Goal: Information Seeking & Learning: Learn about a topic

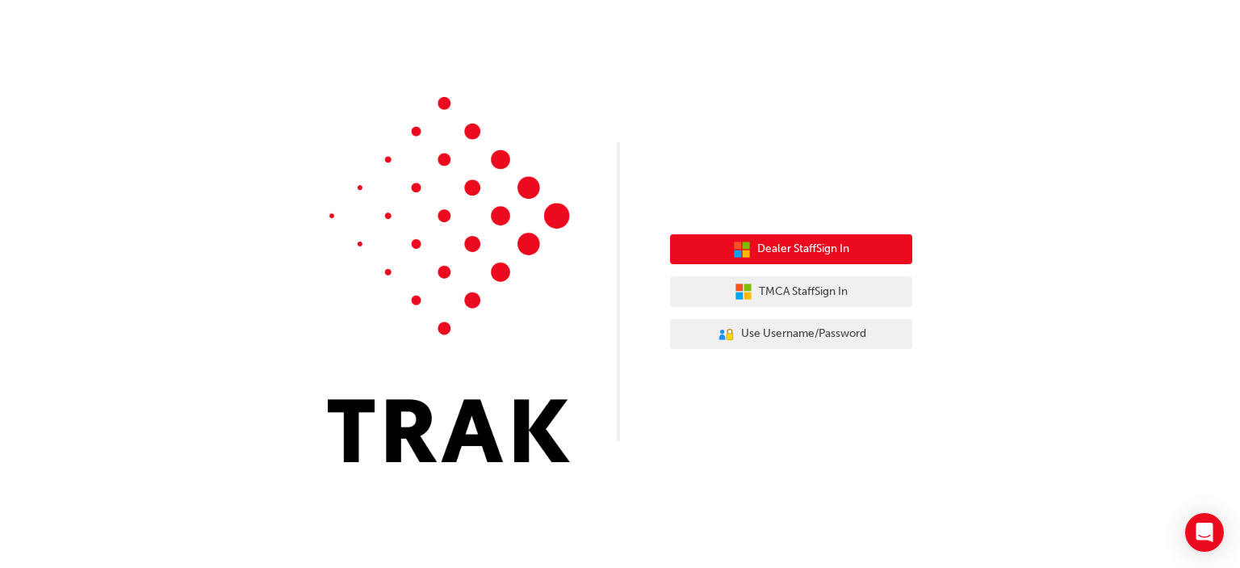
click at [805, 249] on span "Dealer Staff Sign In" at bounding box center [803, 249] width 92 height 19
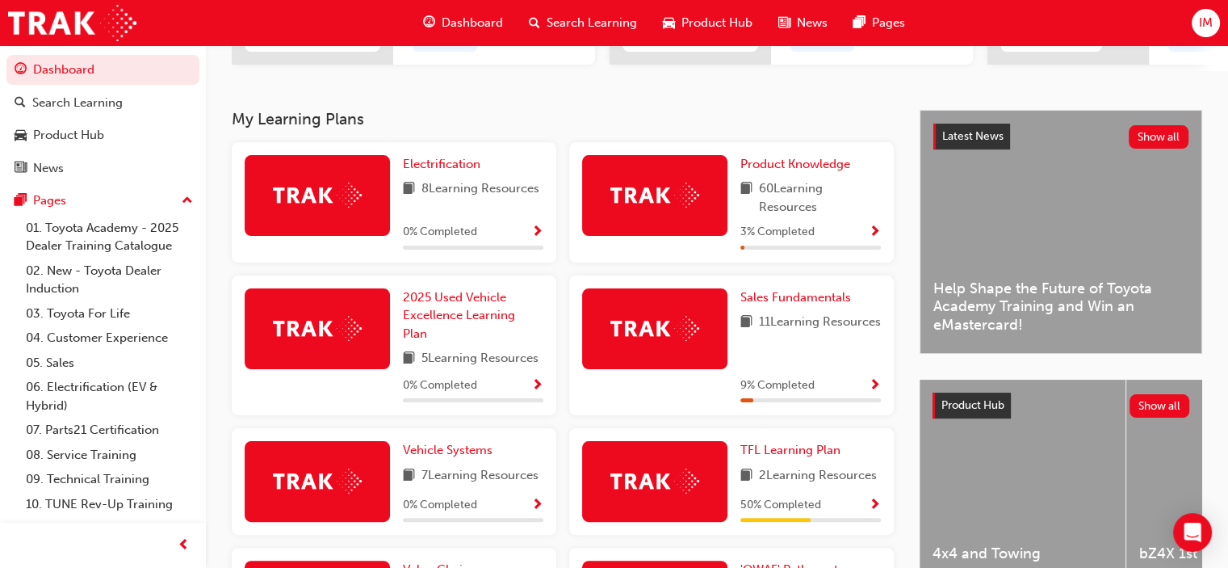
scroll to position [220, 0]
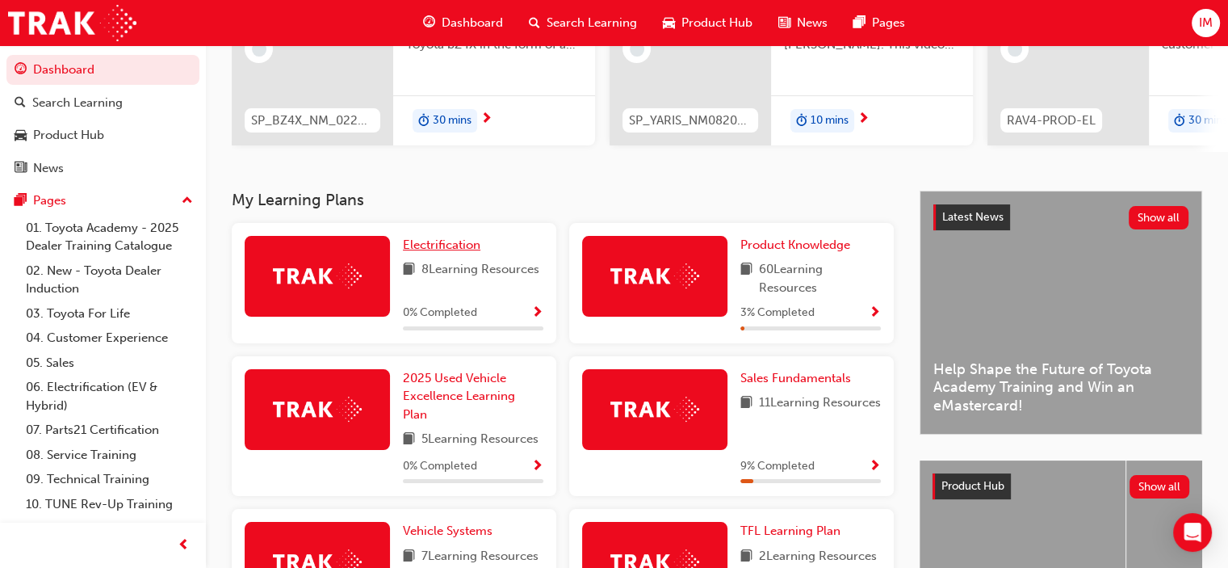
click at [452, 248] on span "Electrification" at bounding box center [442, 244] width 78 height 15
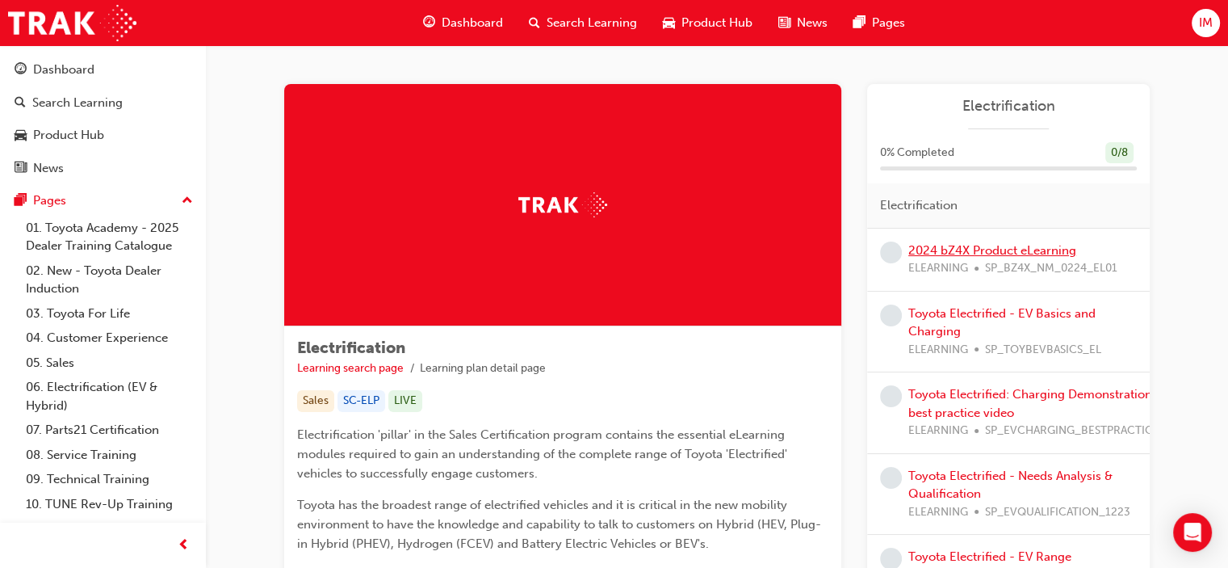
click at [1034, 251] on link "2024 bZ4X Product eLearning" at bounding box center [992, 250] width 168 height 15
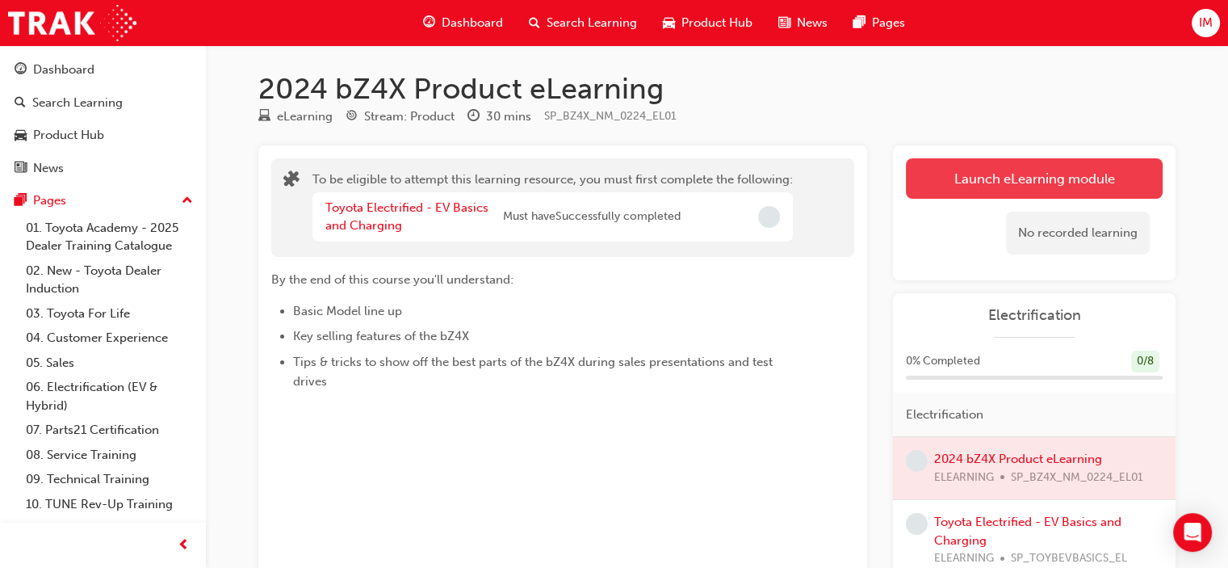
click at [977, 172] on button "Launch eLearning module" at bounding box center [1034, 178] width 257 height 40
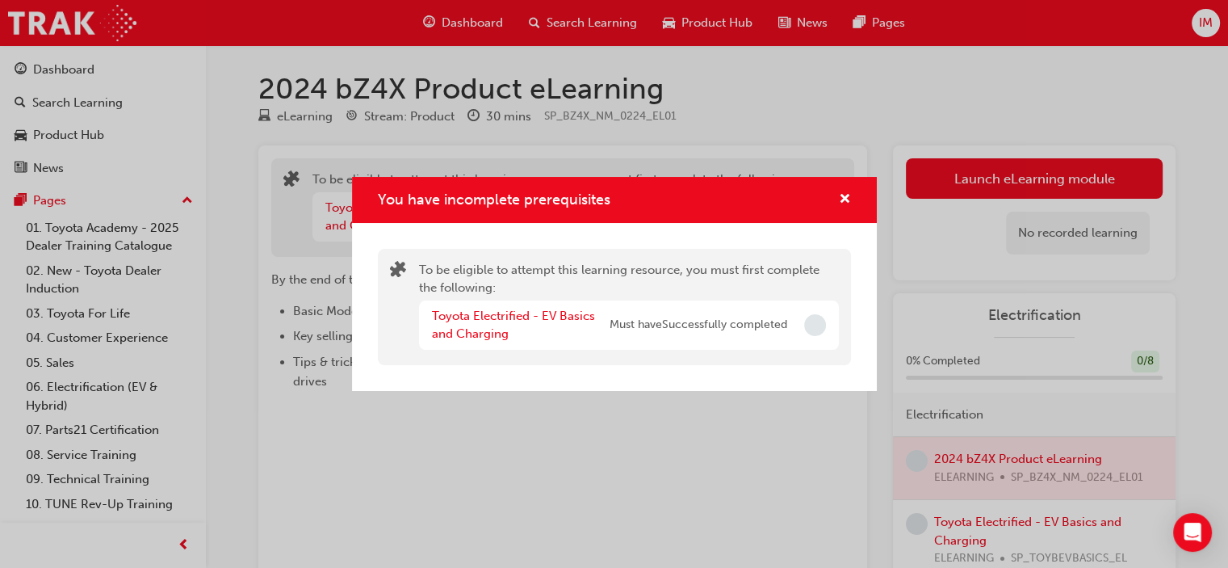
click at [853, 192] on div "You have incomplete prerequisites" at bounding box center [614, 200] width 525 height 46
click at [848, 193] on span "cross-icon" at bounding box center [845, 200] width 12 height 15
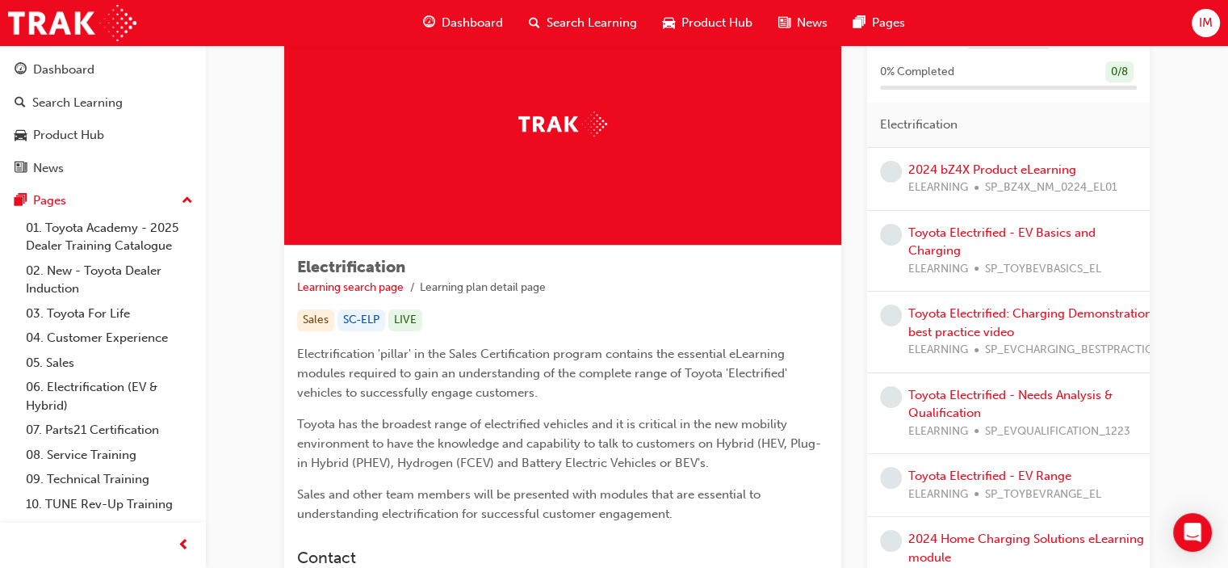
scroll to position [161, 0]
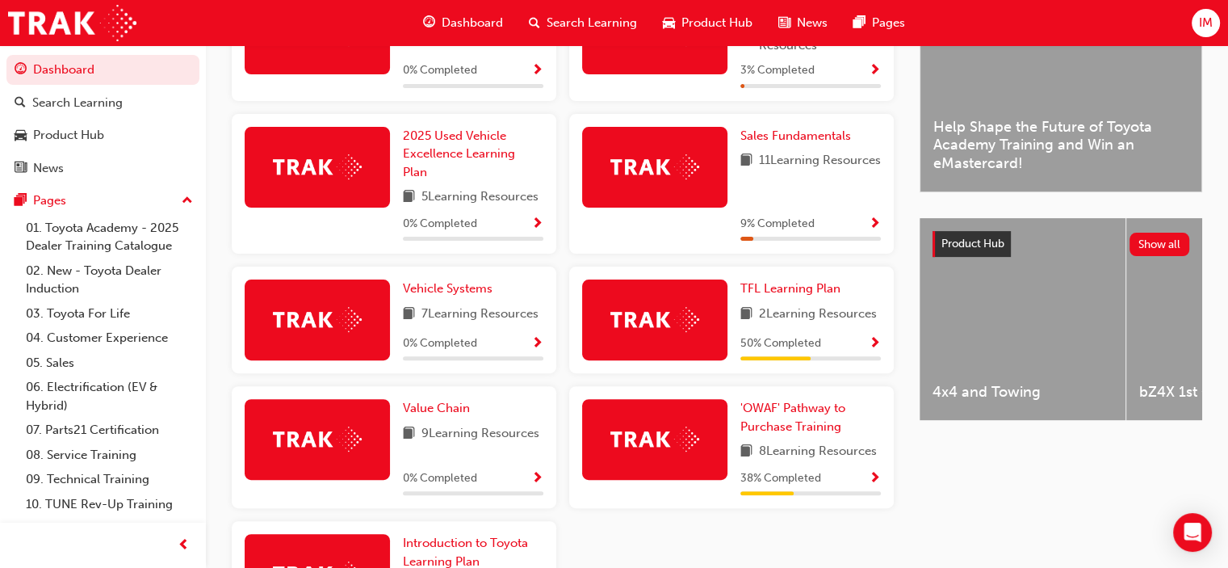
scroll to position [382, 0]
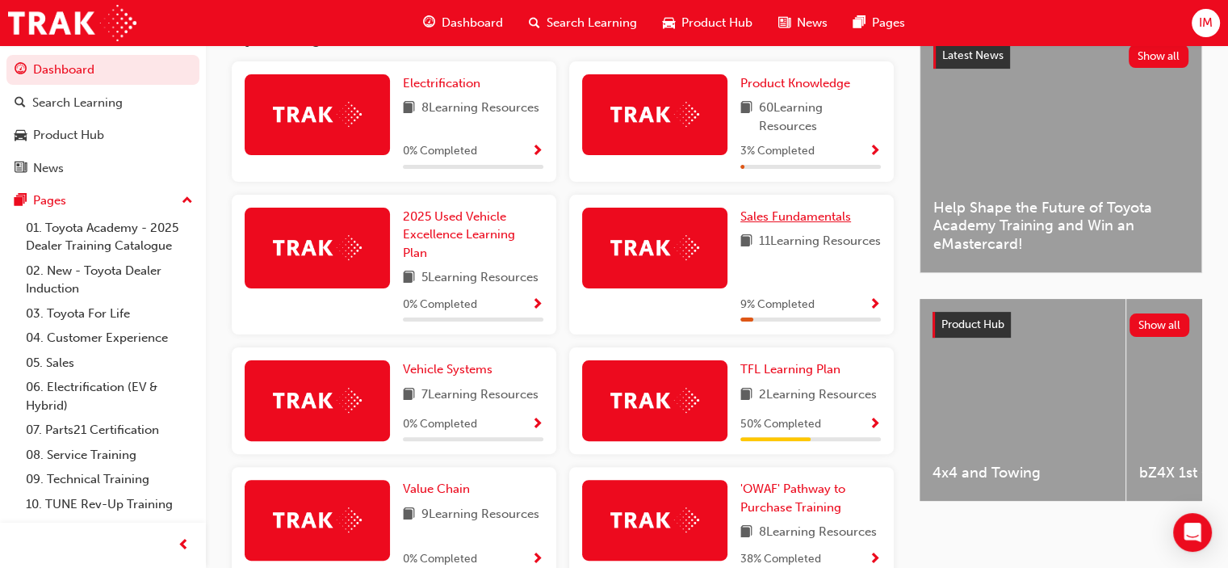
click at [784, 216] on span "Sales Fundamentals" at bounding box center [795, 216] width 111 height 15
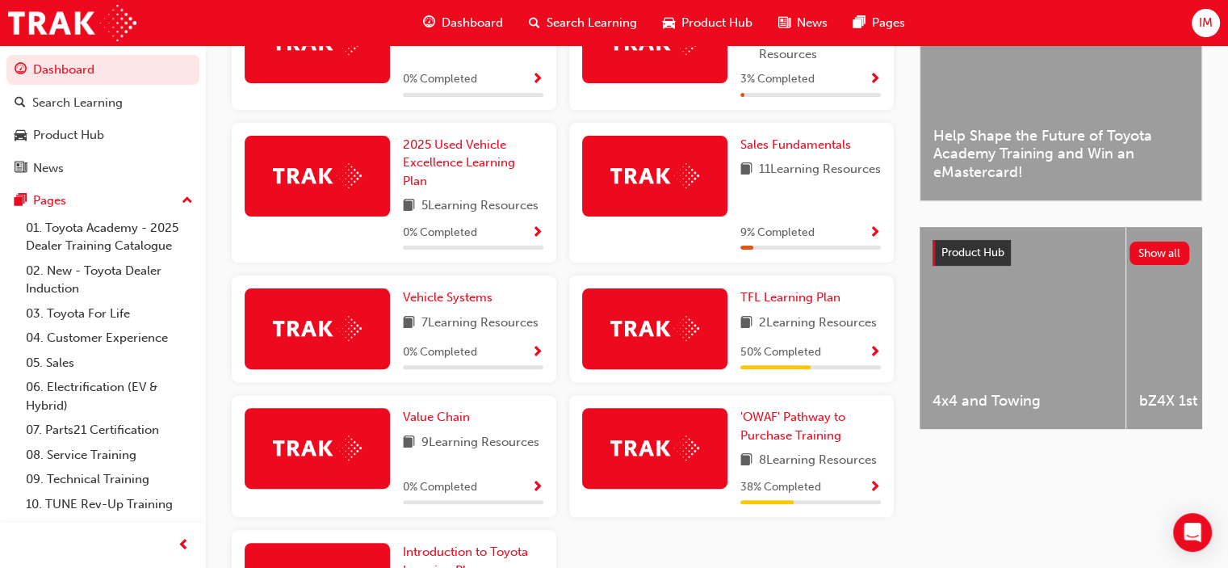
scroll to position [373, 0]
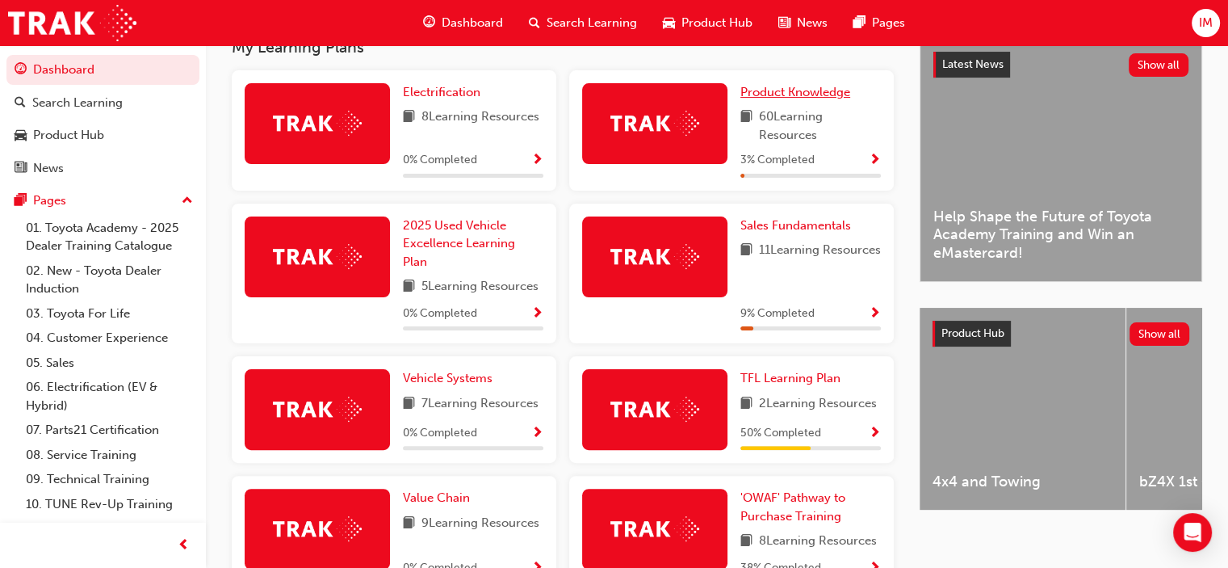
click at [766, 94] on span "Product Knowledge" at bounding box center [795, 92] width 110 height 15
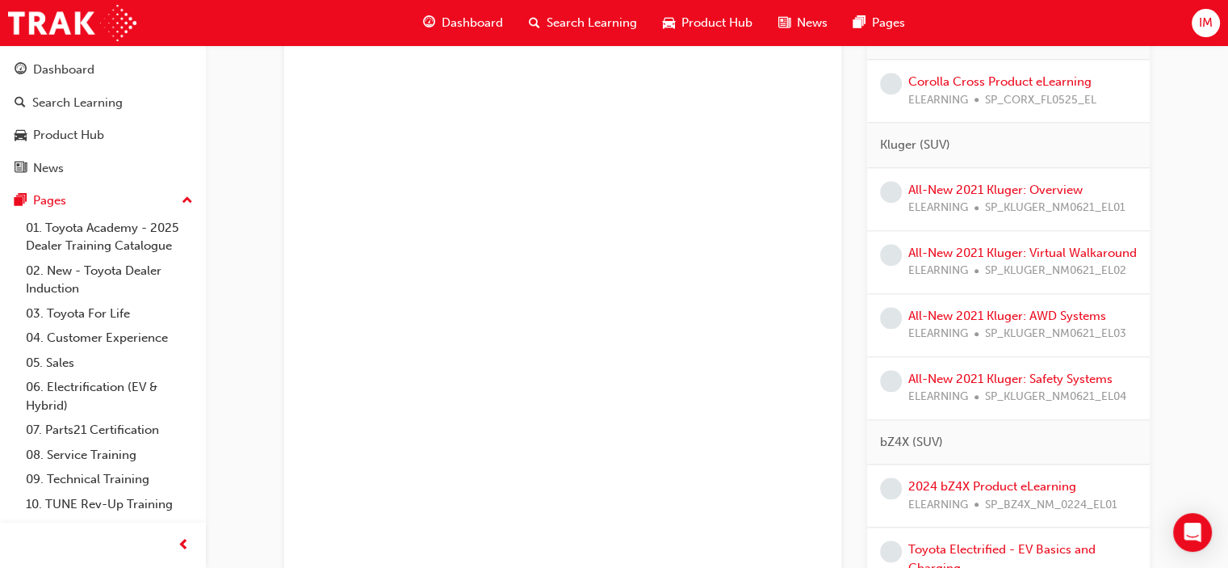
scroll to position [1595, 0]
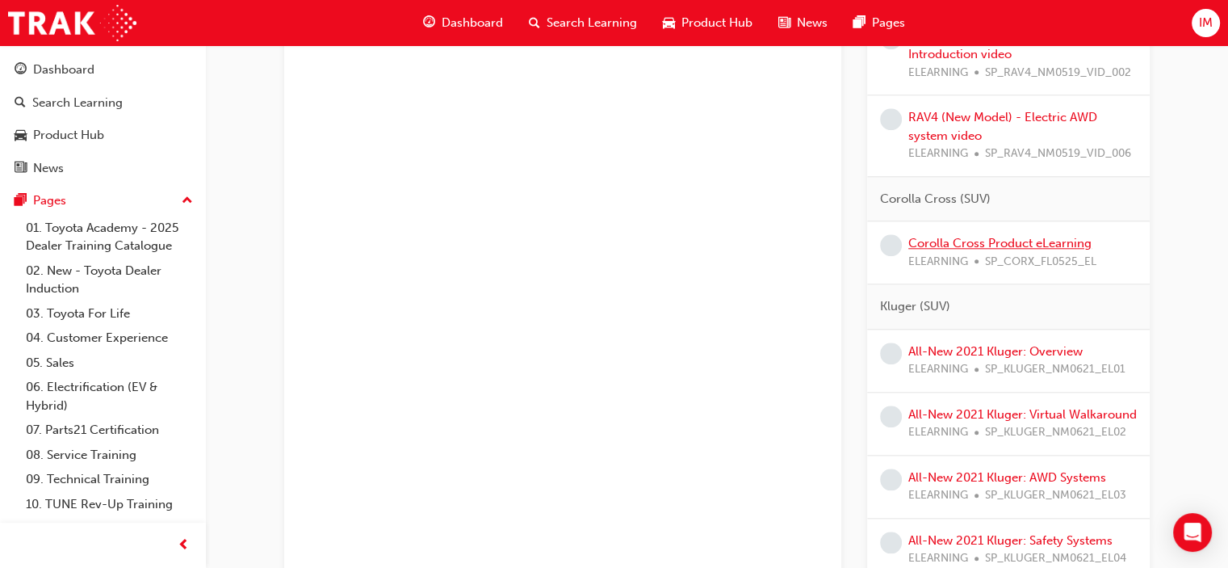
click at [992, 237] on link "Corolla Cross Product eLearning" at bounding box center [999, 243] width 183 height 15
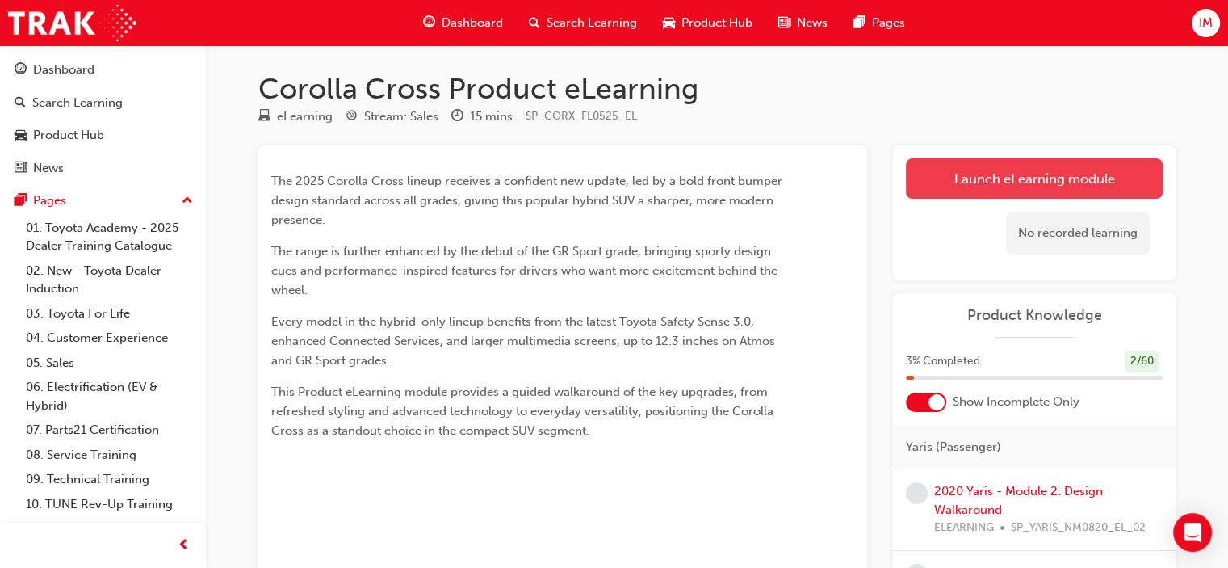
click at [1061, 176] on link "Launch eLearning module" at bounding box center [1034, 178] width 257 height 40
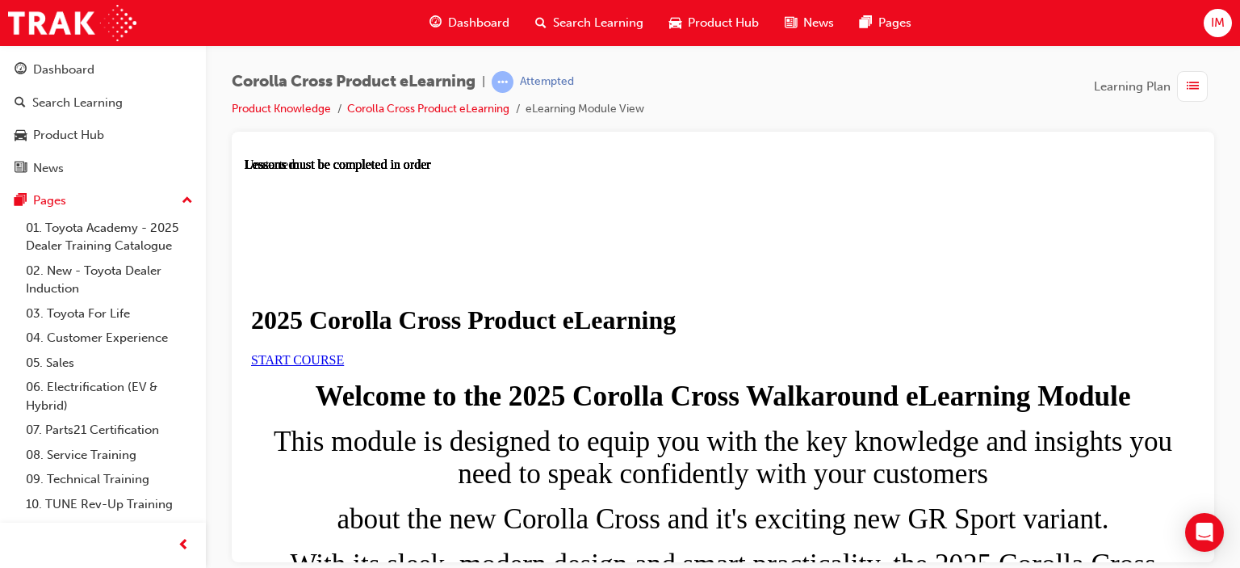
click at [344, 366] on link "START COURSE" at bounding box center [297, 359] width 93 height 14
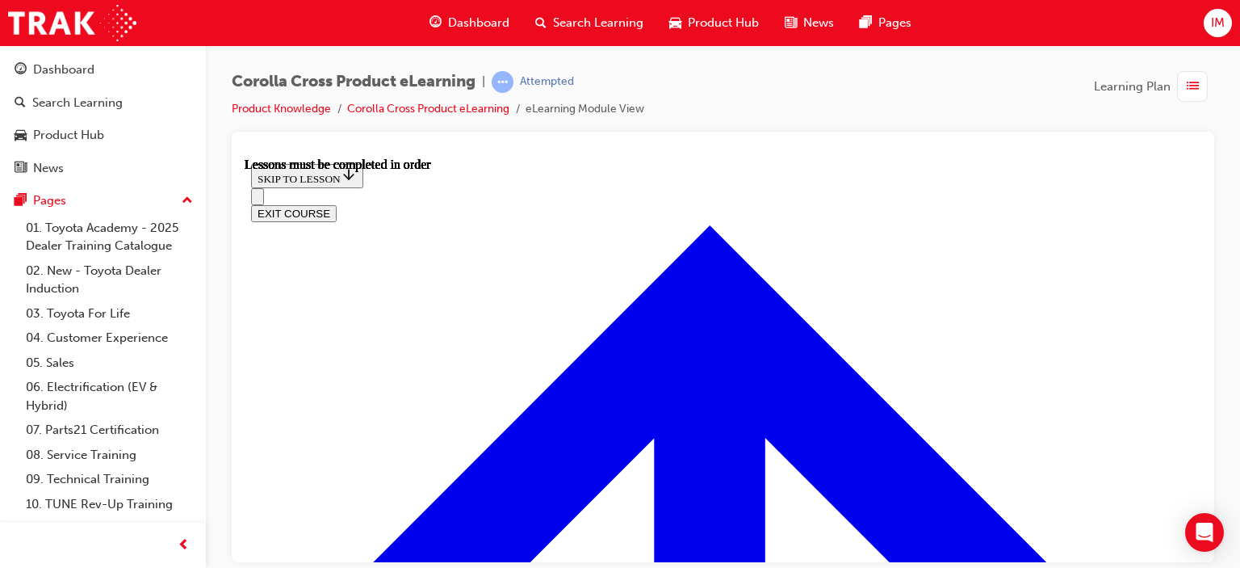
scroll to position [1025, 0]
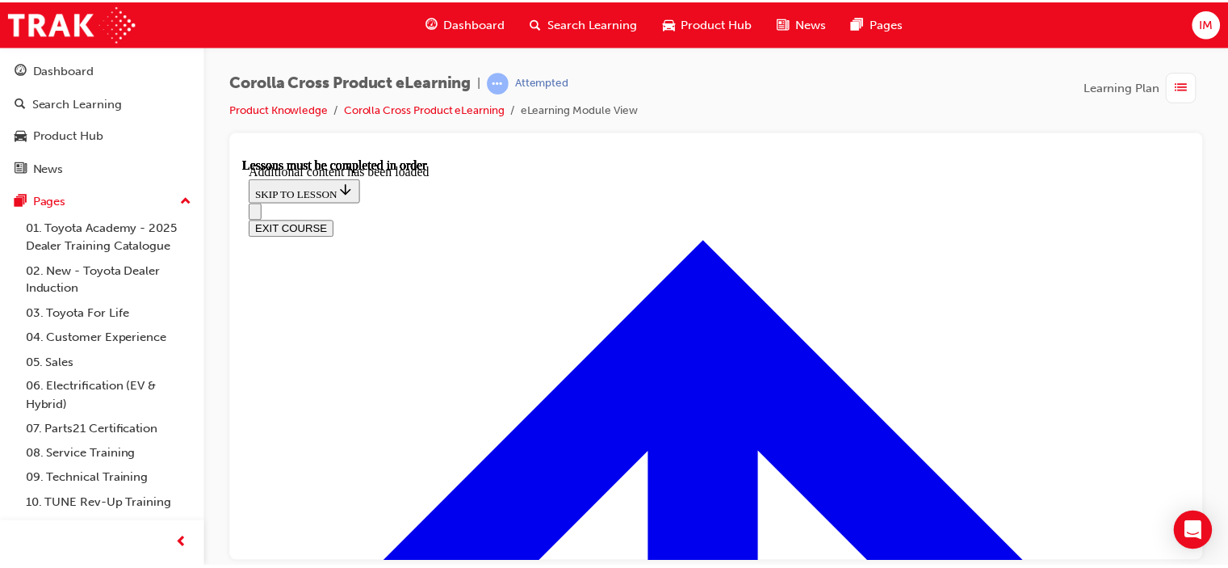
scroll to position [1408, 0]
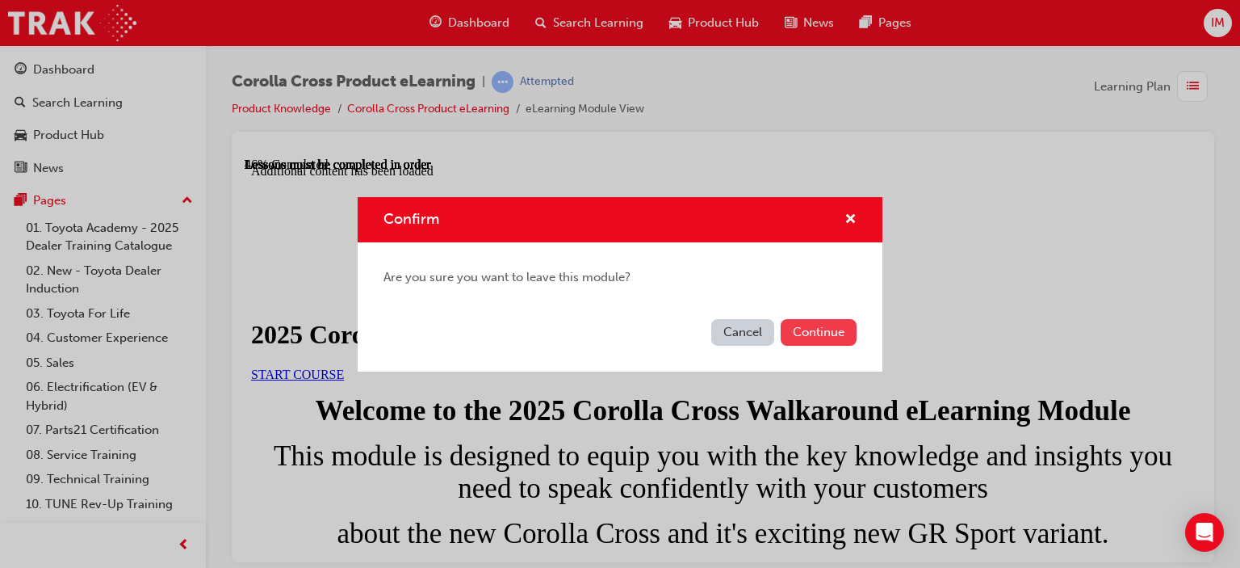
click at [799, 329] on button "Continue" at bounding box center [819, 332] width 76 height 27
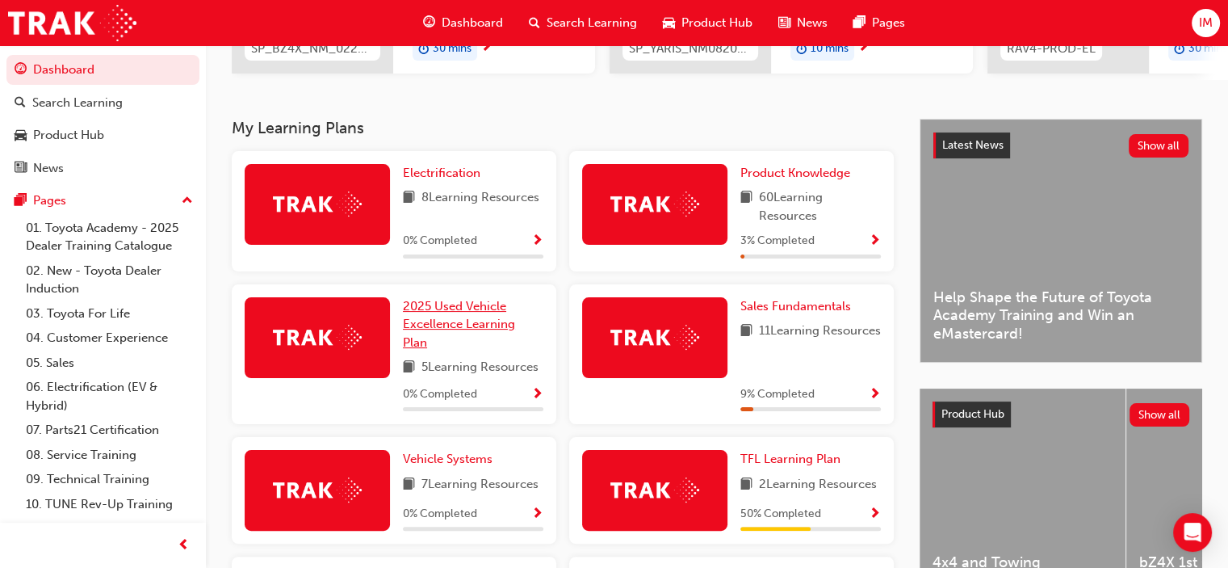
scroll to position [373, 0]
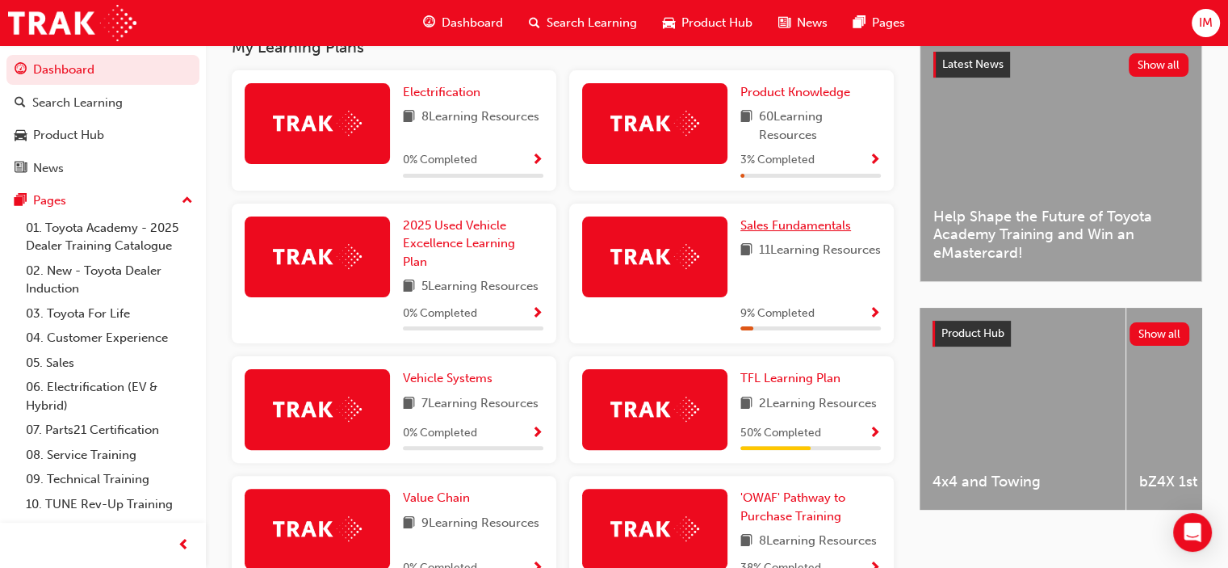
click at [765, 229] on span "Sales Fundamentals" at bounding box center [795, 225] width 111 height 15
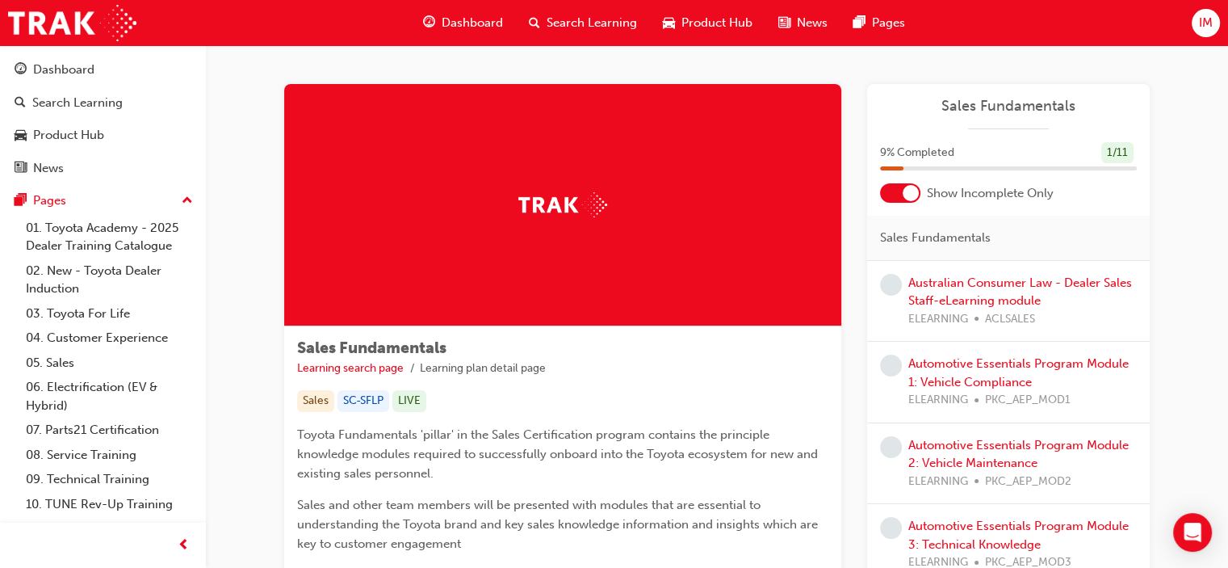
scroll to position [81, 0]
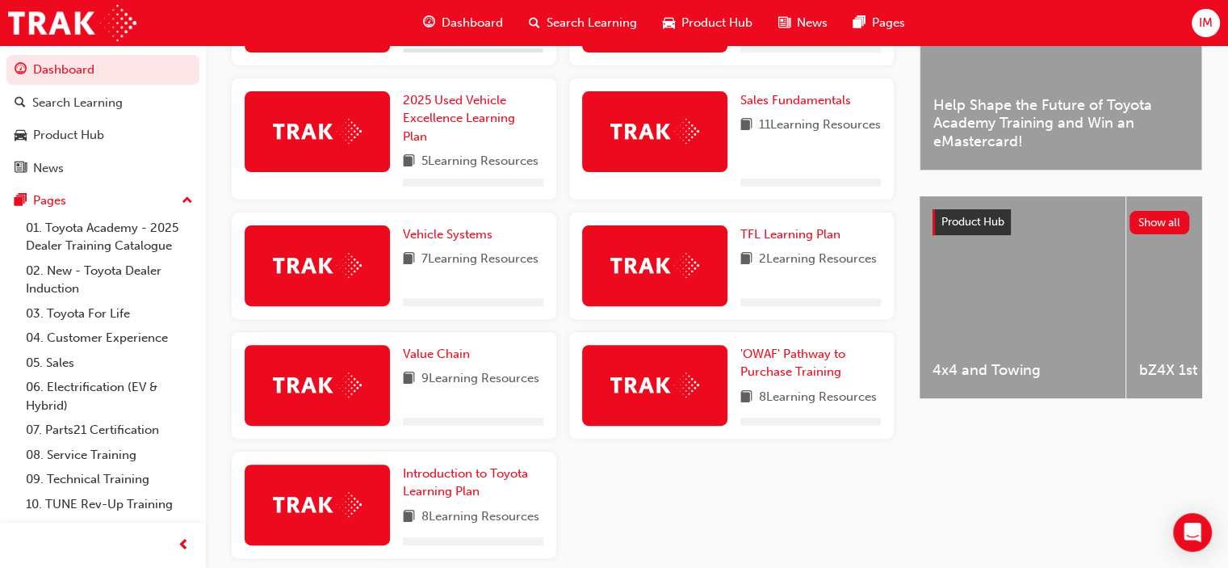
scroll to position [559, 0]
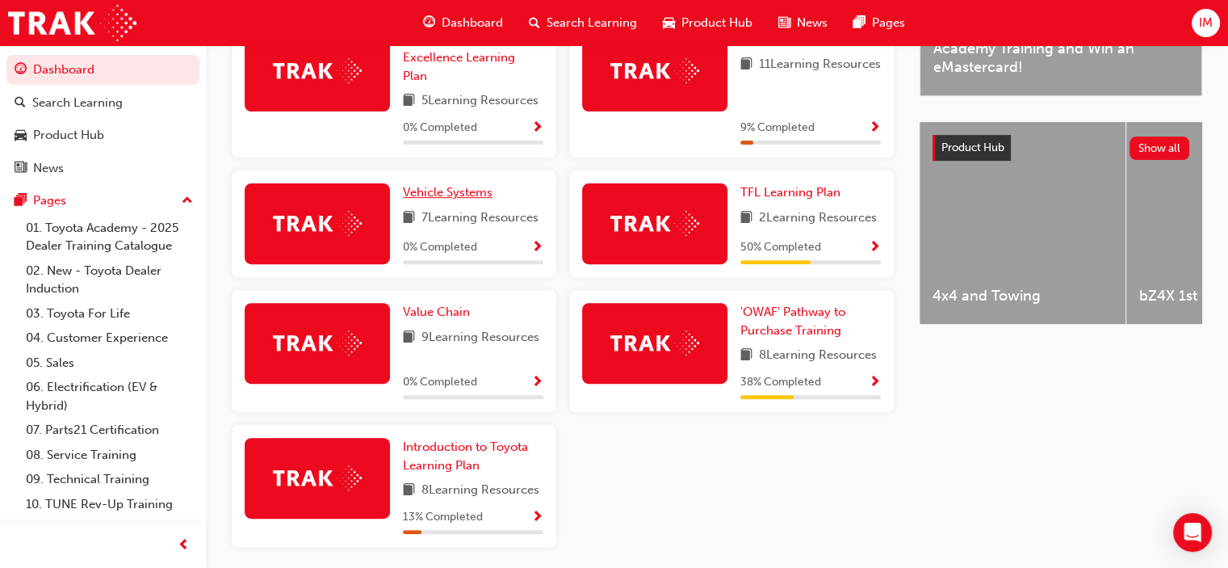
click at [441, 197] on span "Vehicle Systems" at bounding box center [448, 192] width 90 height 15
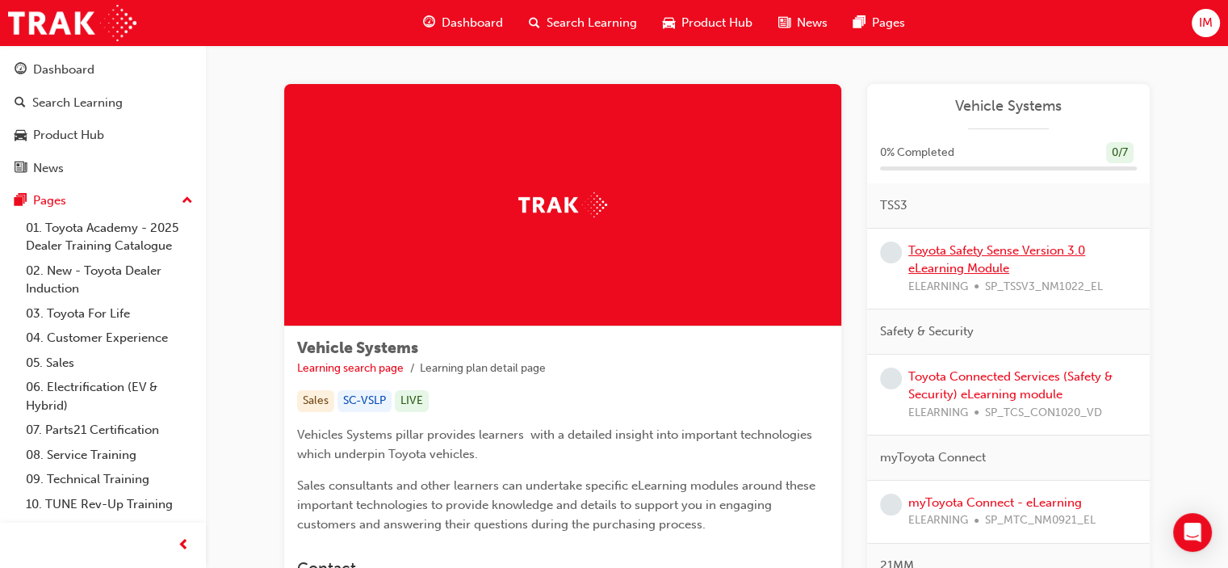
click at [961, 269] on link "Toyota Safety Sense Version 3.0 eLearning Module" at bounding box center [996, 259] width 177 height 33
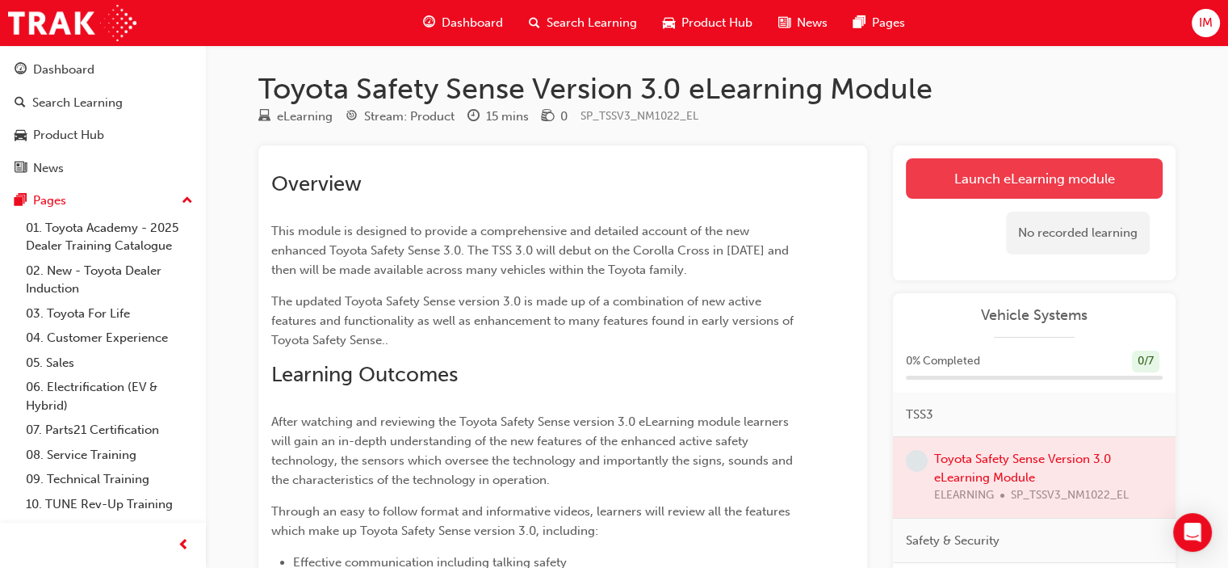
click at [984, 178] on link "Launch eLearning module" at bounding box center [1034, 178] width 257 height 40
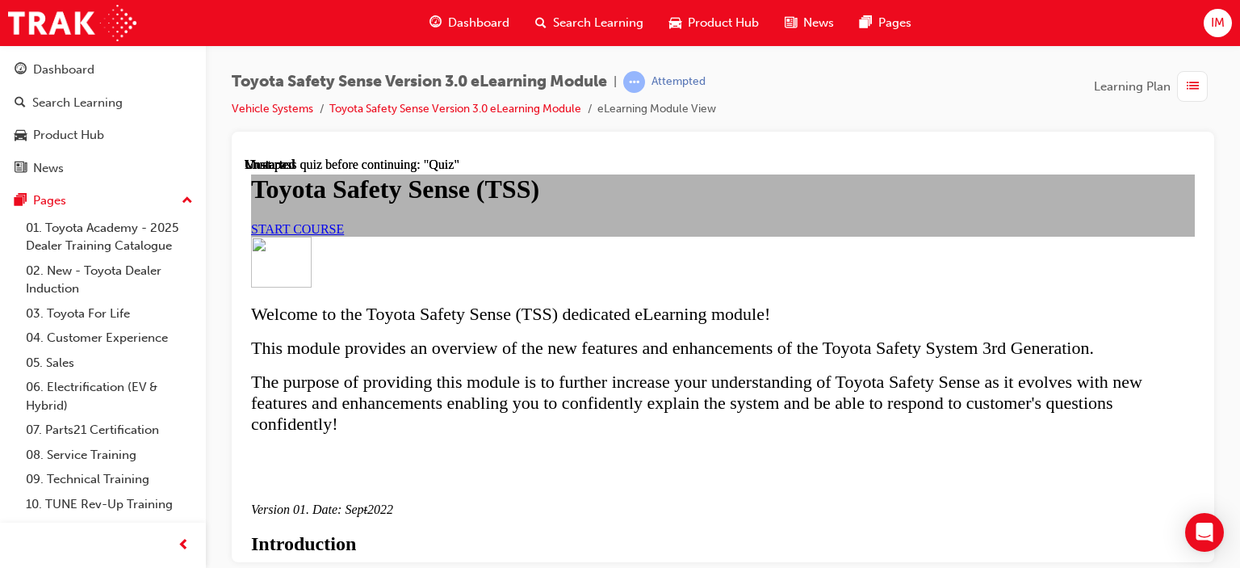
click at [344, 235] on link "START COURSE" at bounding box center [297, 228] width 93 height 14
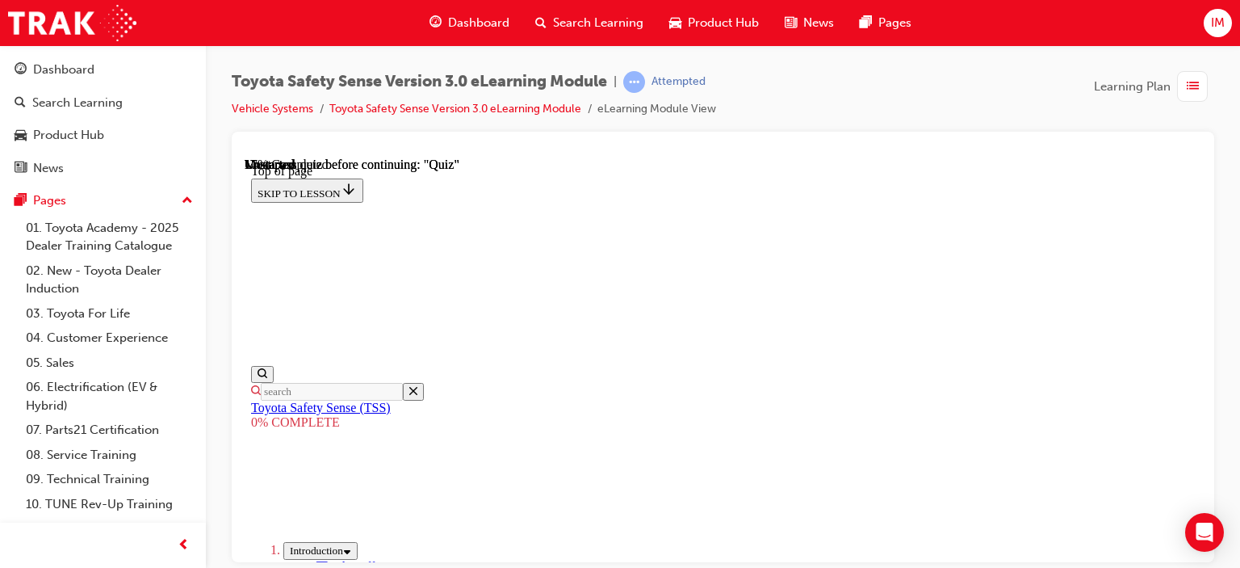
scroll to position [614, 0]
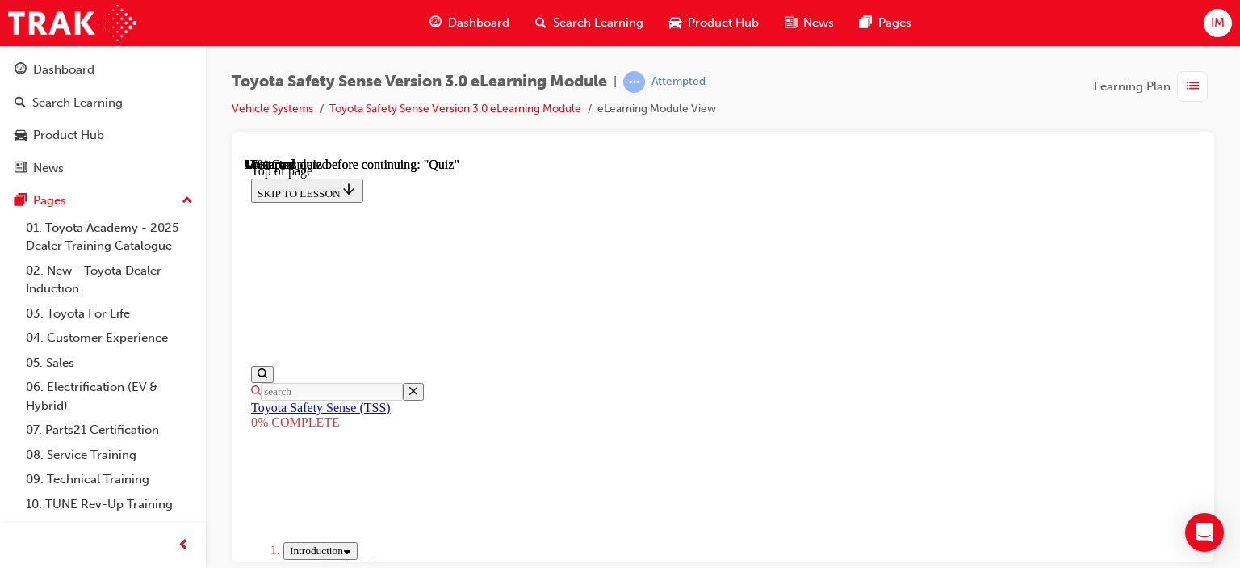
scroll to position [371, 0]
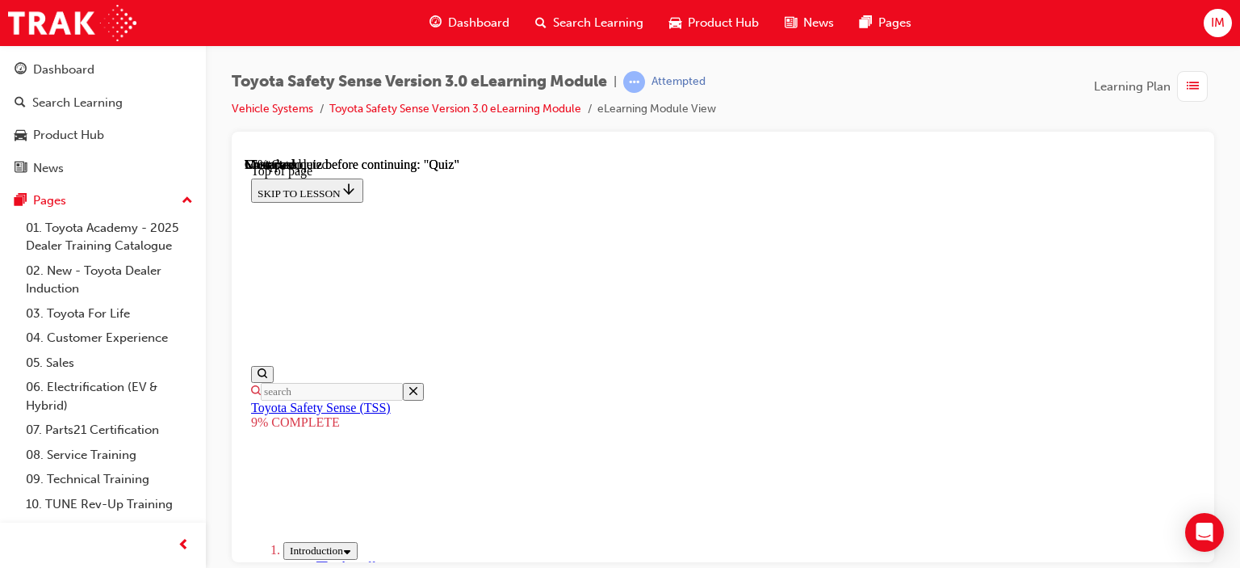
click at [901, 153] on div at bounding box center [723, 151] width 957 height 13
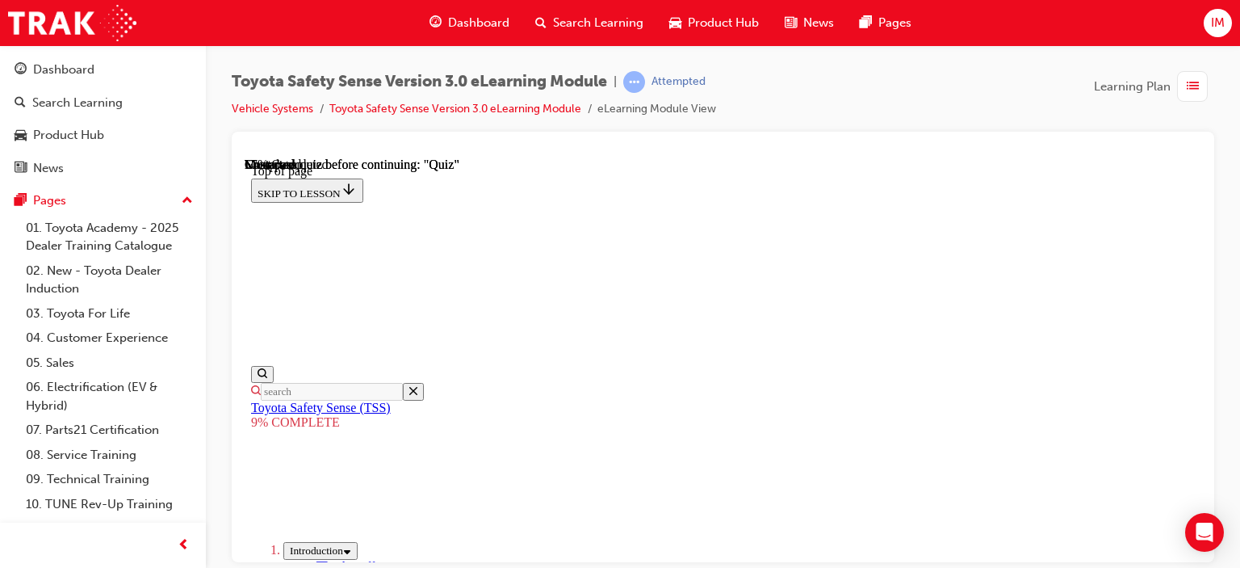
scroll to position [1289, 0]
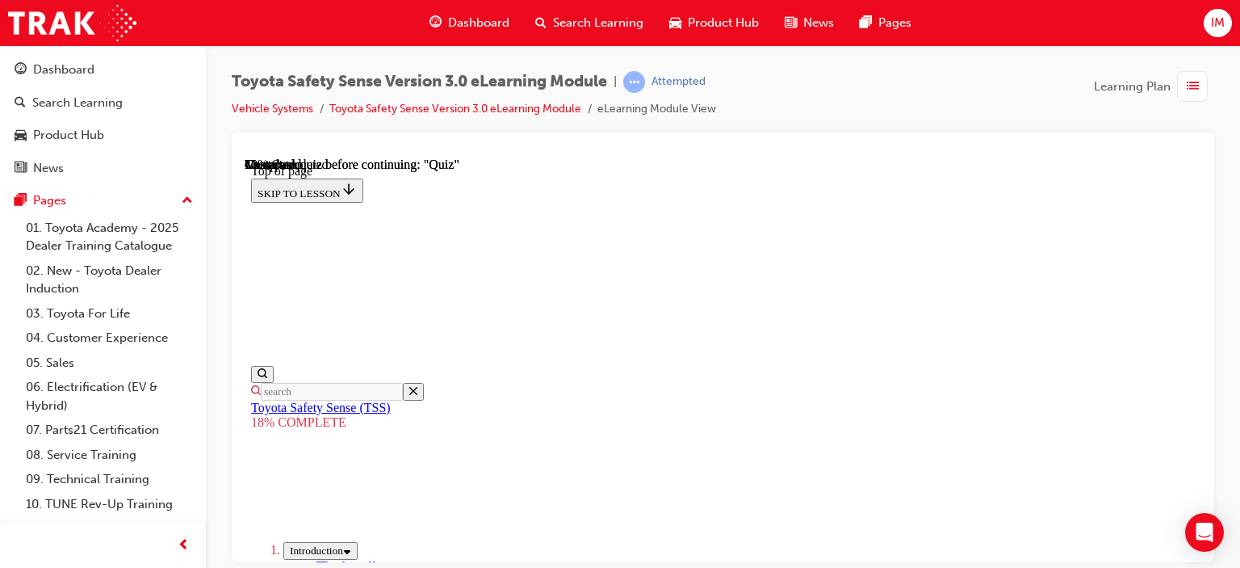
scroll to position [888, 0]
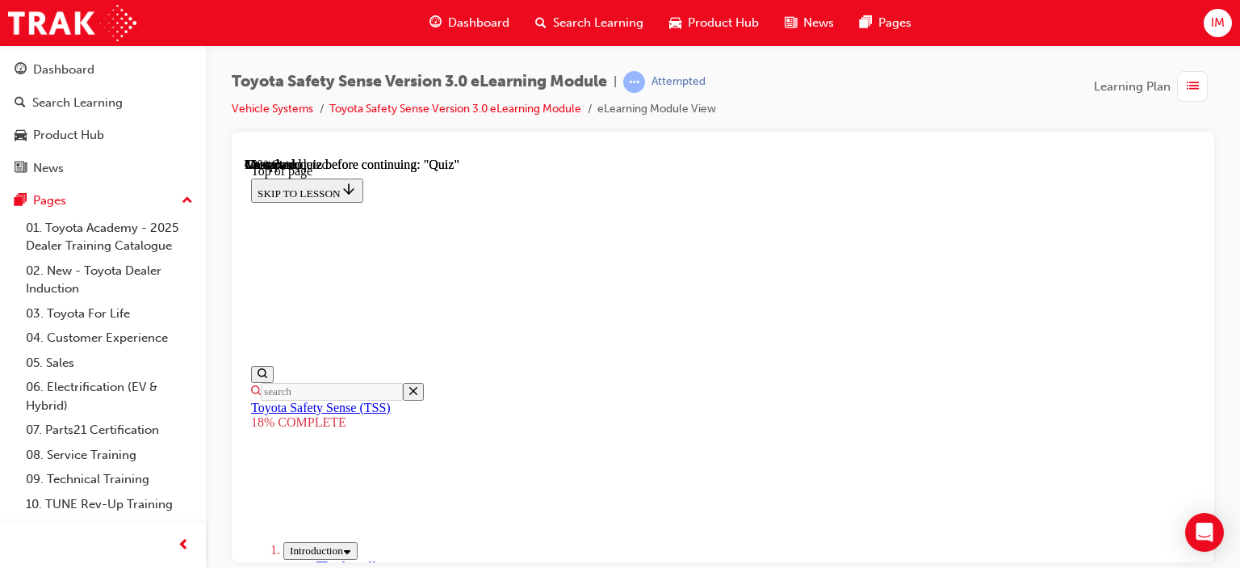
scroll to position [1007, 0]
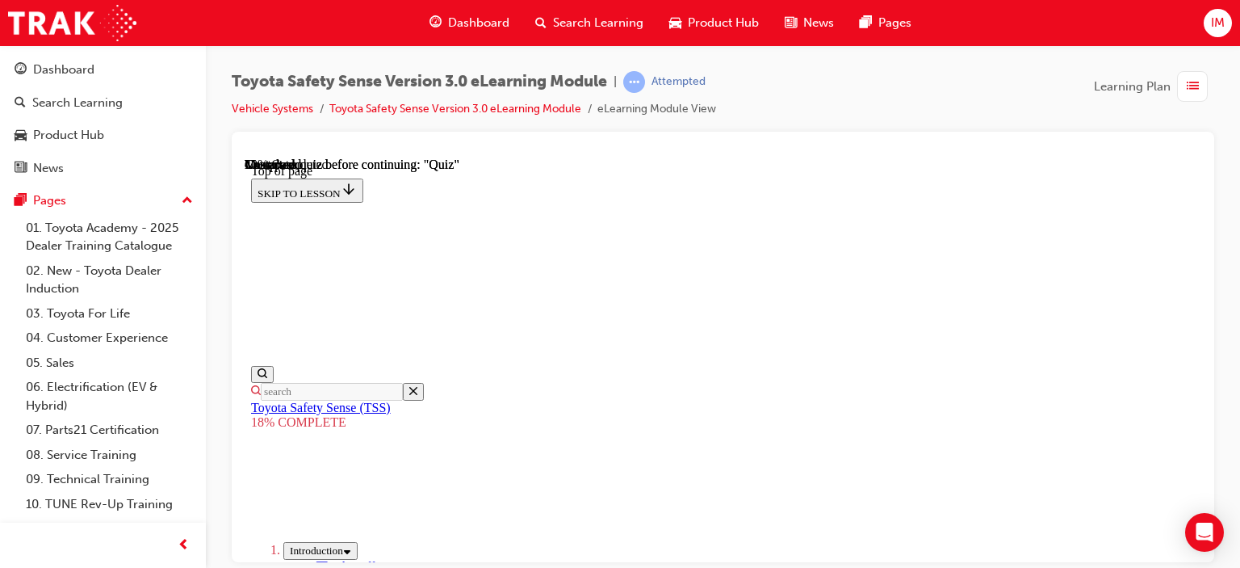
scroll to position [845, 0]
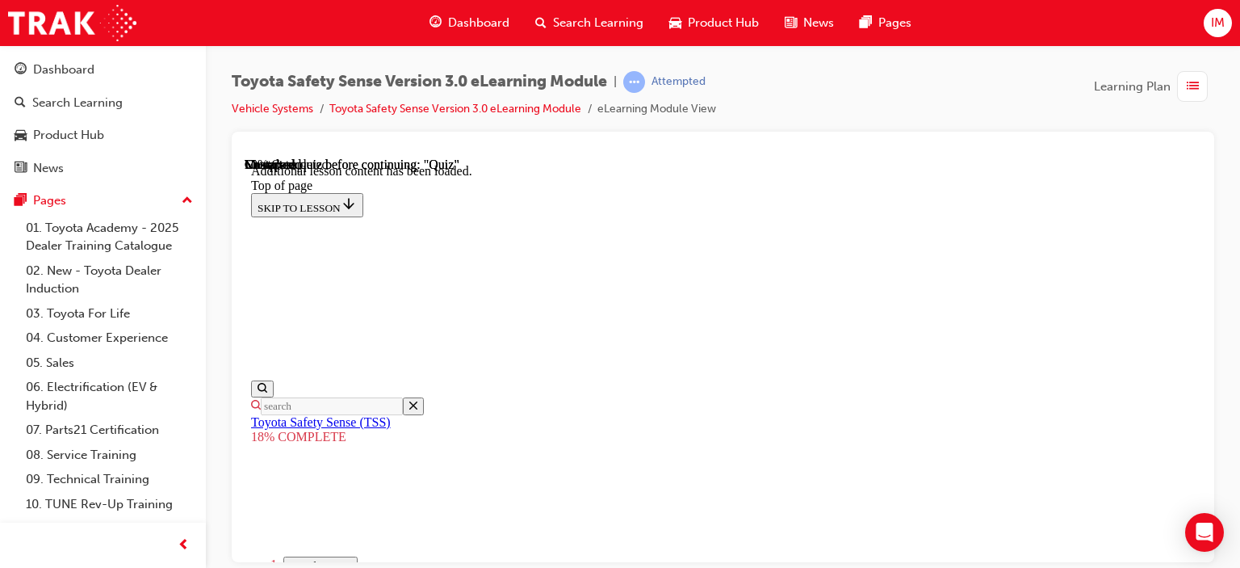
scroll to position [533, 0]
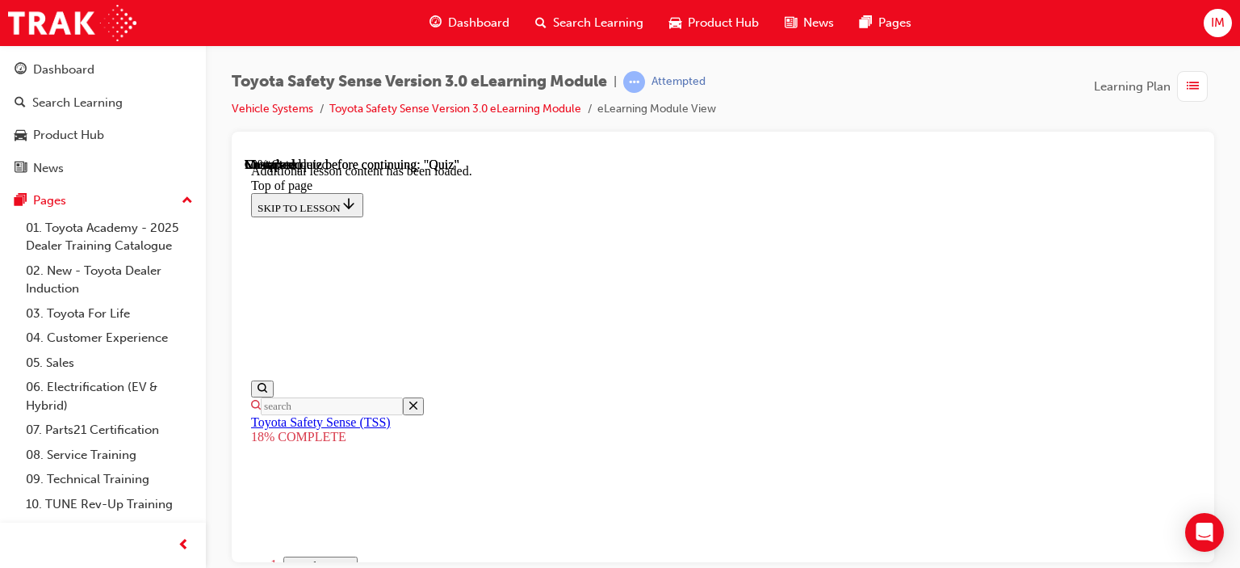
scroll to position [1127, 0]
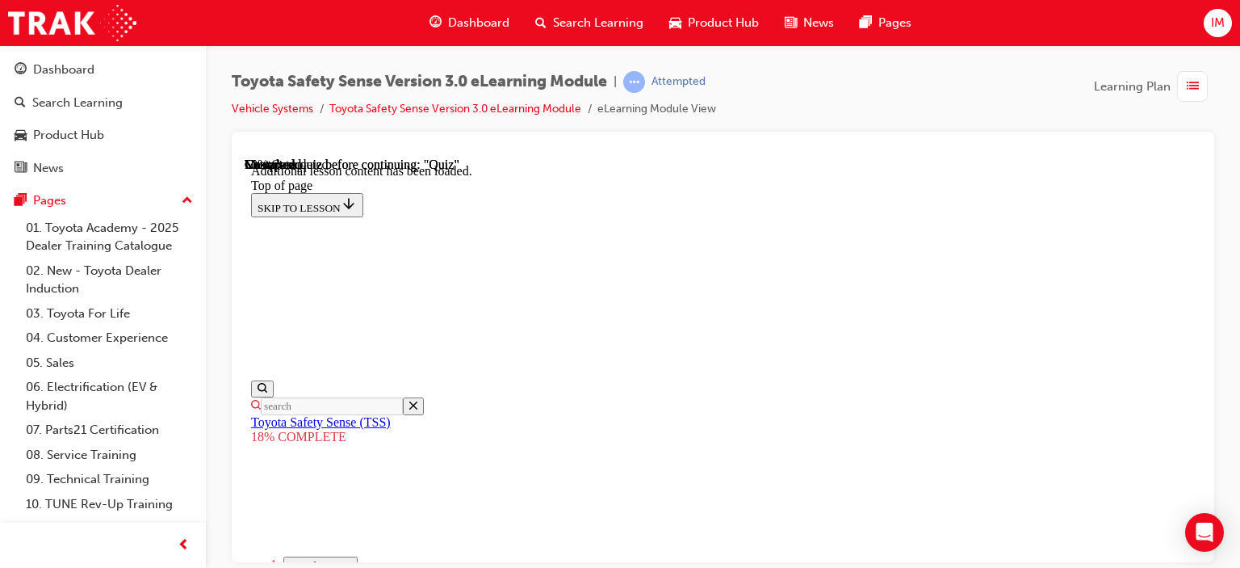
scroll to position [765, 0]
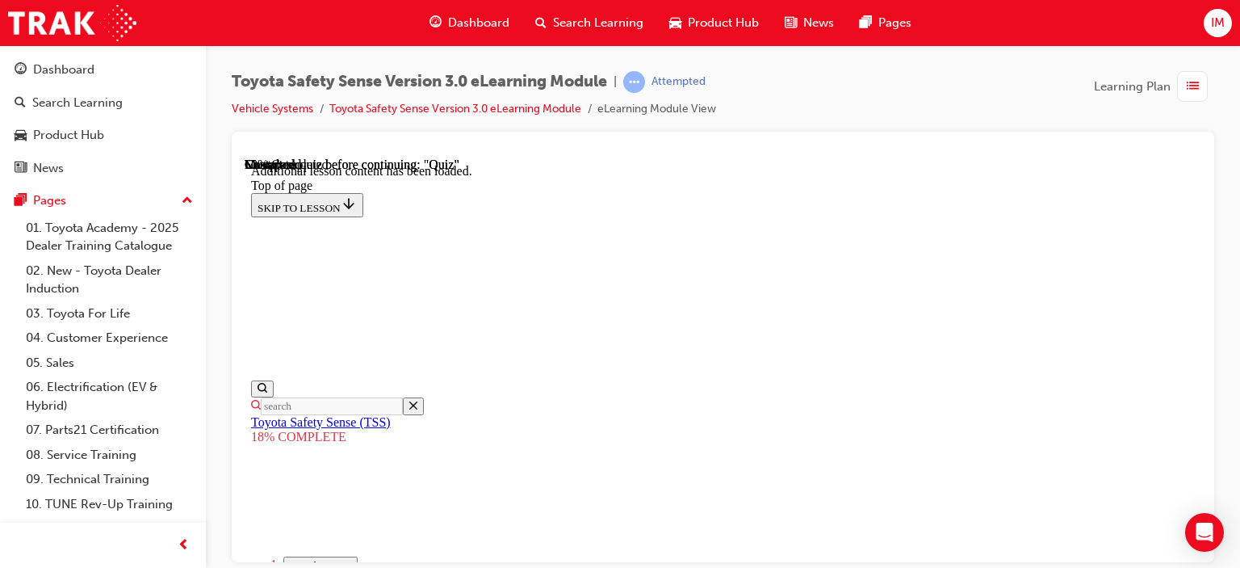
scroll to position [1814, 0]
drag, startPoint x: 850, startPoint y: 224, endPoint x: 711, endPoint y: 409, distance: 231.9
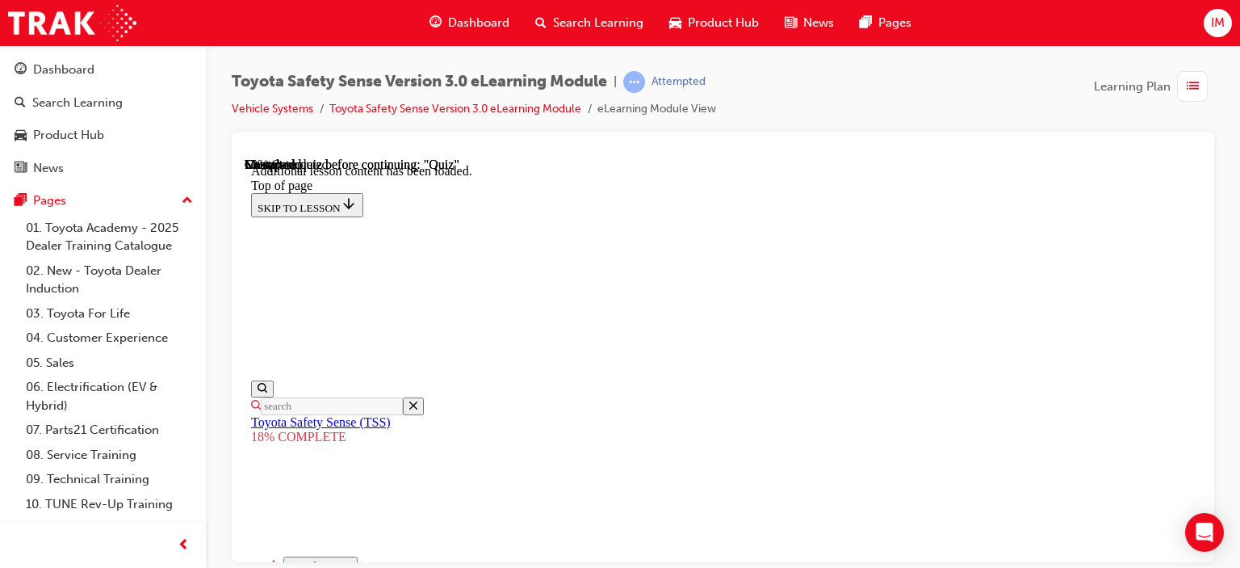
scroll to position [765, 0]
drag, startPoint x: 853, startPoint y: 266, endPoint x: 704, endPoint y: 442, distance: 231.0
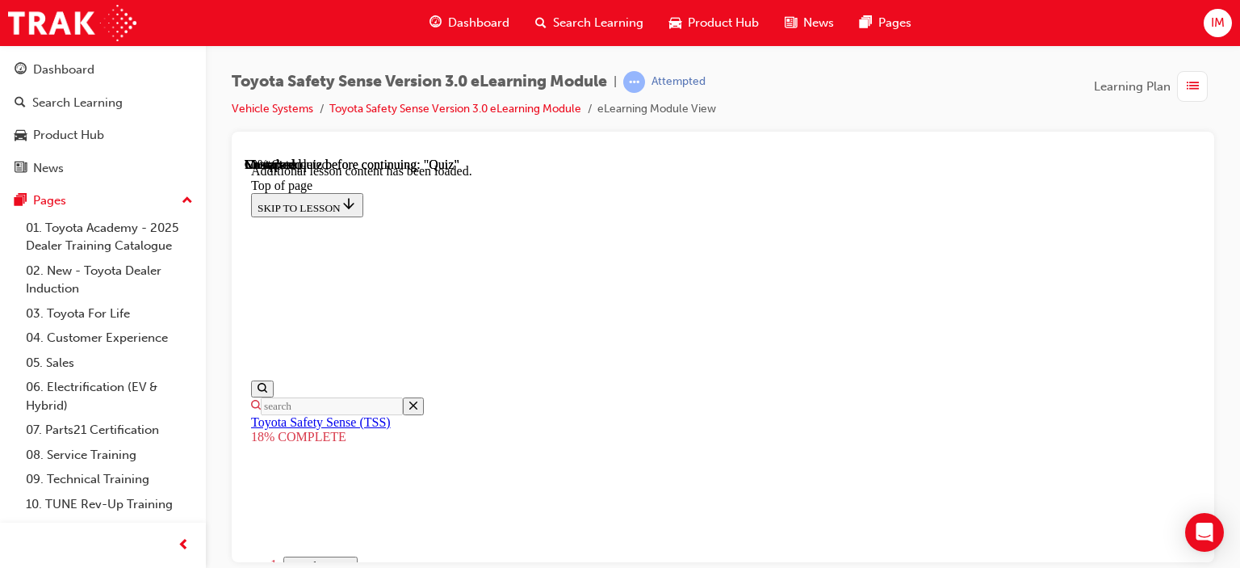
drag, startPoint x: 860, startPoint y: 283, endPoint x: 707, endPoint y: 463, distance: 236.6
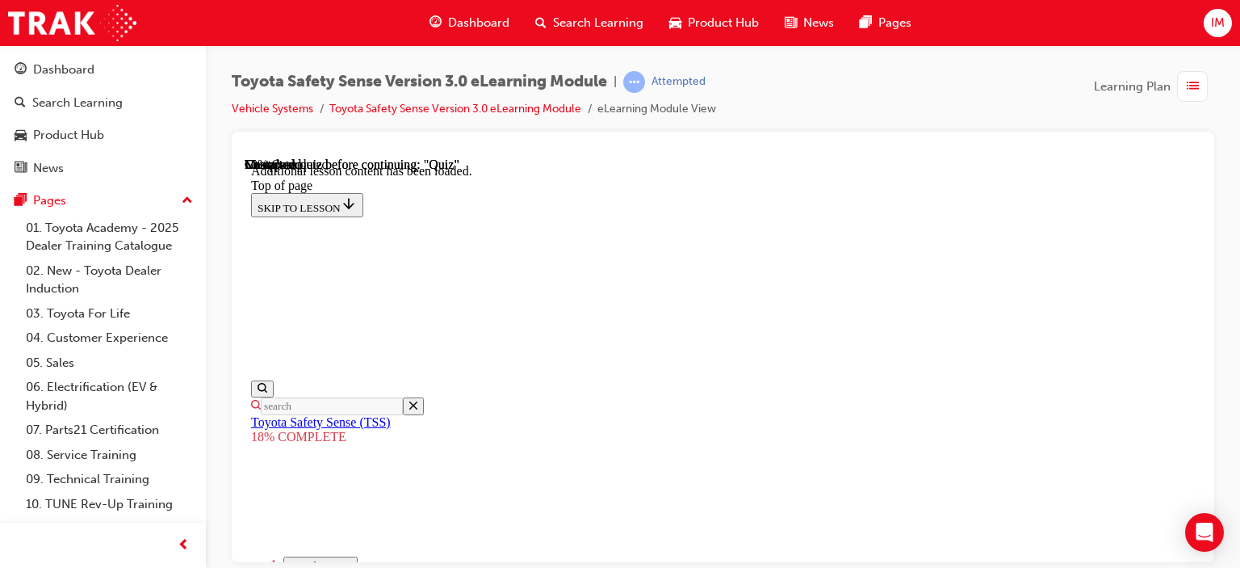
scroll to position [926, 0]
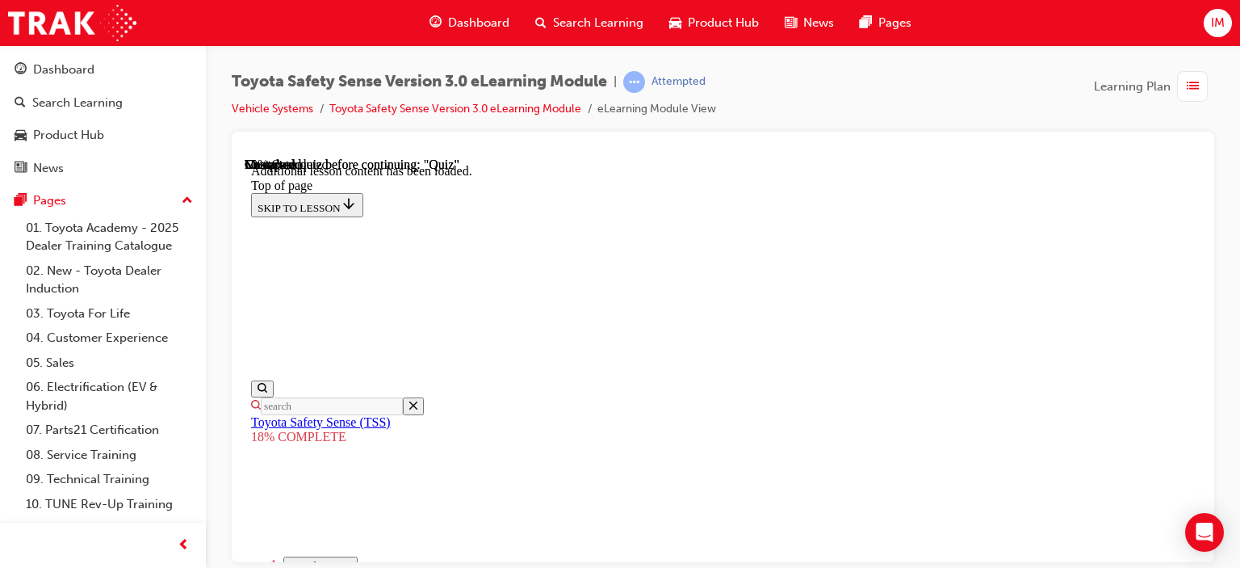
scroll to position [1088, 0]
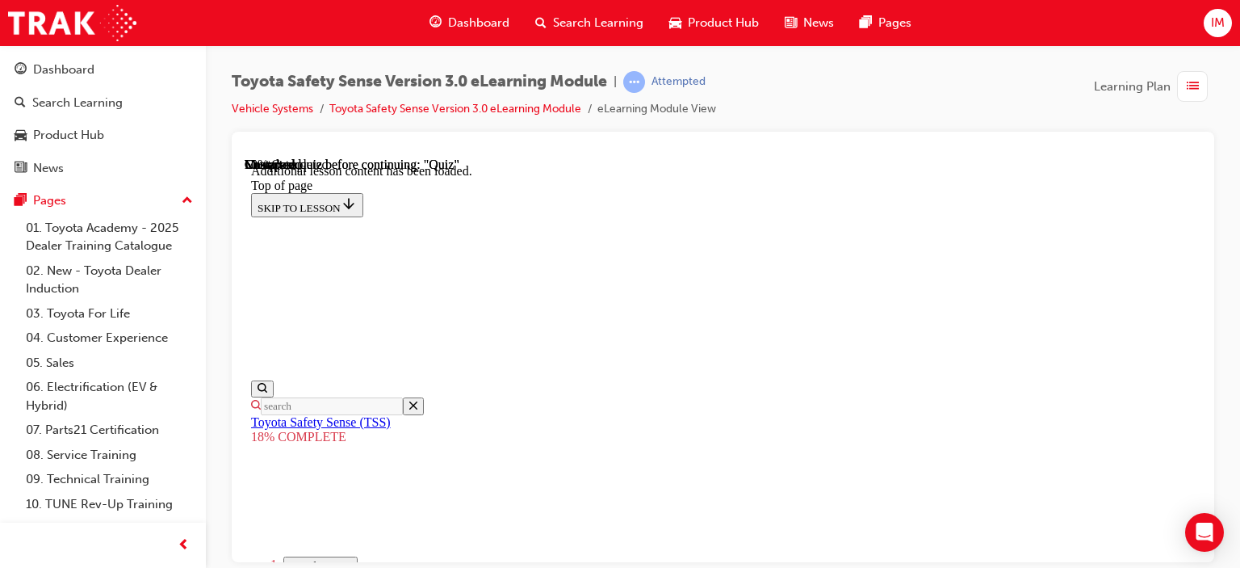
drag, startPoint x: 880, startPoint y: 237, endPoint x: 732, endPoint y: 402, distance: 221.3
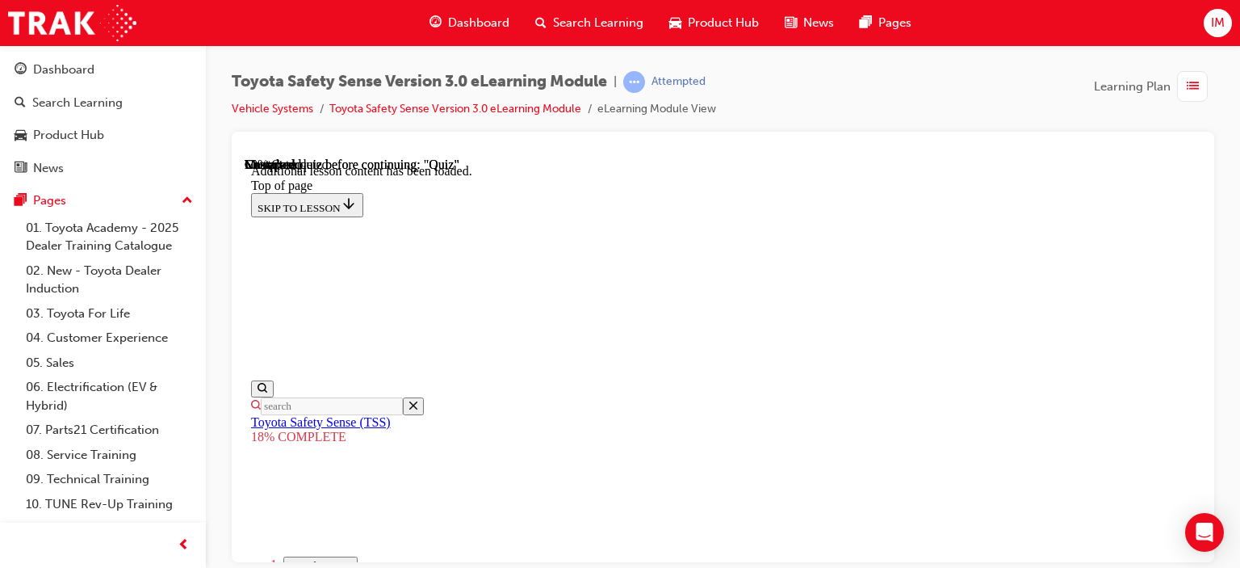
drag, startPoint x: 921, startPoint y: 224, endPoint x: 726, endPoint y: 434, distance: 286.8
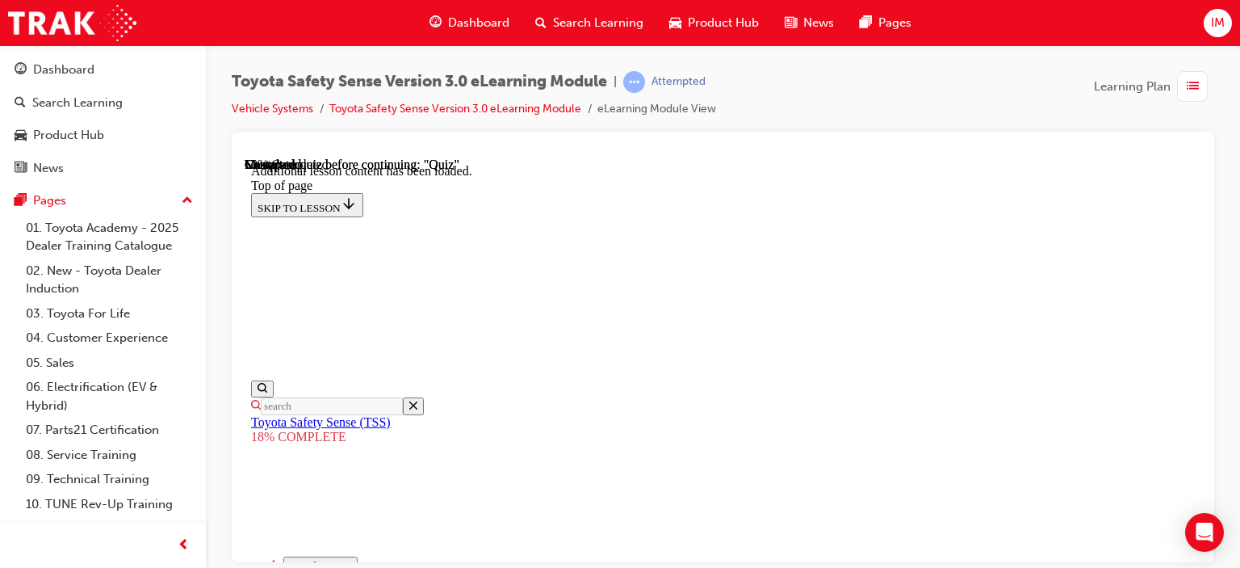
scroll to position [765, 0]
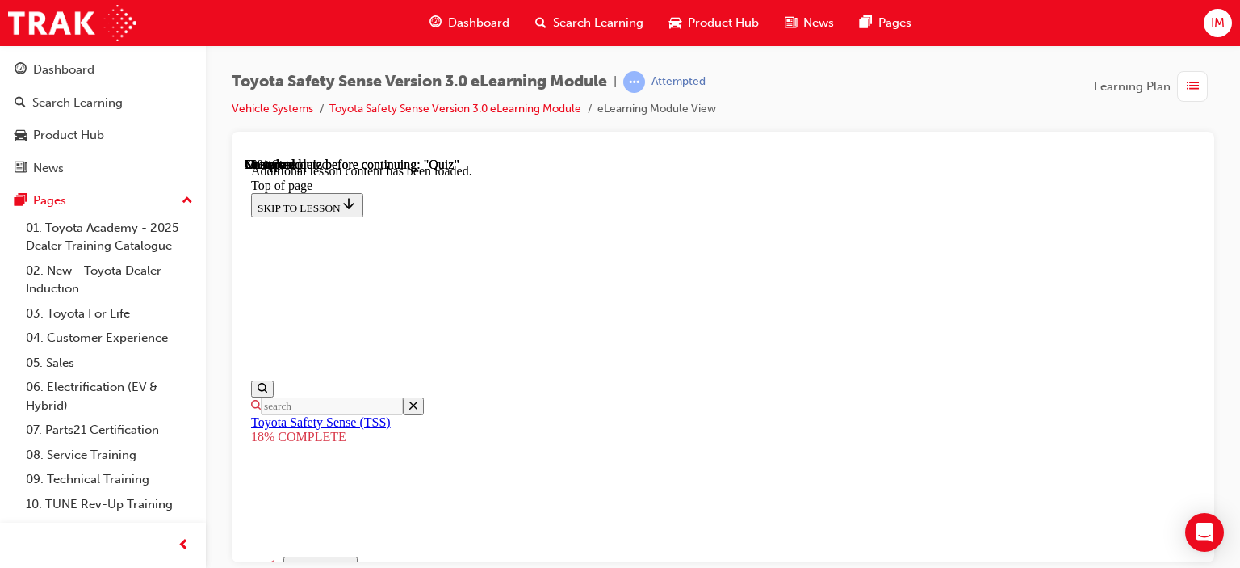
drag, startPoint x: 870, startPoint y: 249, endPoint x: 740, endPoint y: 436, distance: 227.3
drag, startPoint x: 882, startPoint y: 286, endPoint x: 720, endPoint y: 430, distance: 216.7
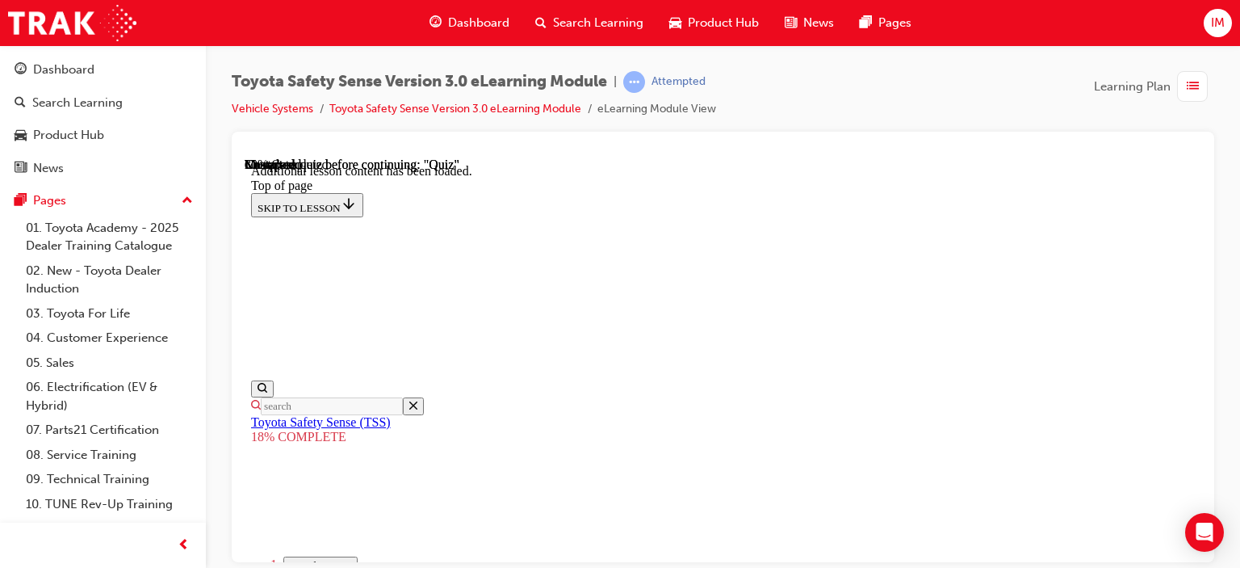
drag, startPoint x: 1176, startPoint y: 526, endPoint x: 1160, endPoint y: 526, distance: 16.1
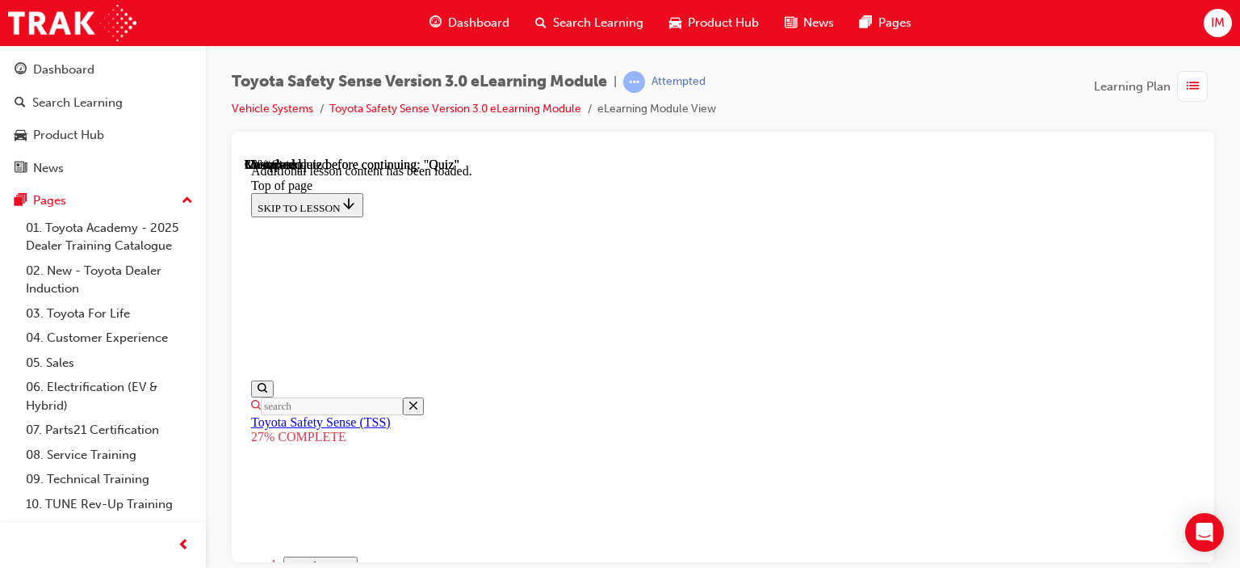
drag, startPoint x: 1151, startPoint y: 527, endPoint x: 1140, endPoint y: 529, distance: 10.6
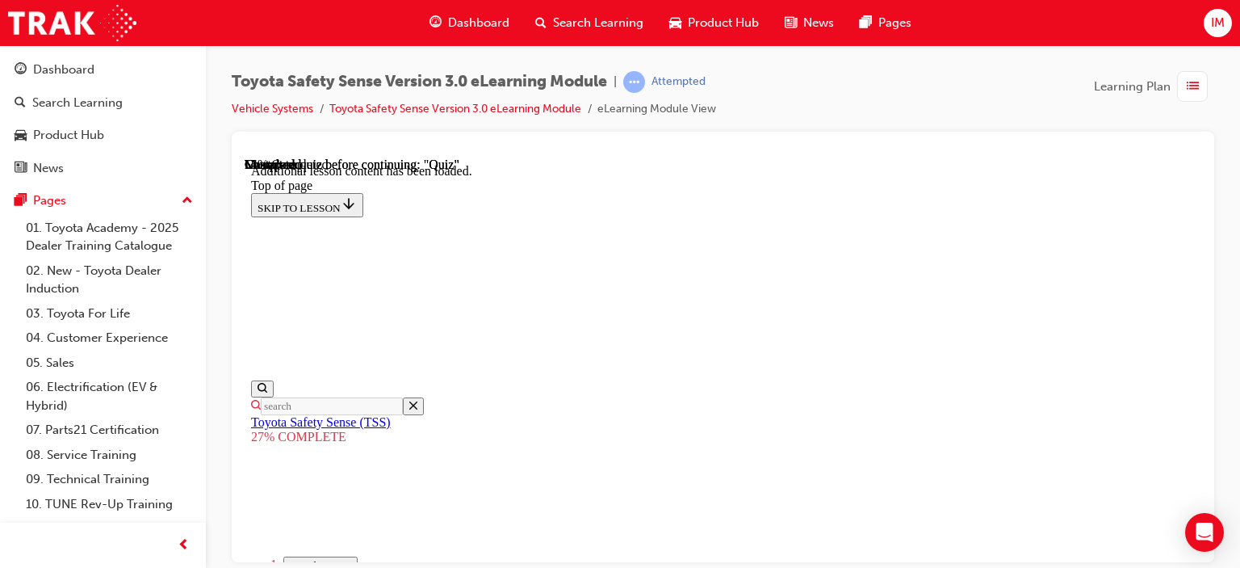
drag, startPoint x: 1176, startPoint y: 366, endPoint x: 1133, endPoint y: 372, distance: 44.1
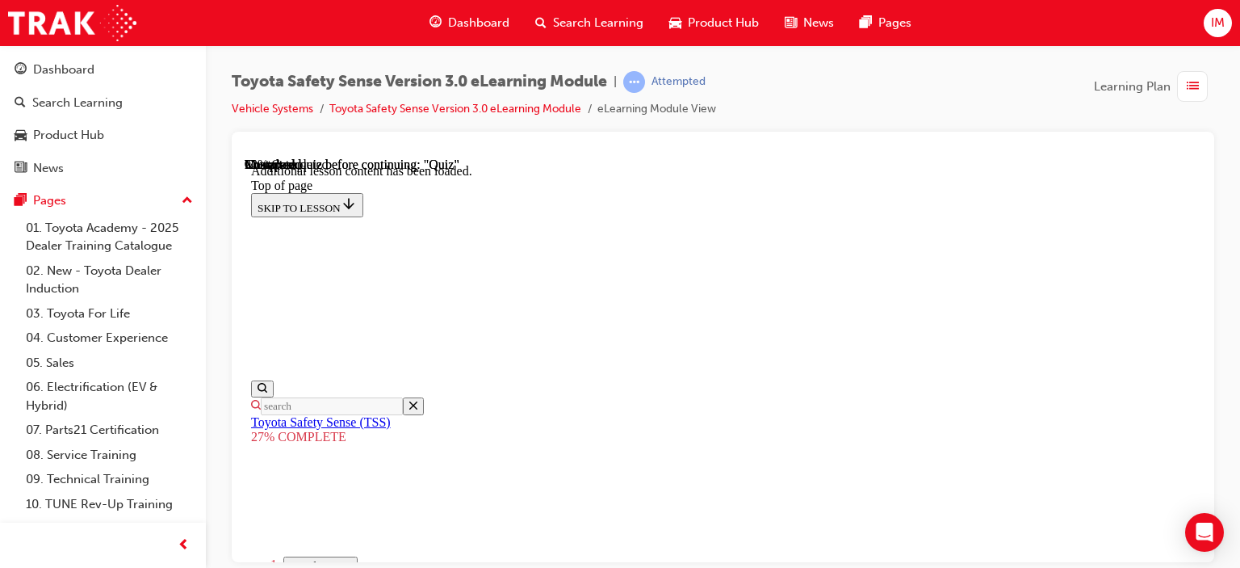
scroll to position [4442, 0]
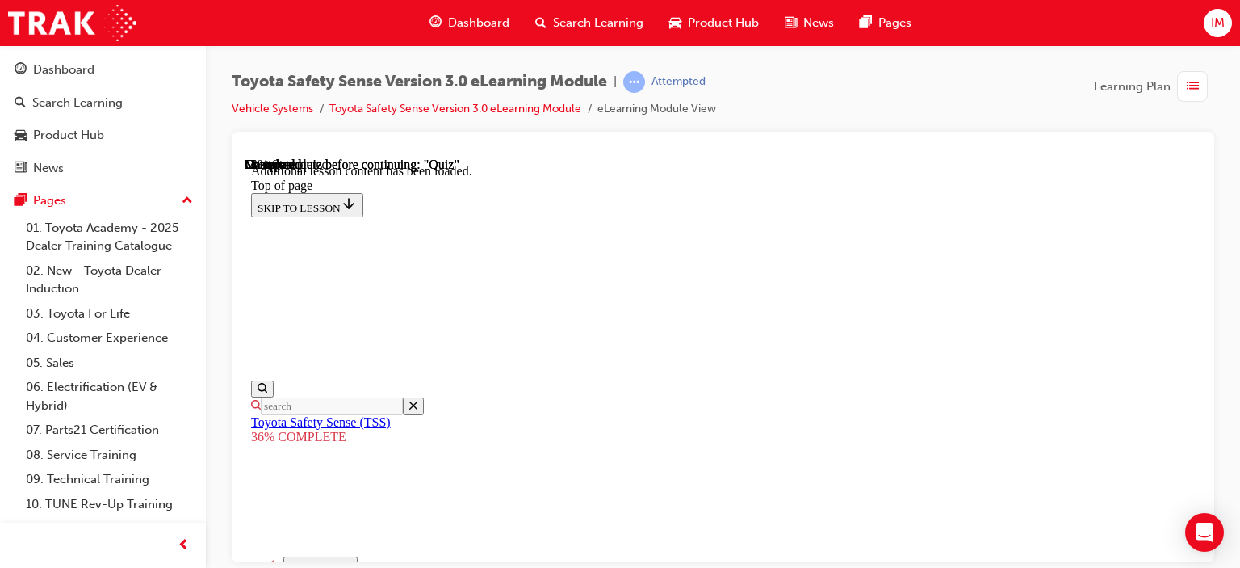
drag, startPoint x: 1173, startPoint y: 530, endPoint x: 1128, endPoint y: 528, distance: 45.2
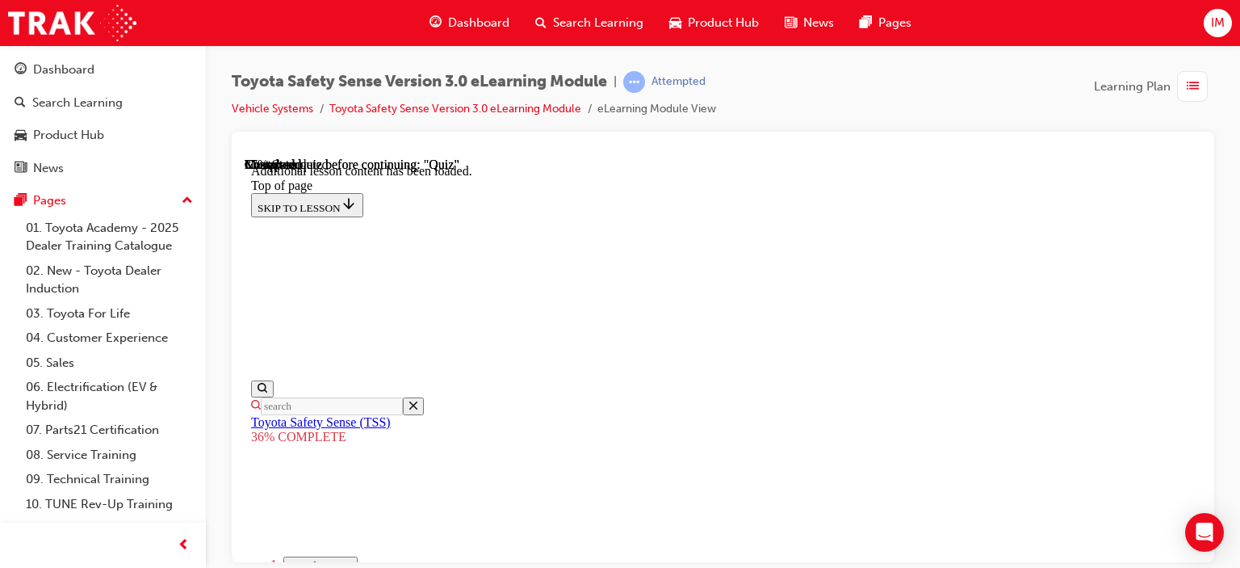
drag, startPoint x: 1178, startPoint y: 529, endPoint x: 1121, endPoint y: 540, distance: 57.6
drag, startPoint x: 710, startPoint y: 449, endPoint x: 882, endPoint y: 446, distance: 172.0
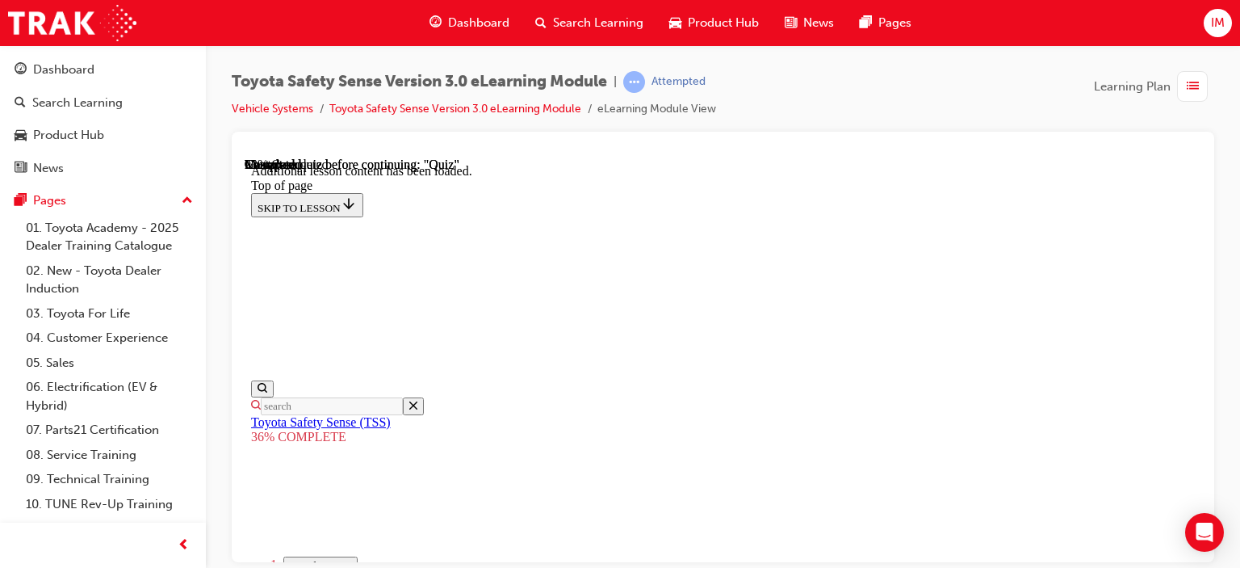
scroll to position [5962, 0]
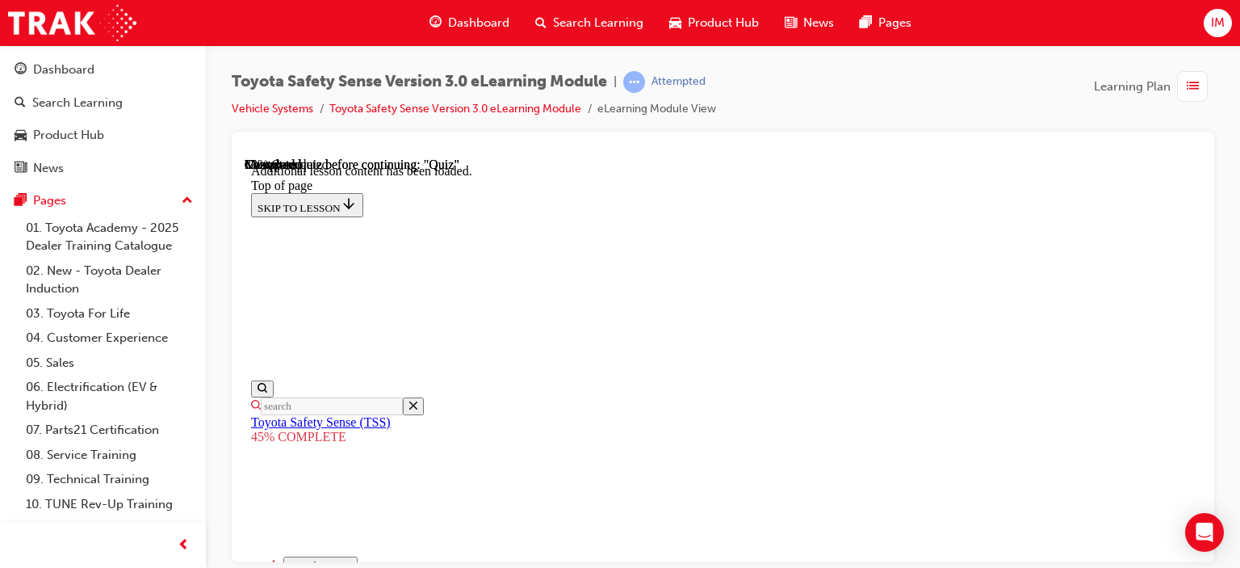
scroll to position [1954, 0]
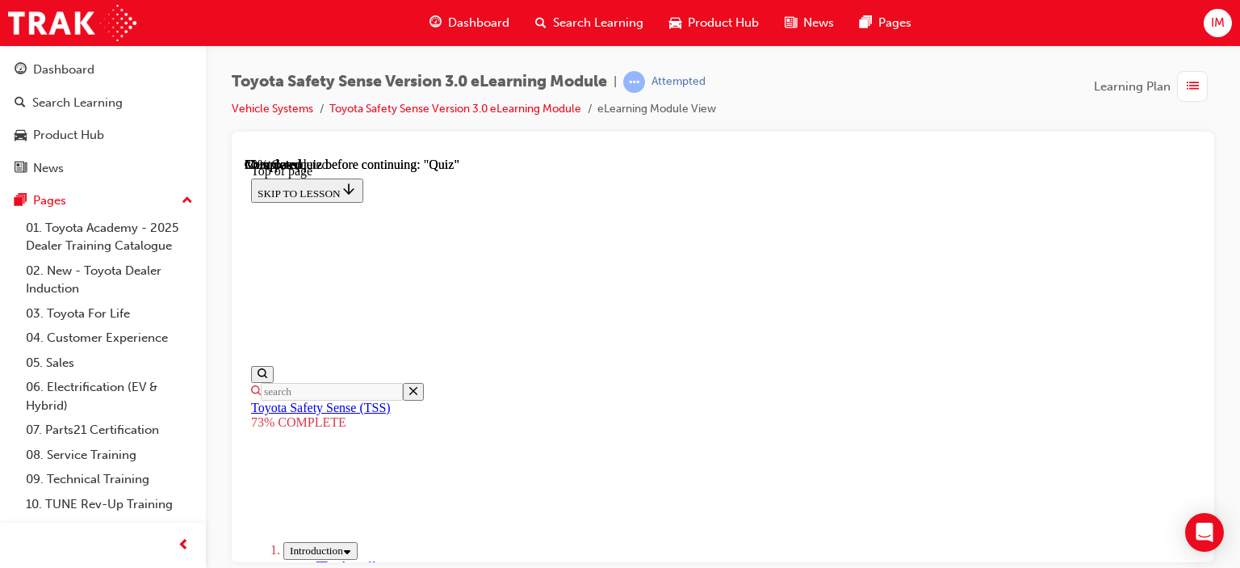
scroll to position [462, 0]
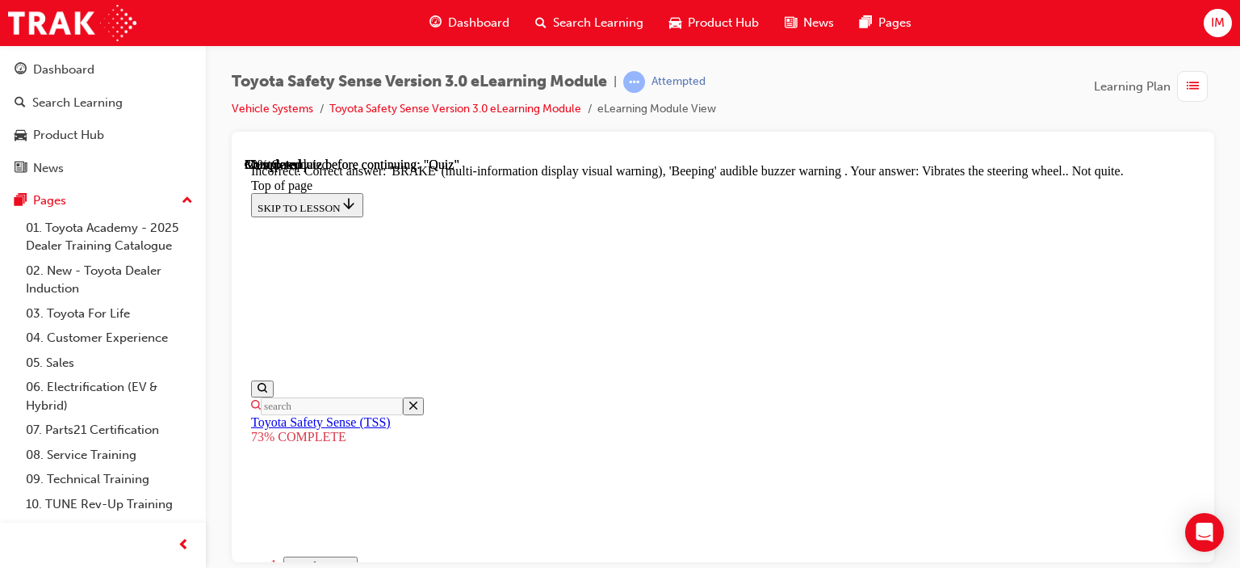
scroll to position [739, 0]
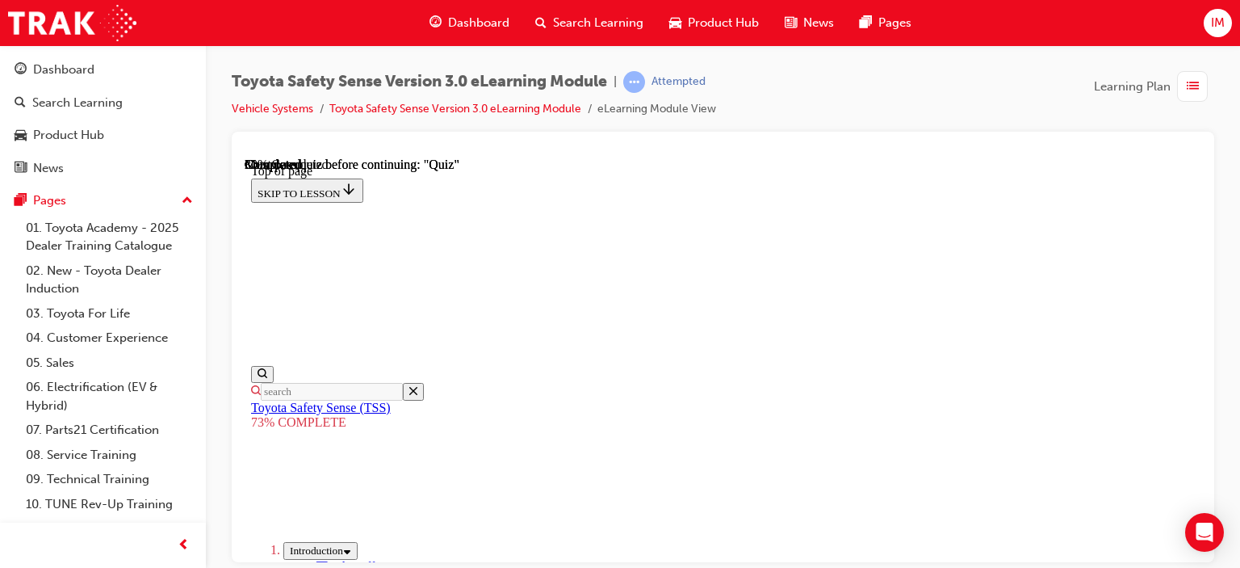
scroll to position [301, 0]
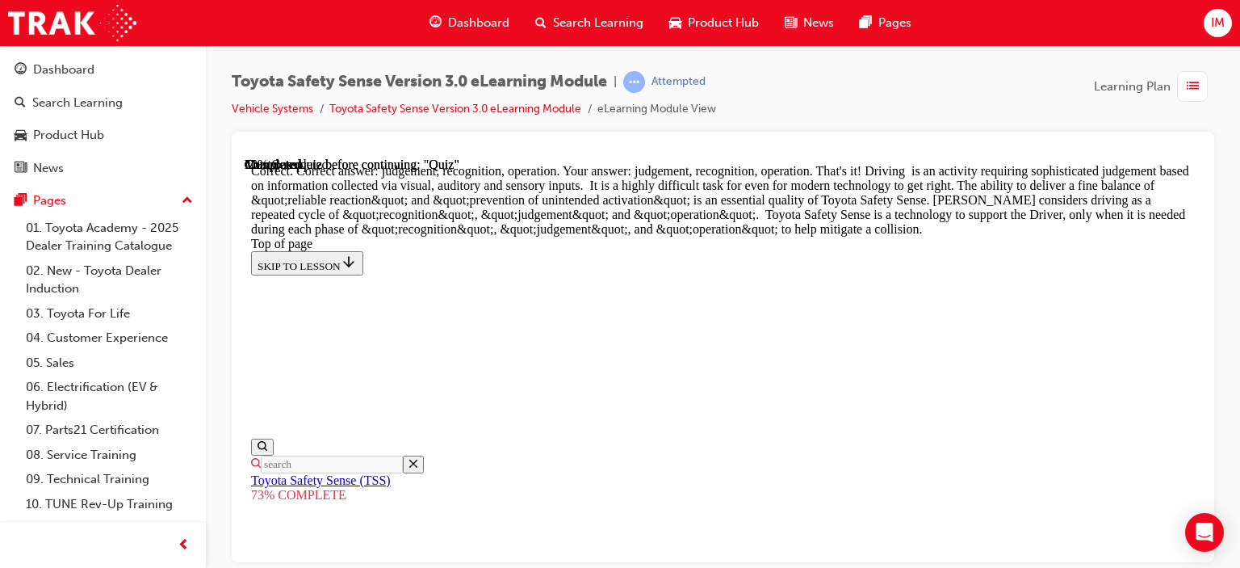
scroll to position [1085, 0]
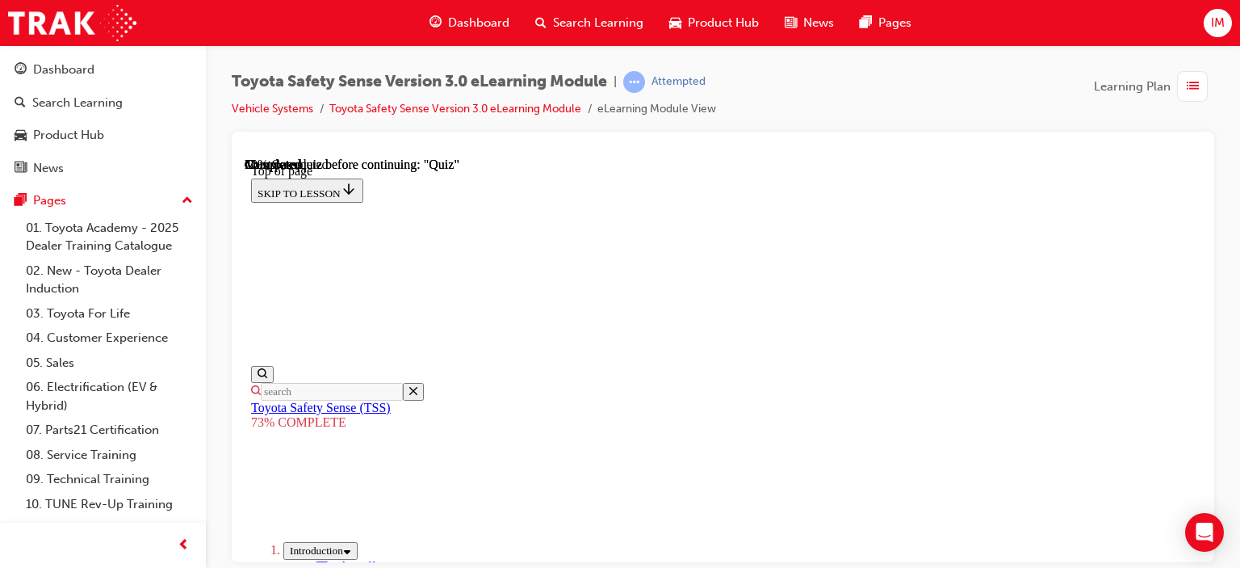
scroll to position [139, 0]
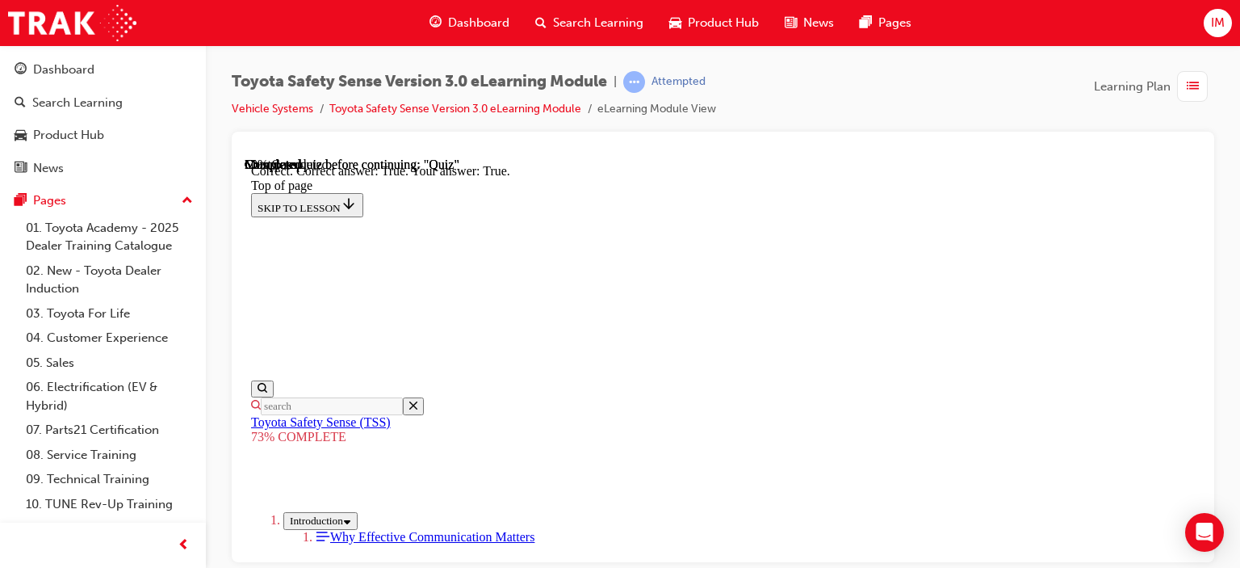
scroll to position [426, 0]
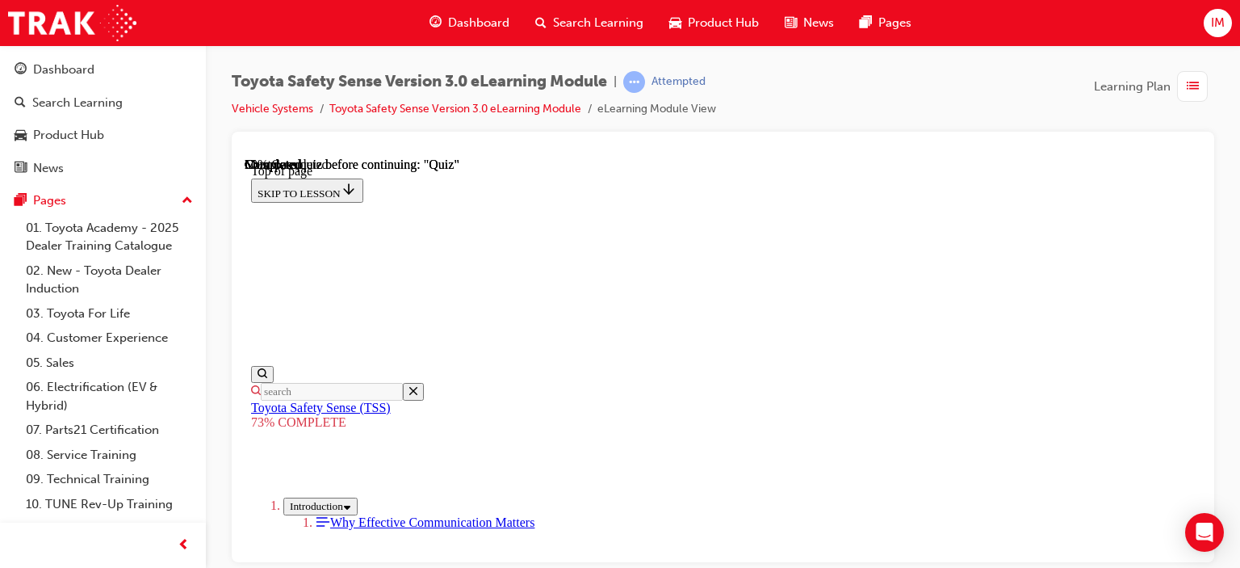
scroll to position [381, 0]
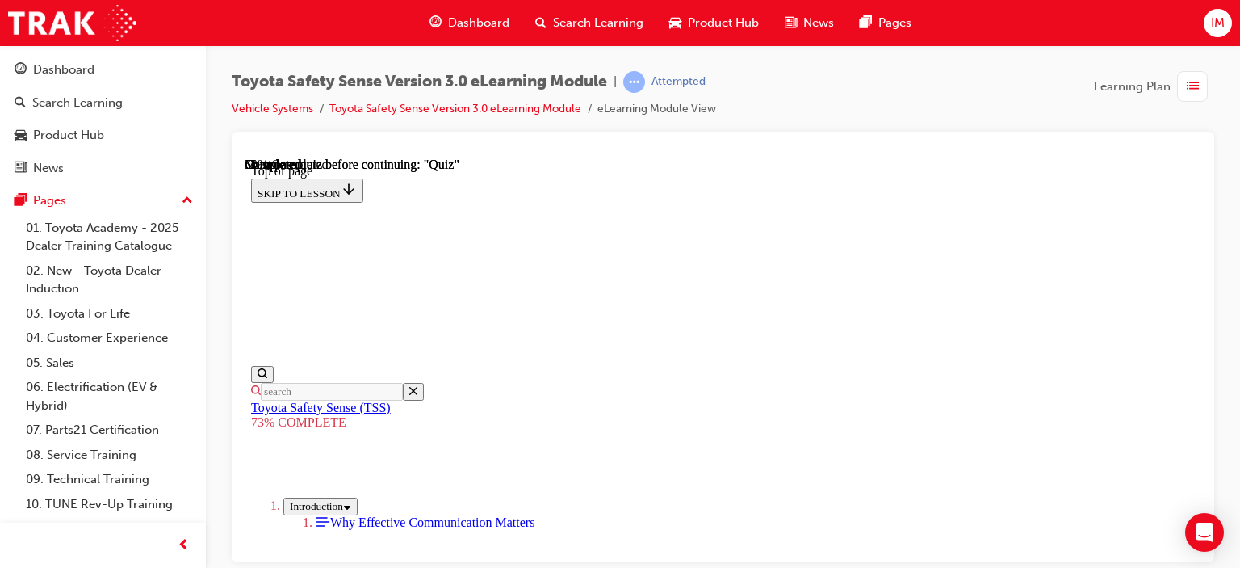
scroll to position [301, 0]
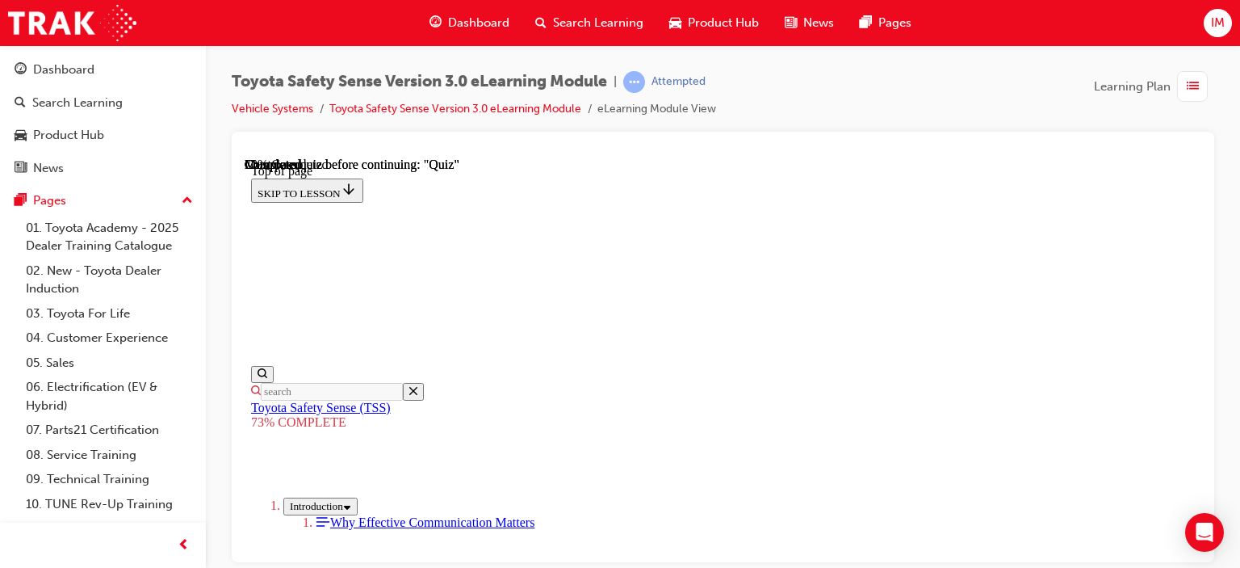
scroll to position [300, 0]
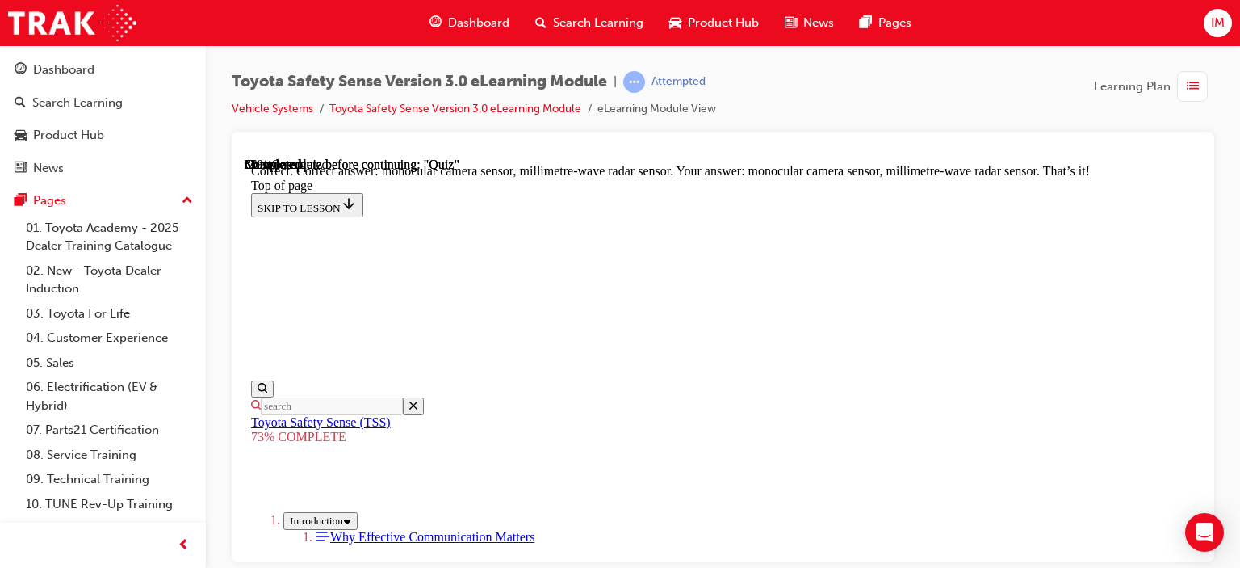
scroll to position [755, 0]
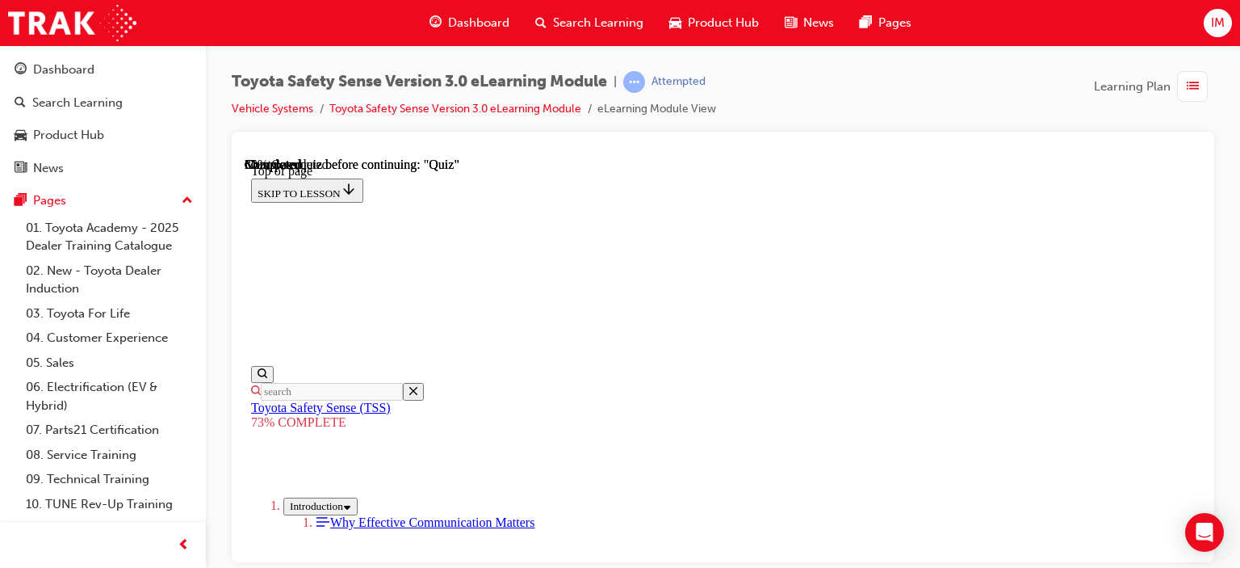
scroll to position [484, 0]
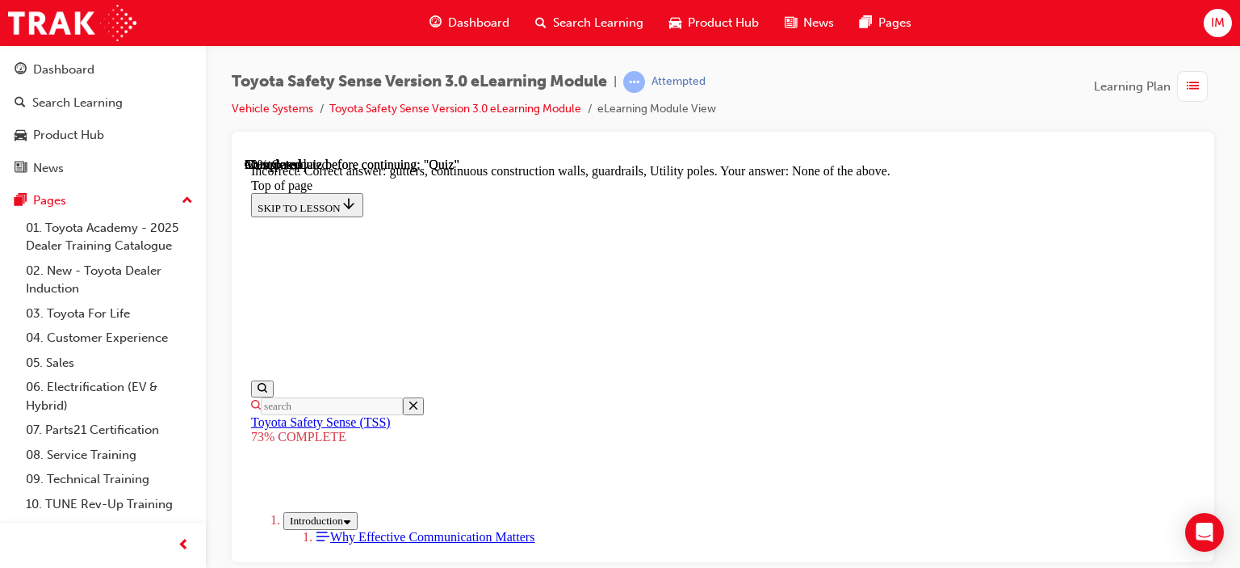
scroll to position [648, 0]
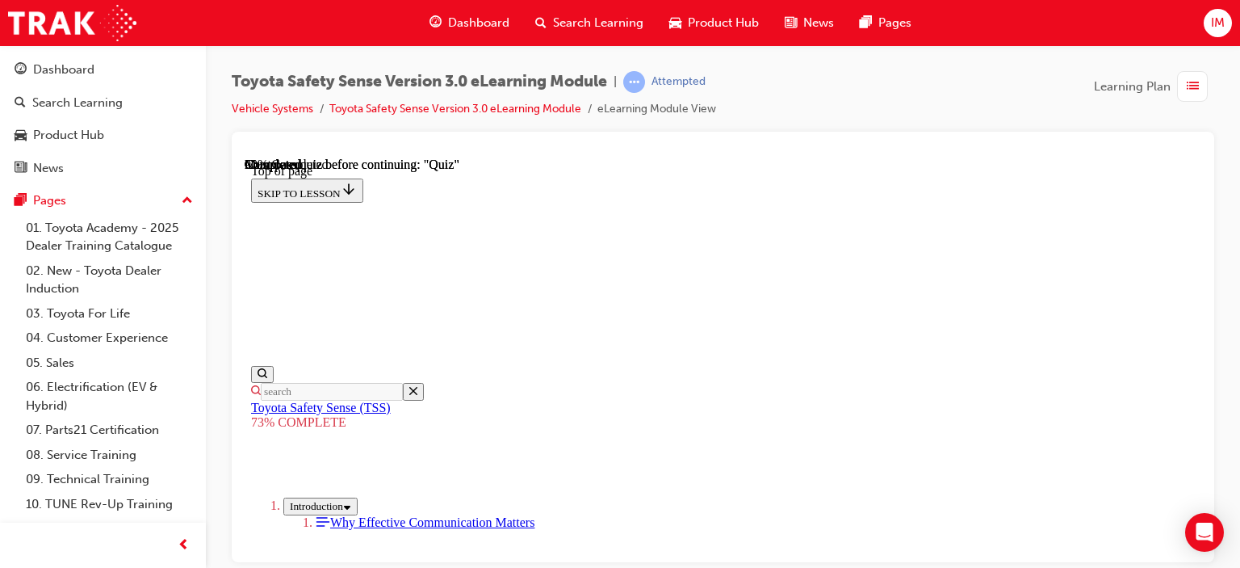
scroll to position [382, 0]
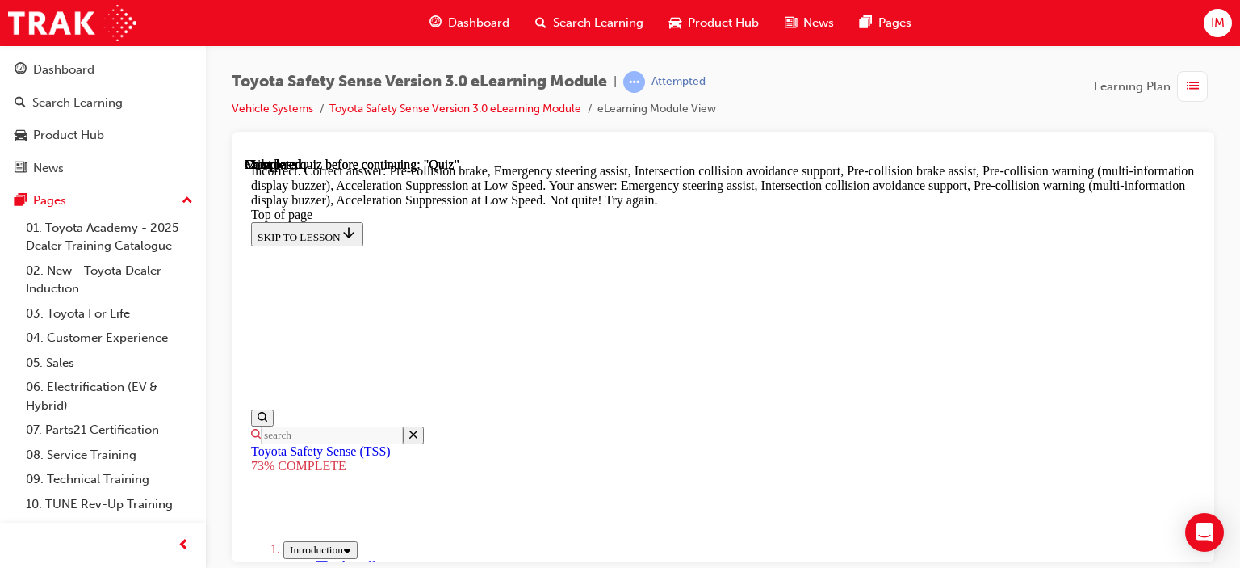
scroll to position [872, 0]
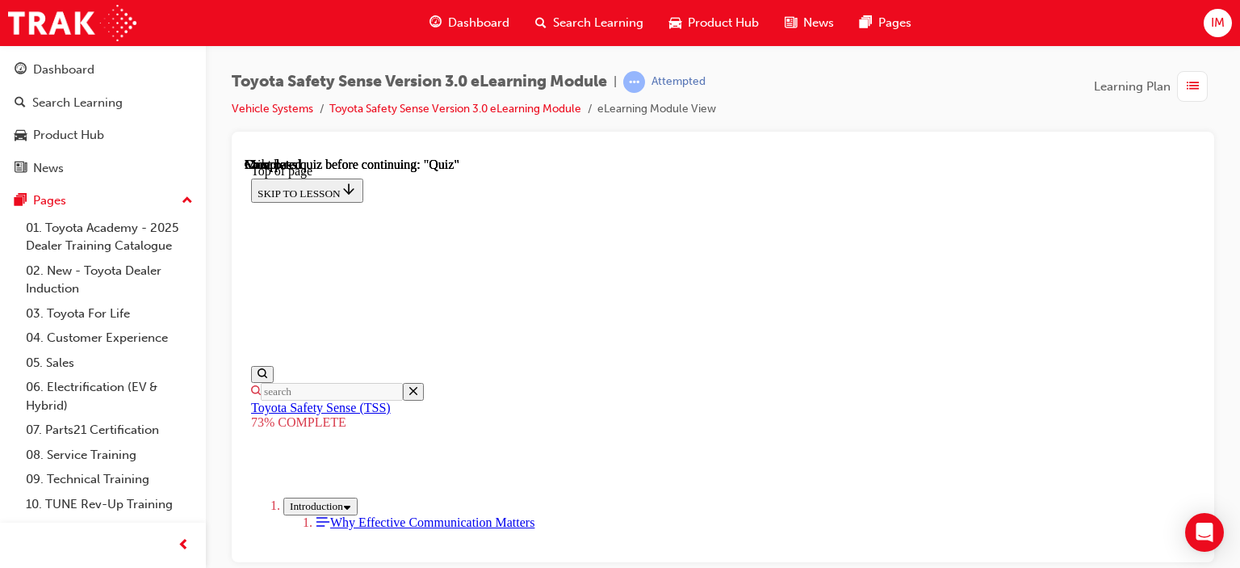
scroll to position [422, 0]
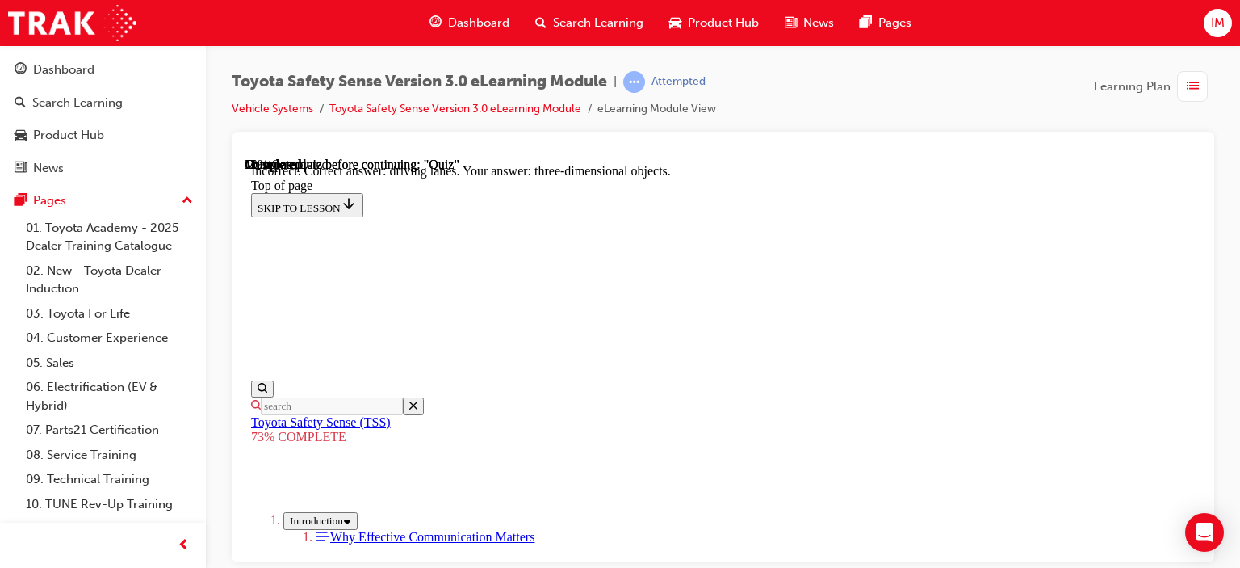
scroll to position [583, 0]
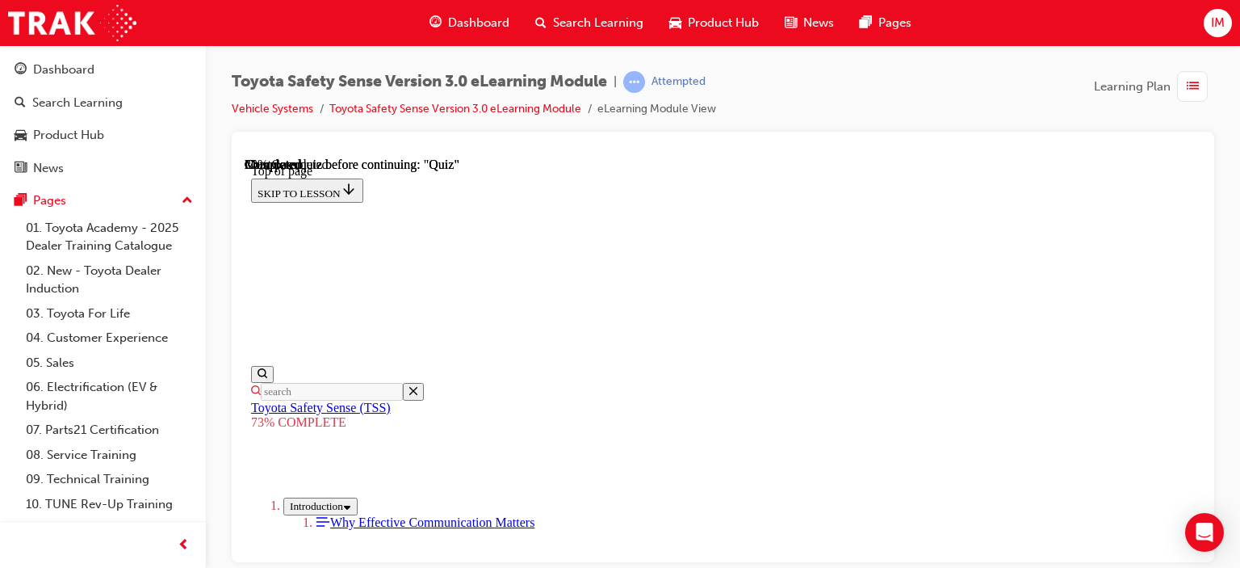
scroll to position [382, 0]
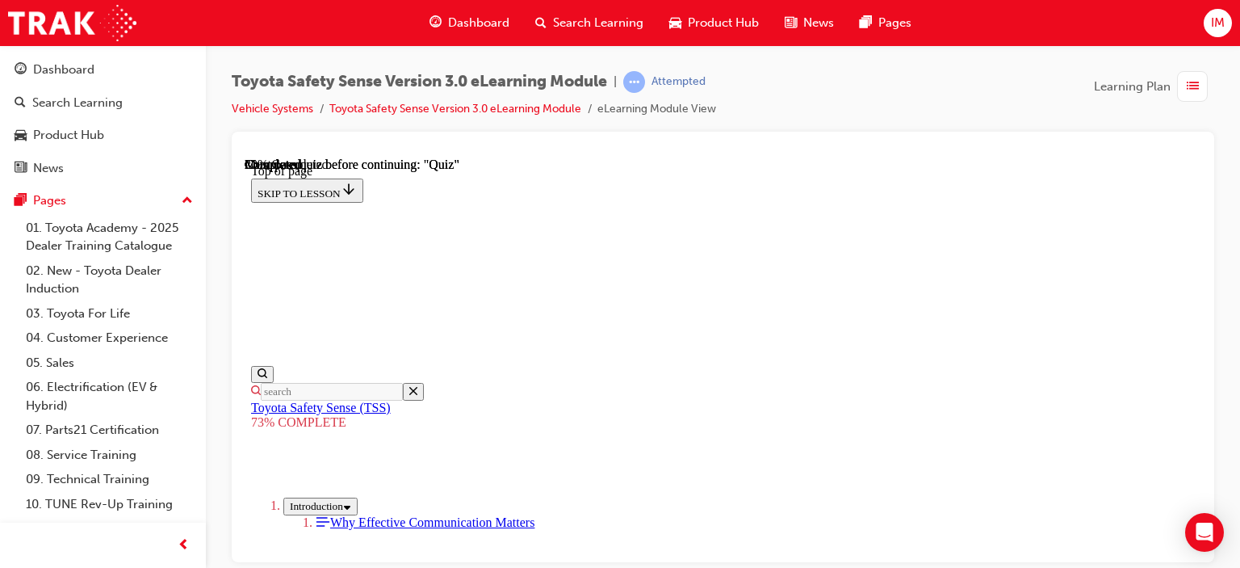
scroll to position [742, 0]
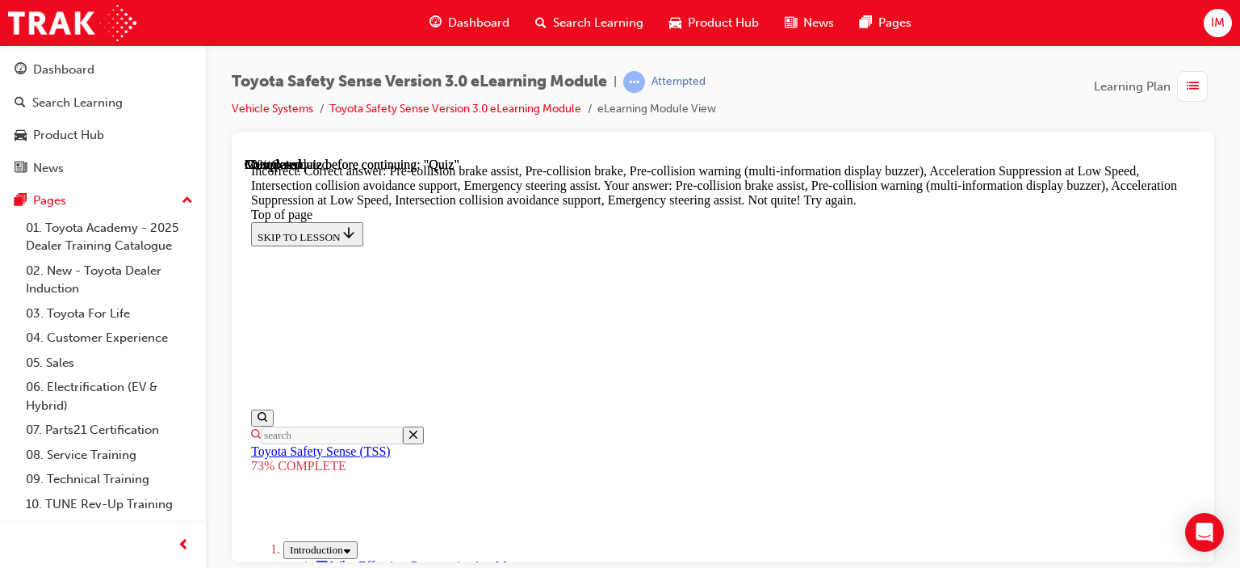
scroll to position [743, 0]
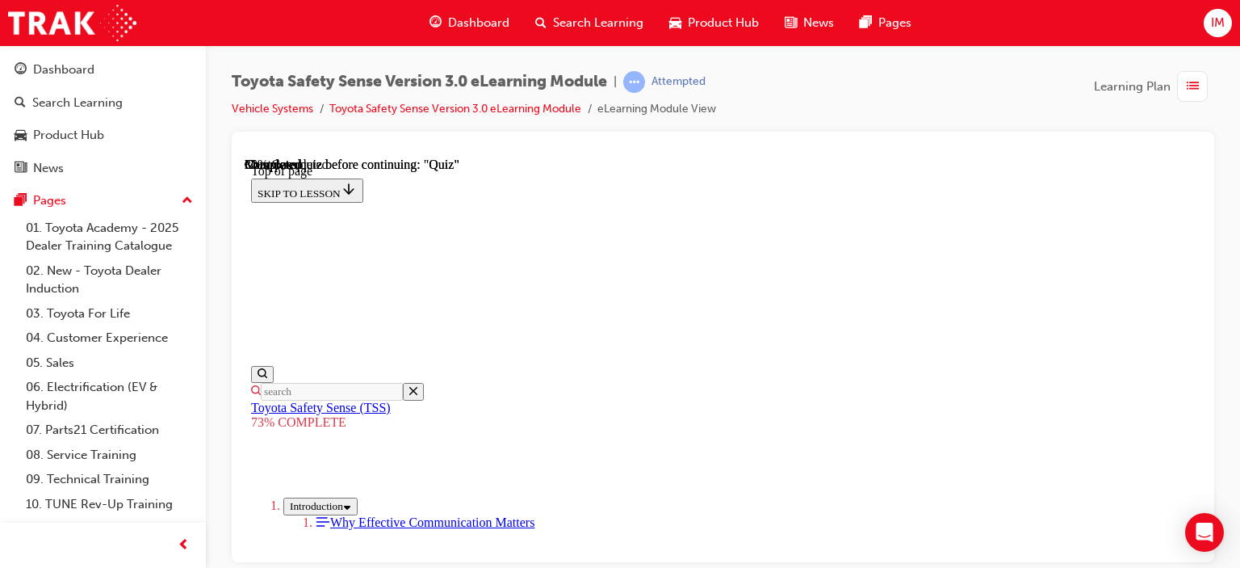
scroll to position [462, 0]
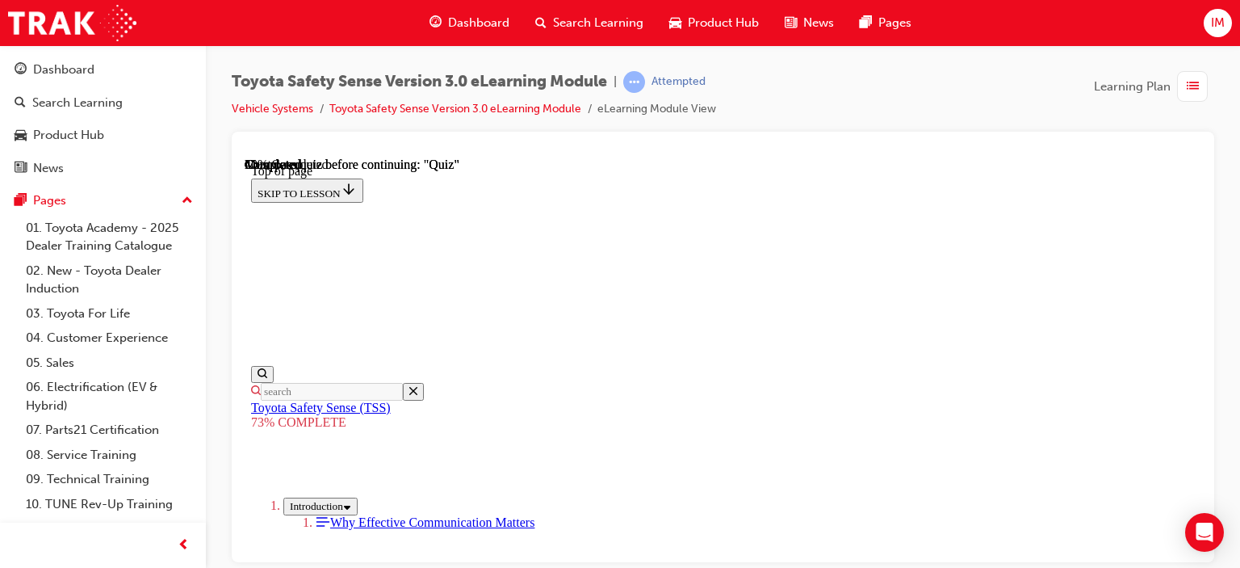
scroll to position [139, 0]
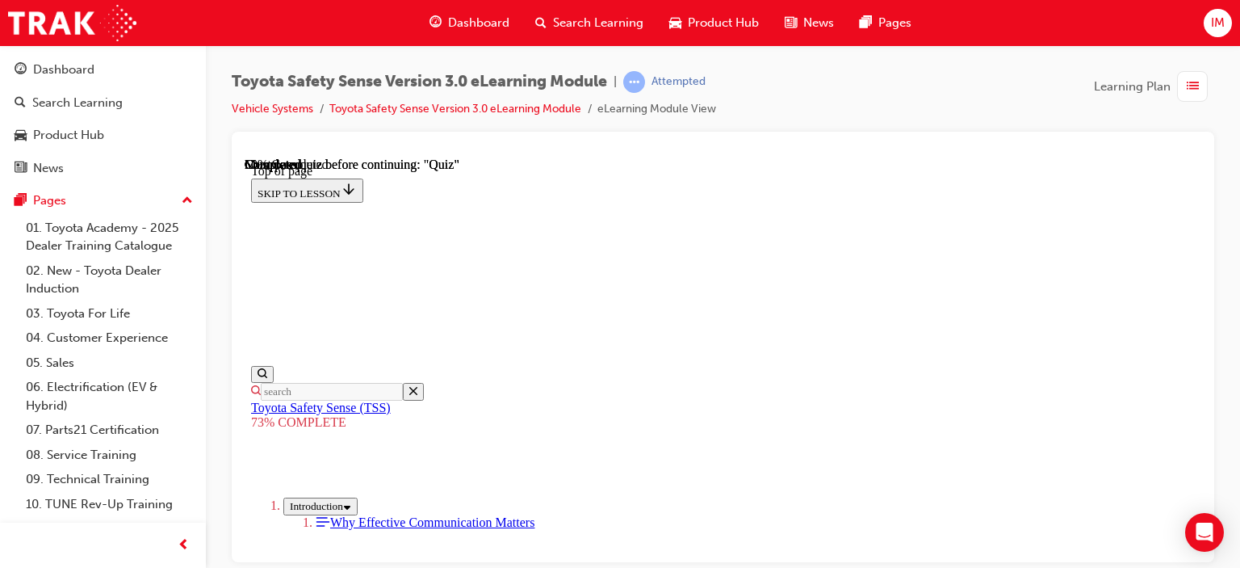
scroll to position [381, 0]
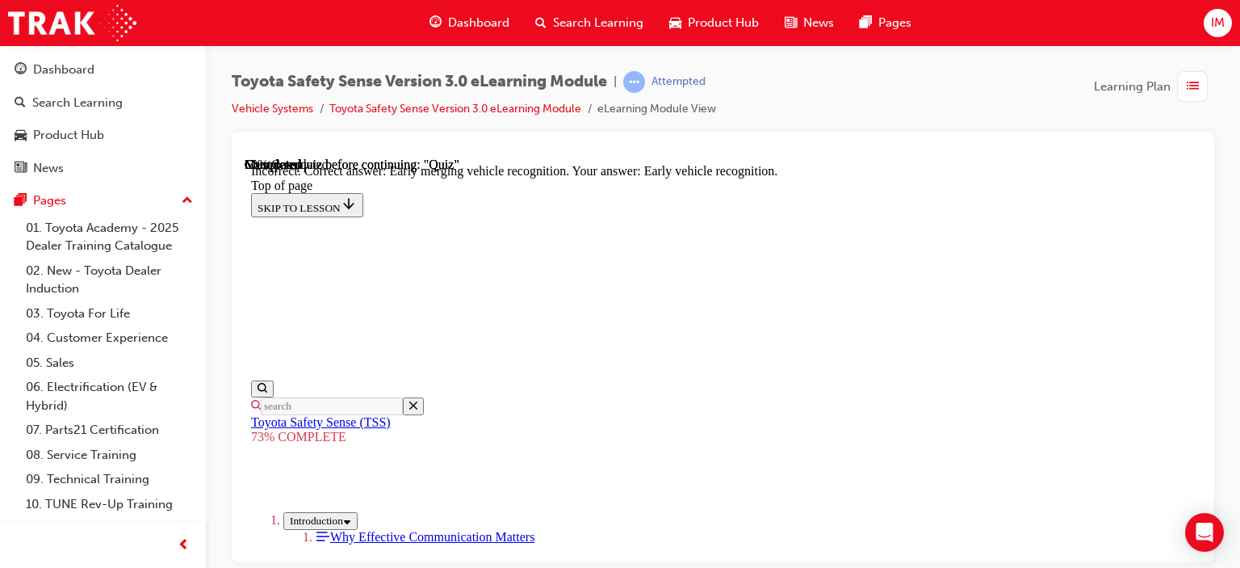
scroll to position [610, 0]
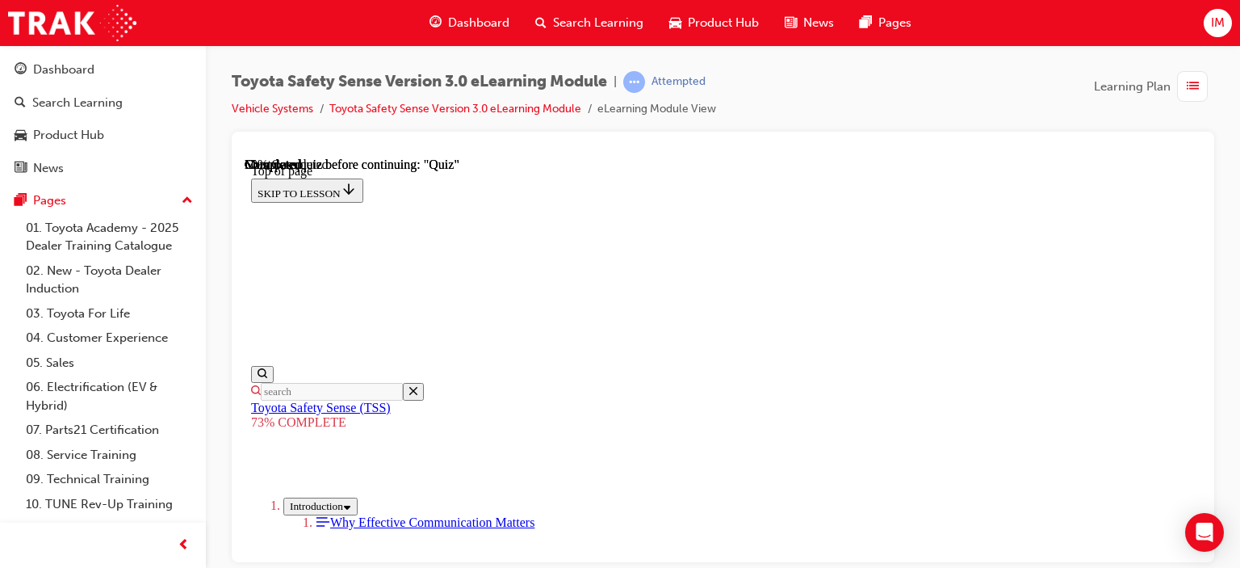
scroll to position [220, 0]
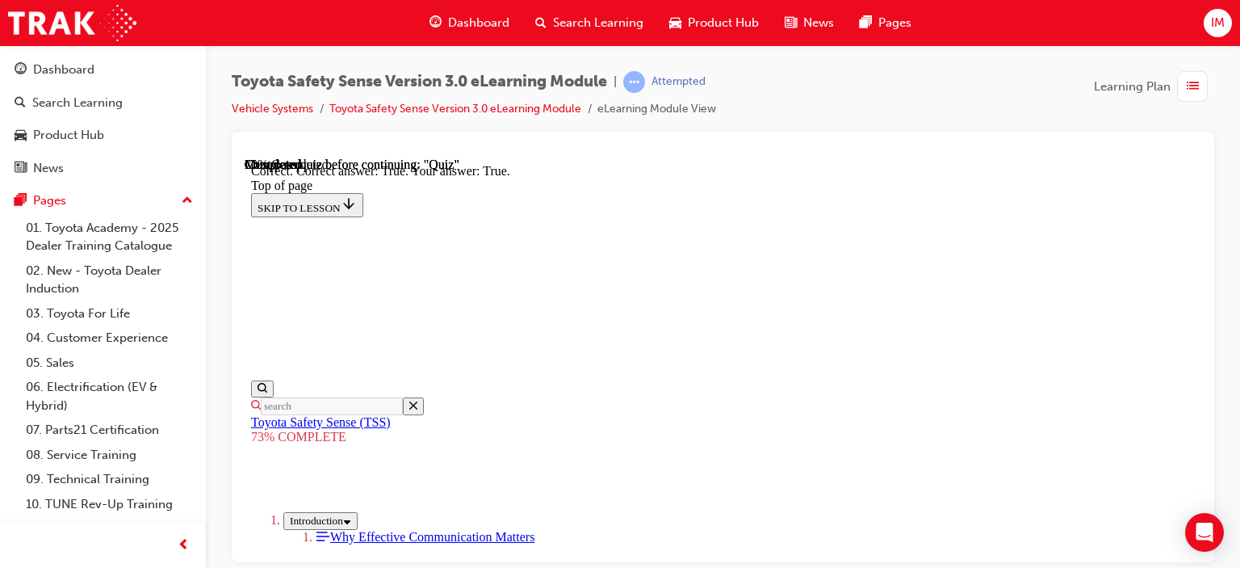
scroll to position [426, 0]
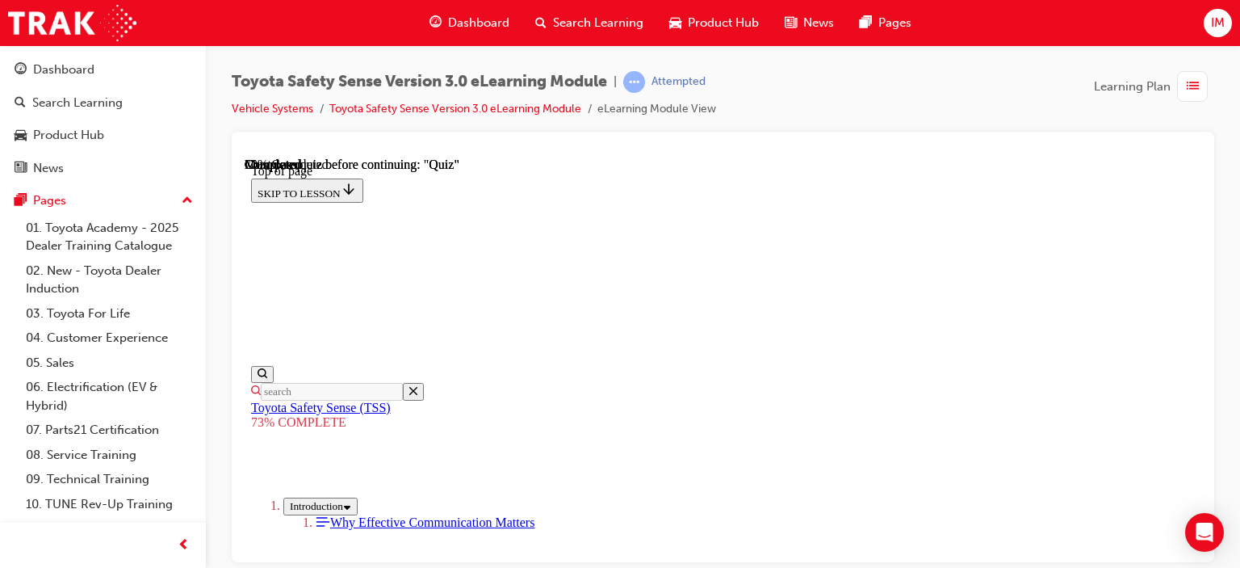
scroll to position [300, 0]
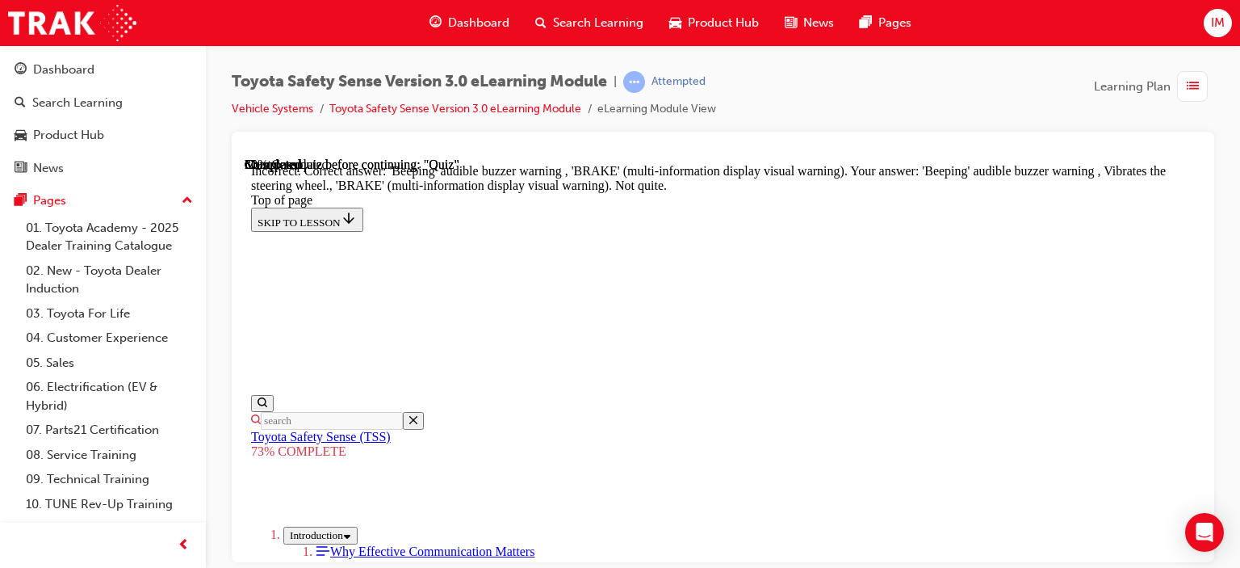
scroll to position [660, 0]
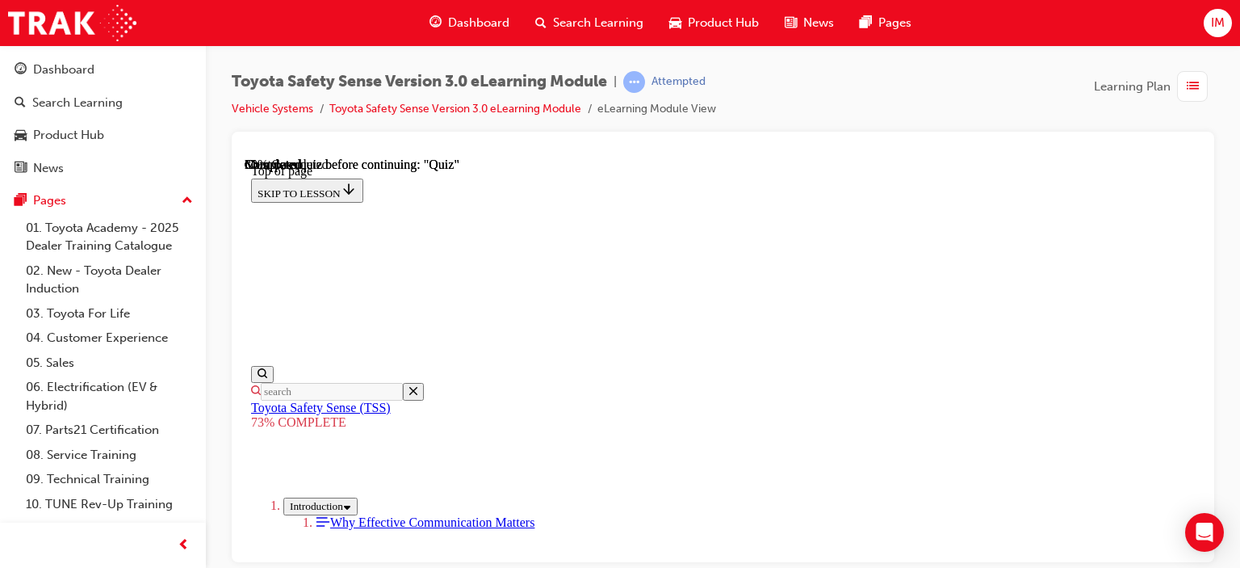
scroll to position [381, 0]
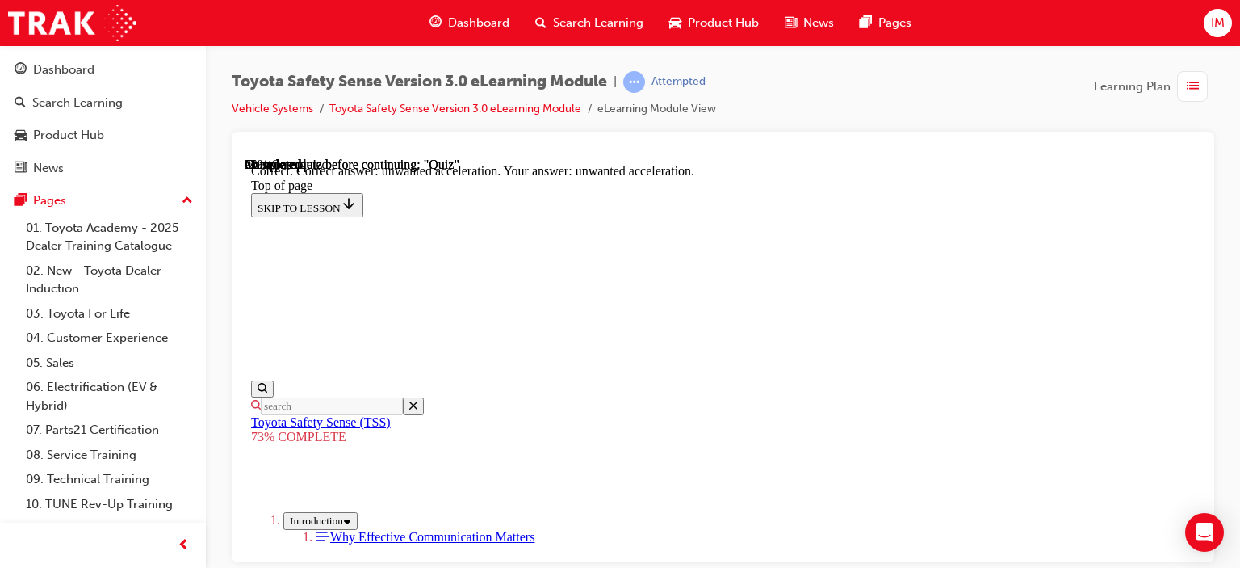
scroll to position [575, 0]
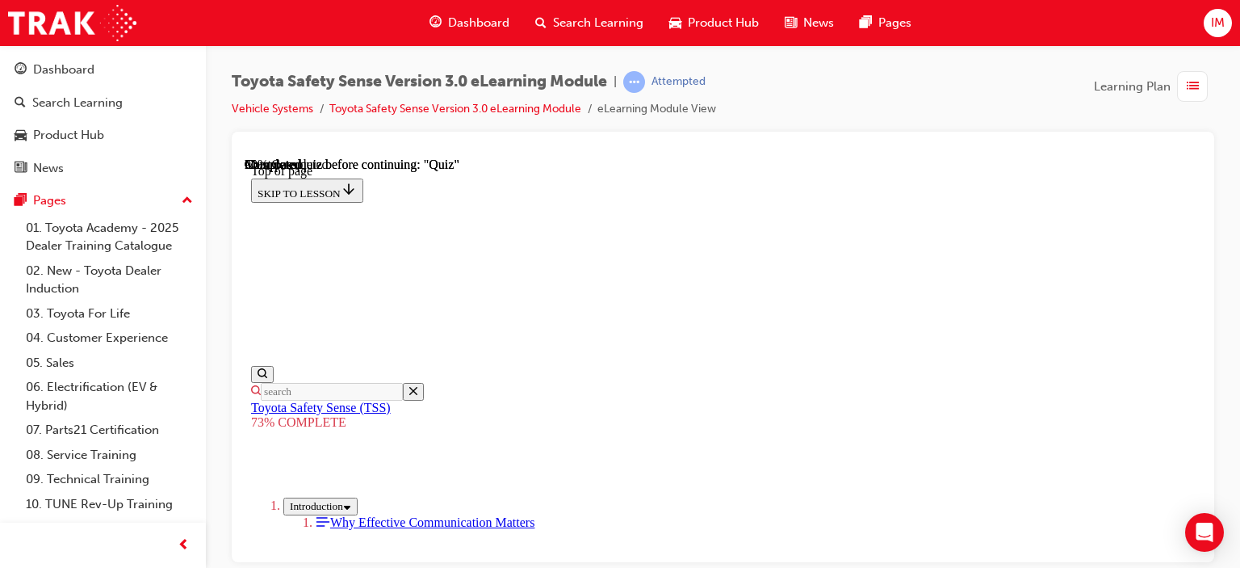
scroll to position [381, 0]
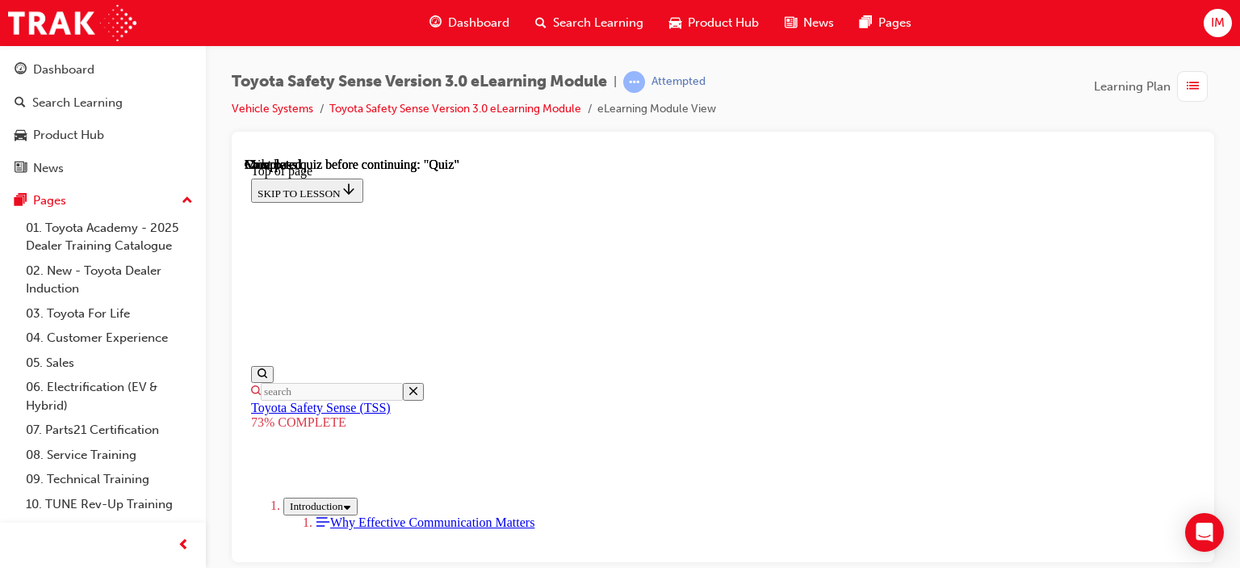
scroll to position [301, 0]
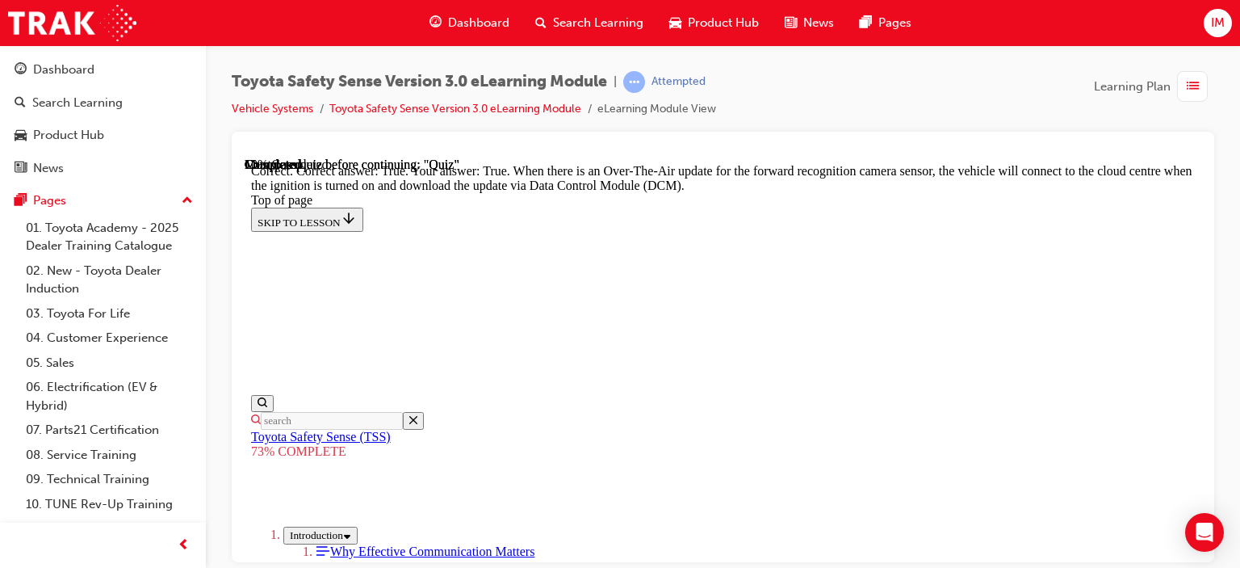
scroll to position [381, 0]
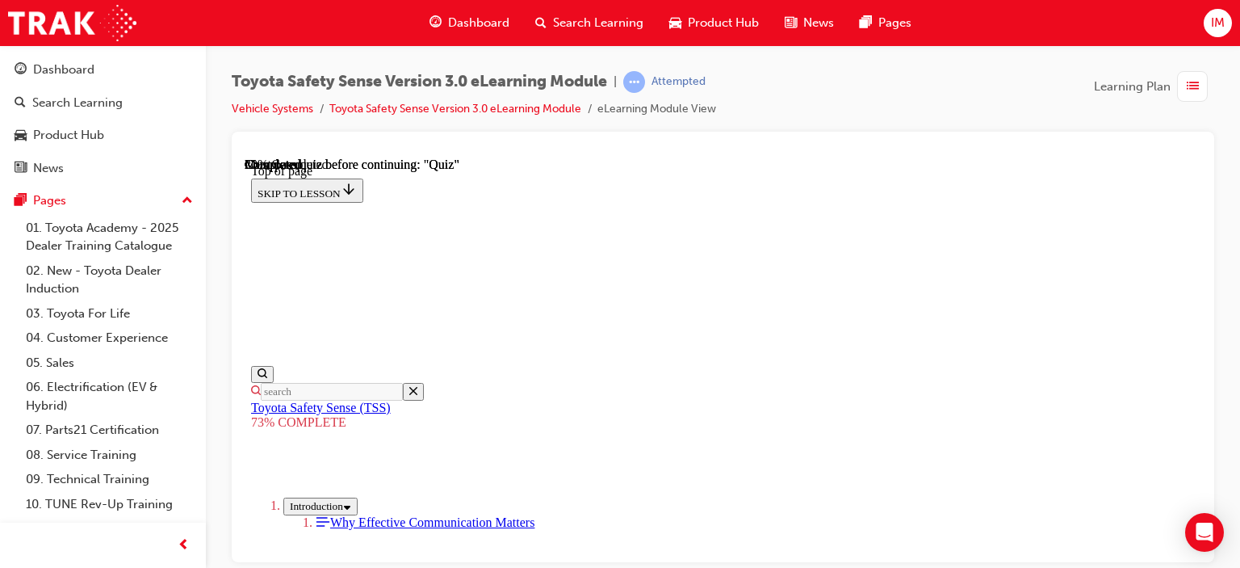
scroll to position [381, 0]
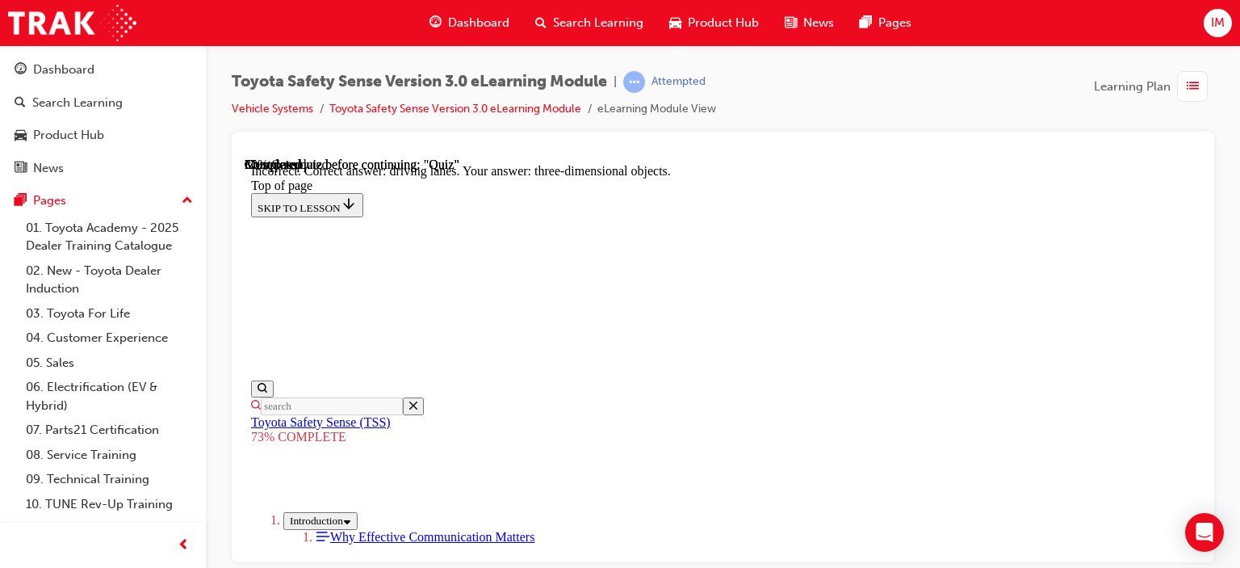
scroll to position [553, 0]
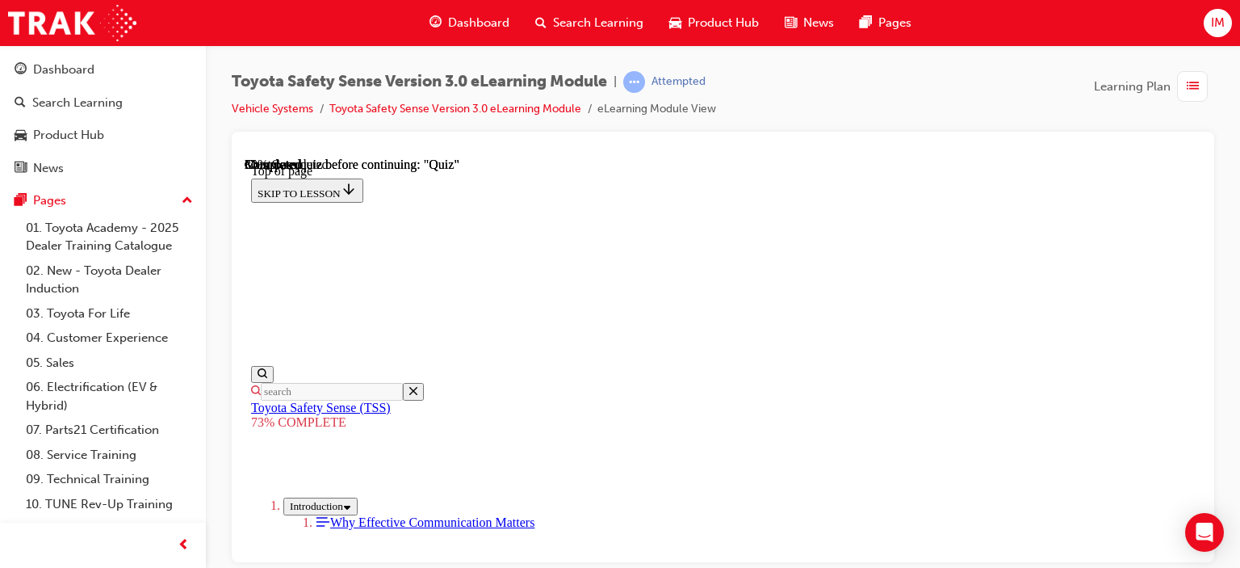
scroll to position [300, 0]
drag, startPoint x: 876, startPoint y: 449, endPoint x: 885, endPoint y: 439, distance: 13.1
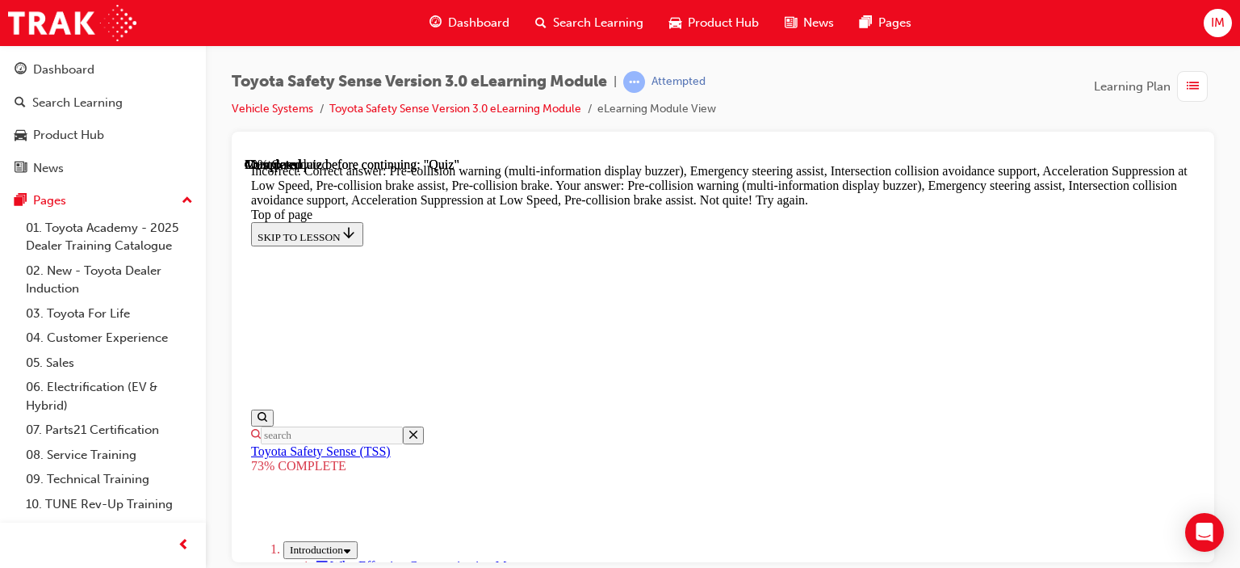
scroll to position [872, 0]
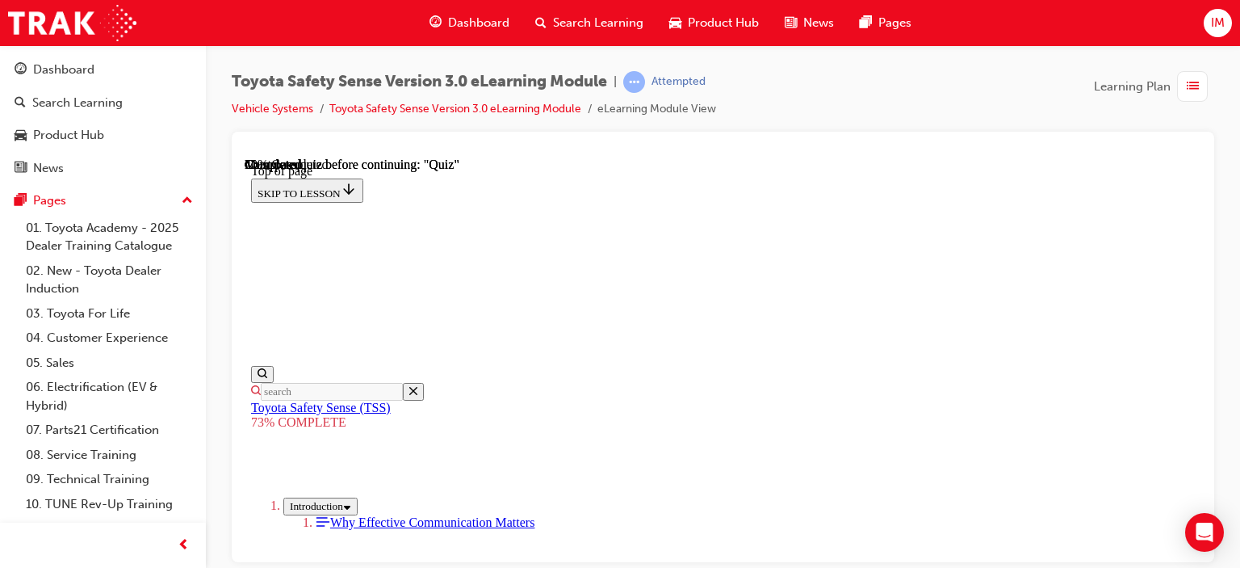
scroll to position [462, 0]
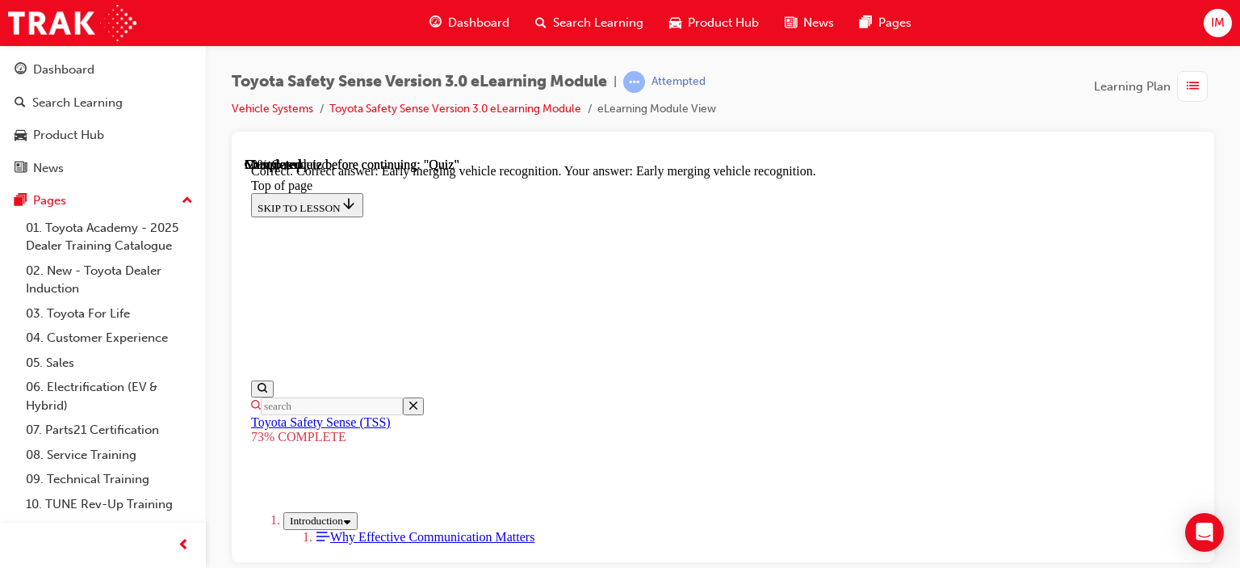
scroll to position [610, 0]
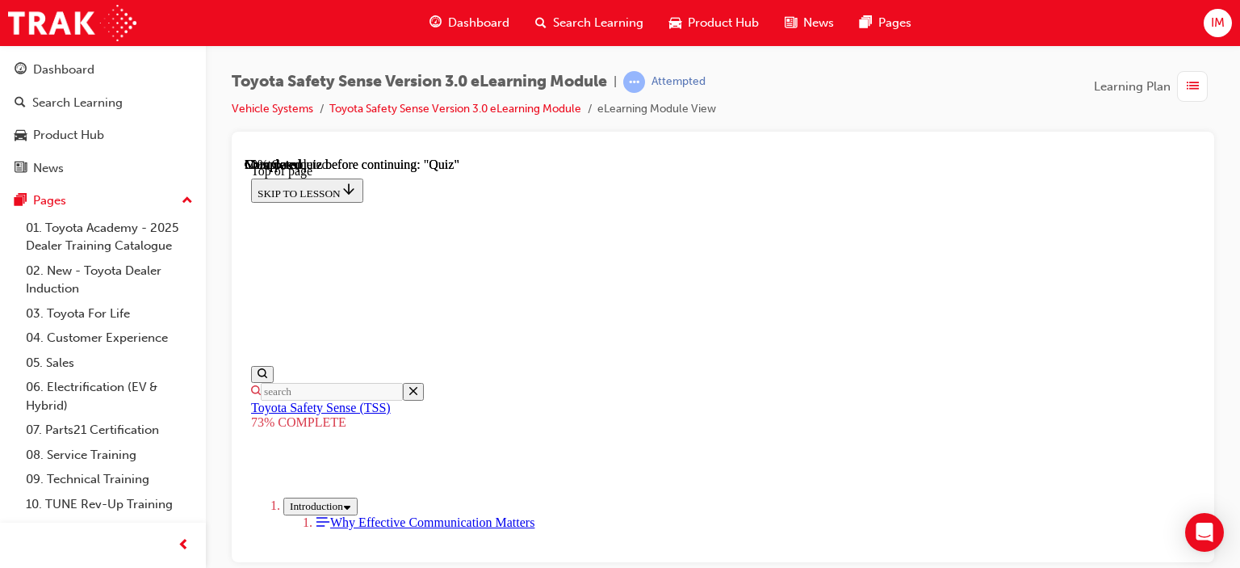
scroll to position [462, 0]
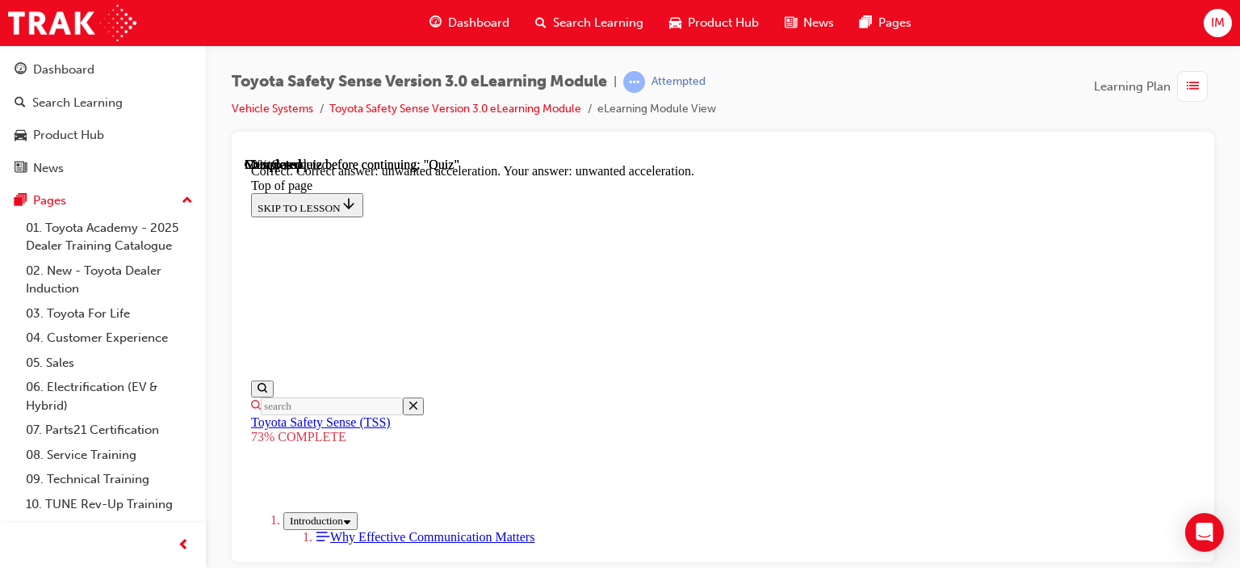
scroll to position [610, 0]
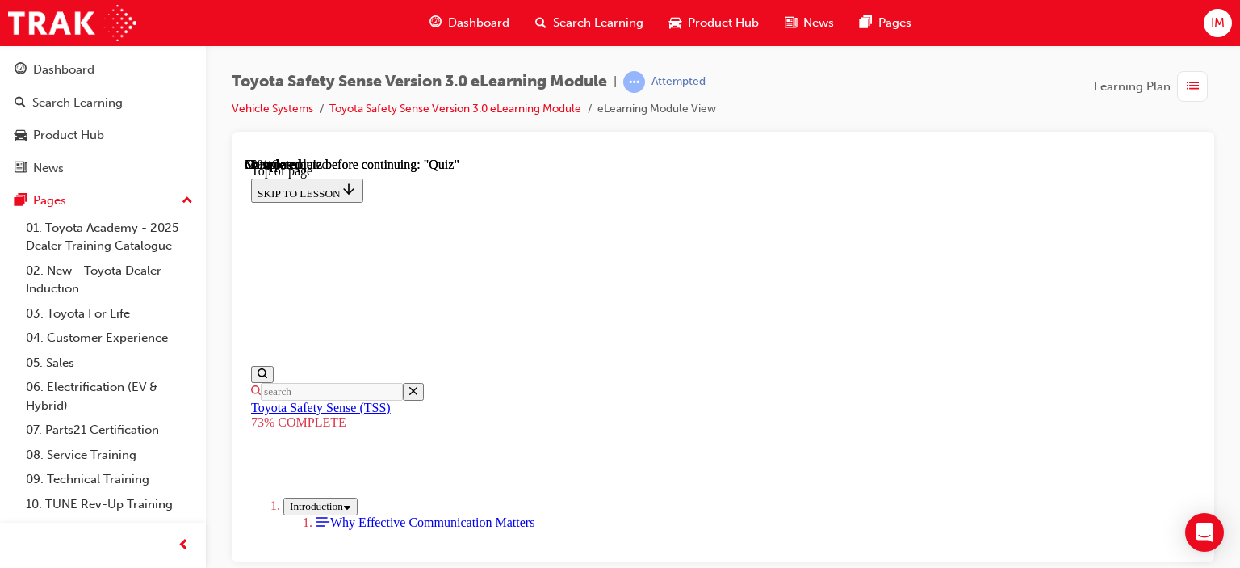
scroll to position [300, 0]
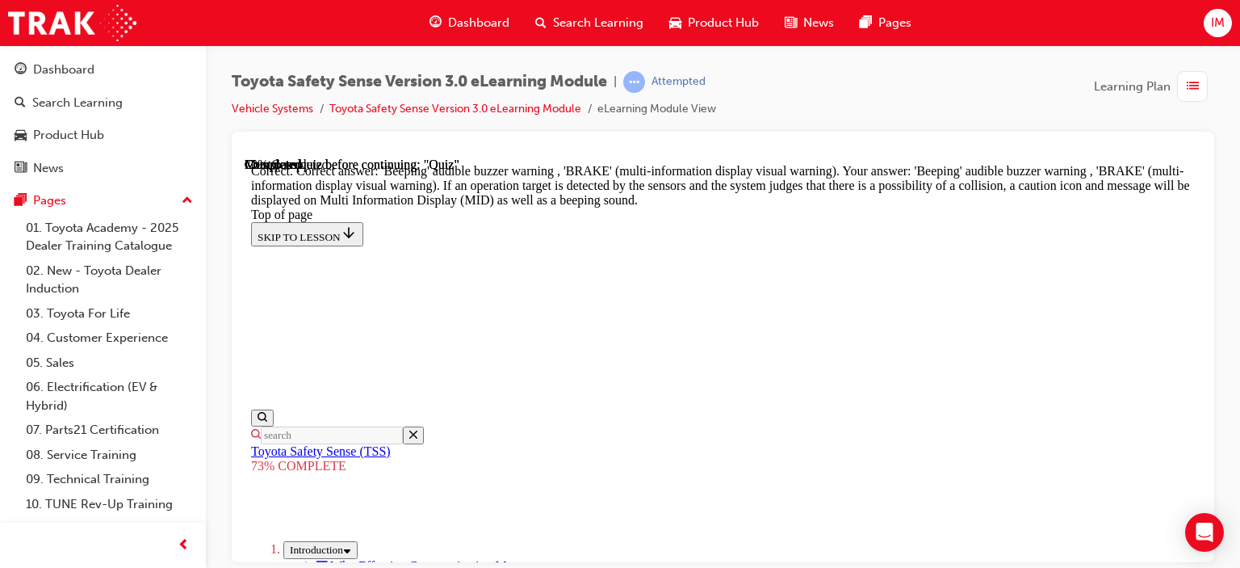
scroll to position [807, 0]
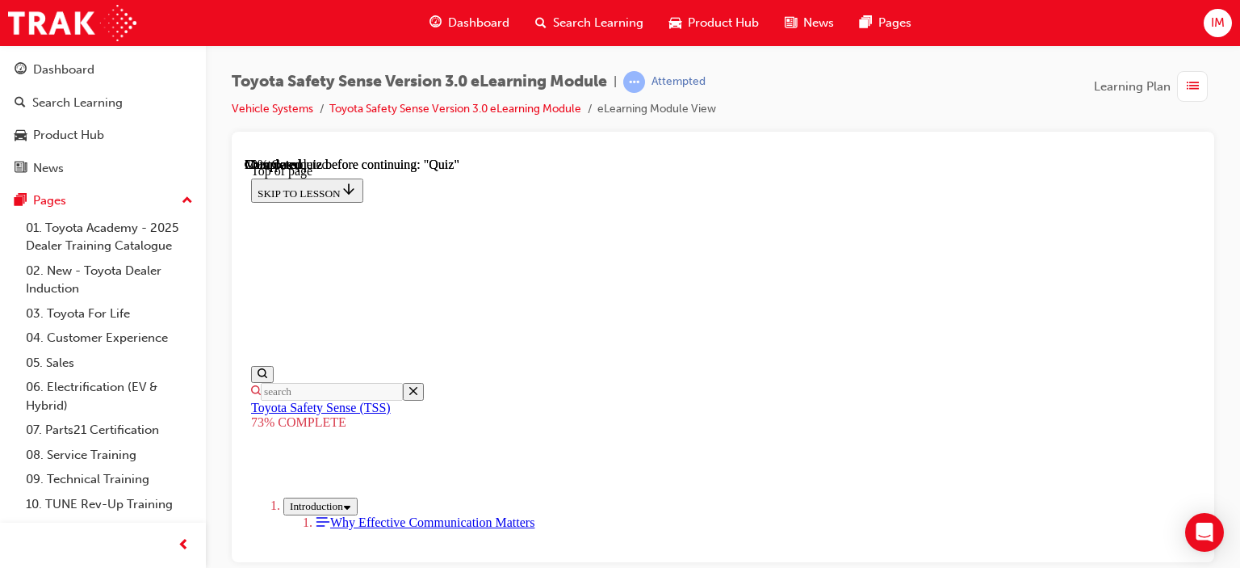
scroll to position [220, 0]
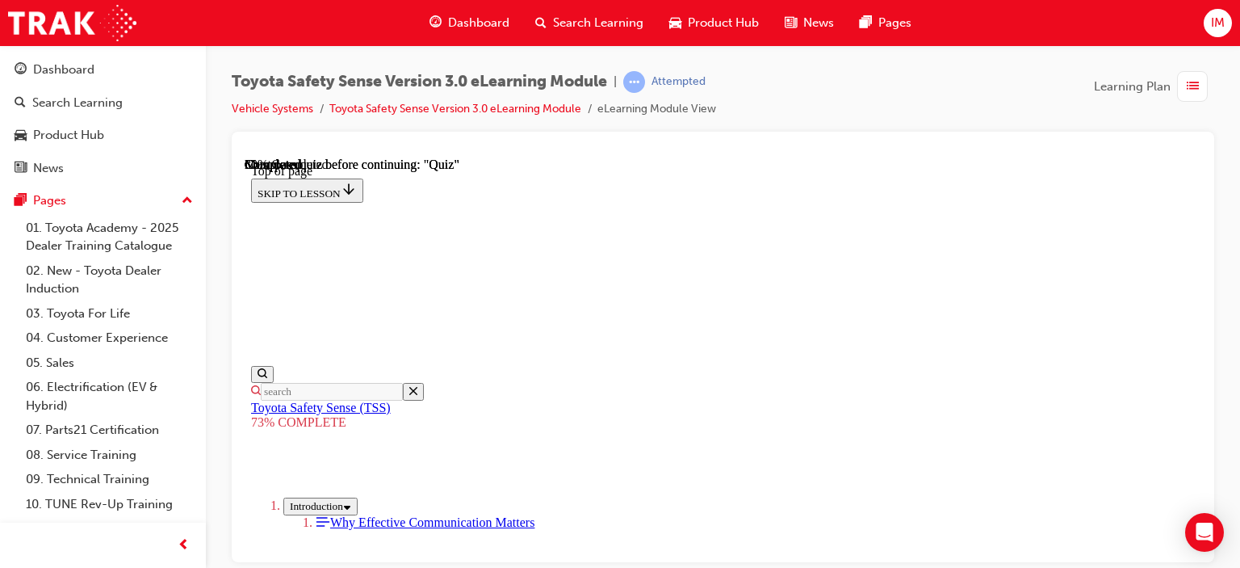
scroll to position [300, 0]
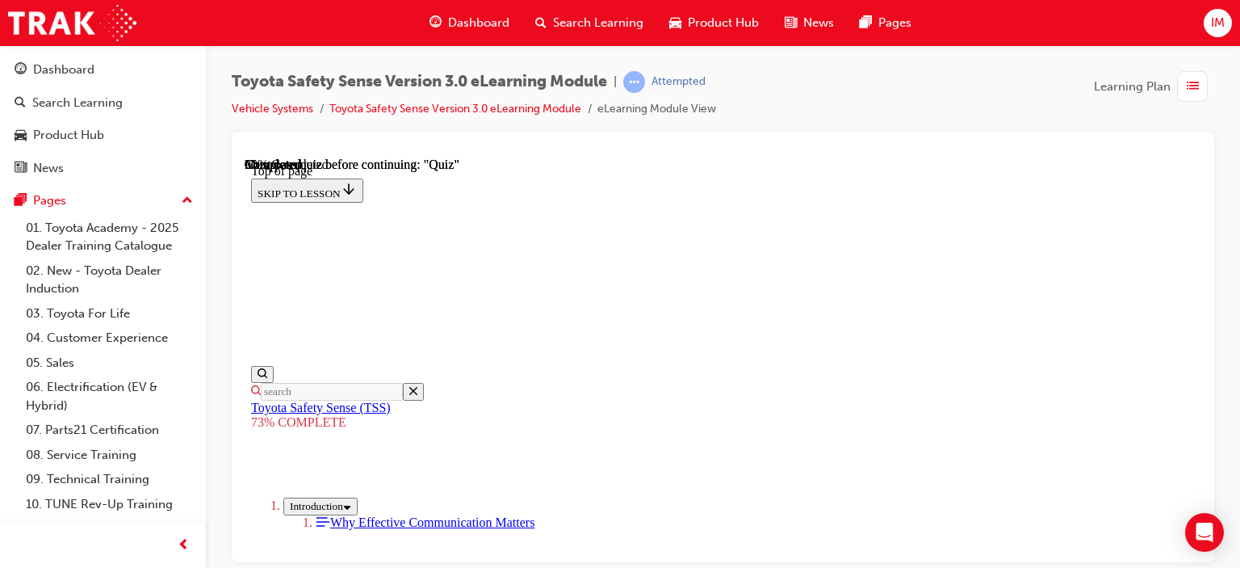
scroll to position [301, 0]
drag, startPoint x: 803, startPoint y: 455, endPoint x: 801, endPoint y: 419, distance: 35.6
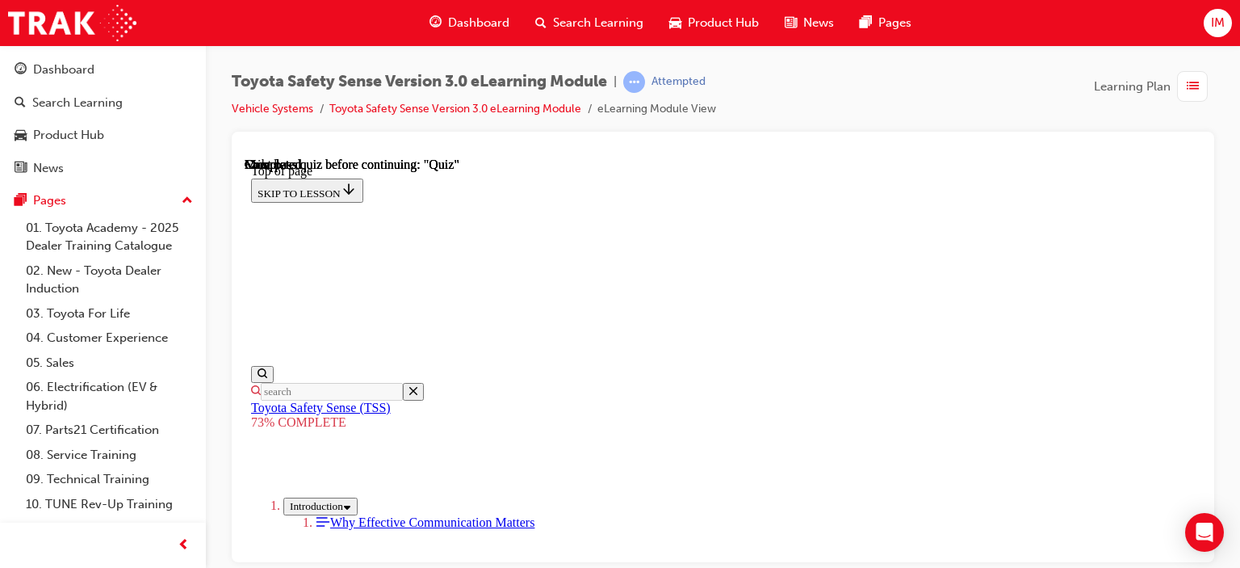
scroll to position [422, 0]
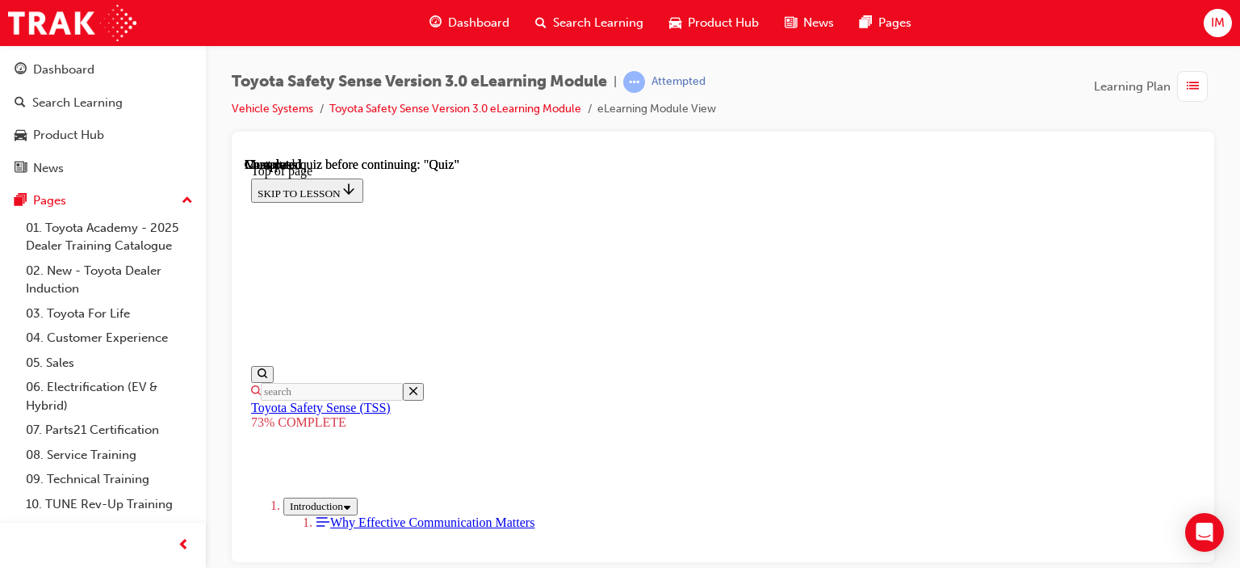
scroll to position [381, 0]
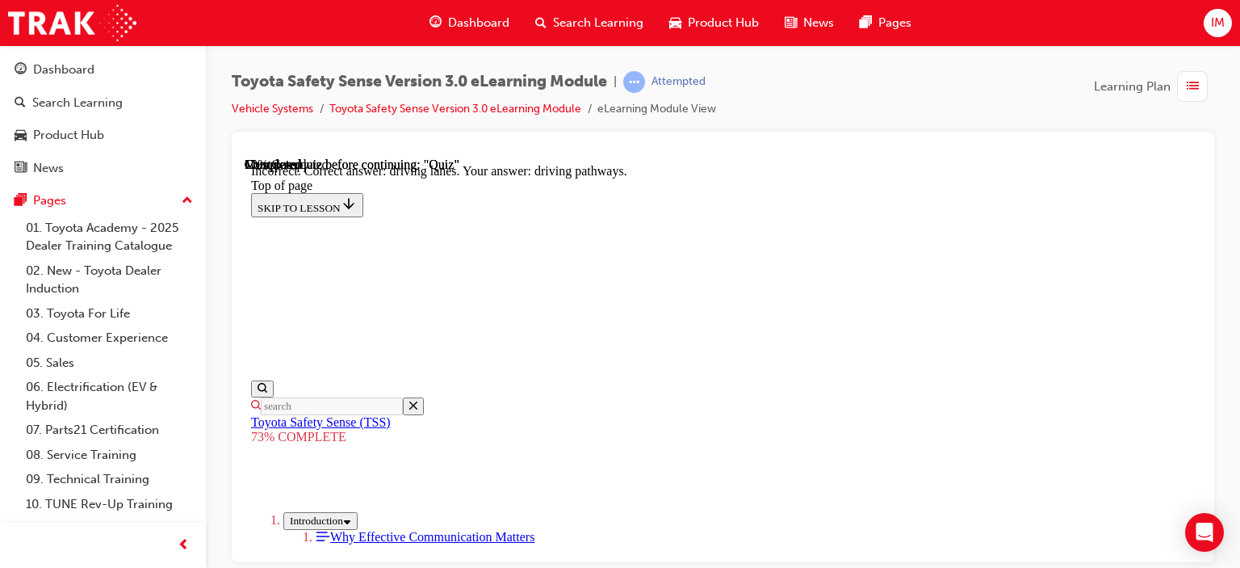
scroll to position [583, 0]
drag, startPoint x: 839, startPoint y: 491, endPoint x: 846, endPoint y: 485, distance: 9.2
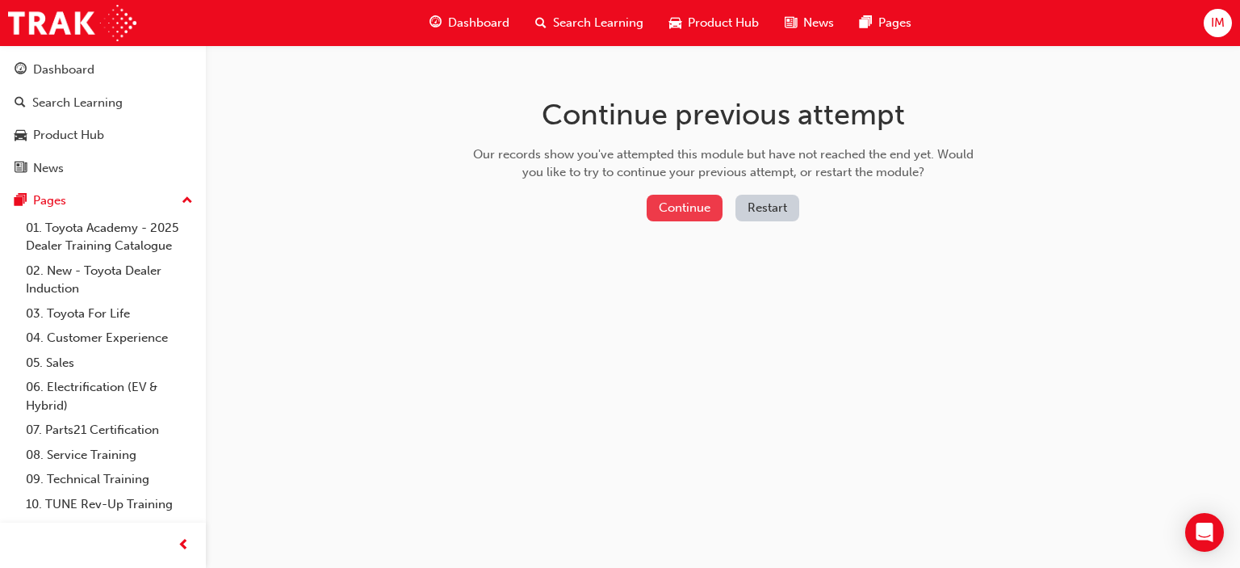
click at [693, 204] on button "Continue" at bounding box center [685, 208] width 76 height 27
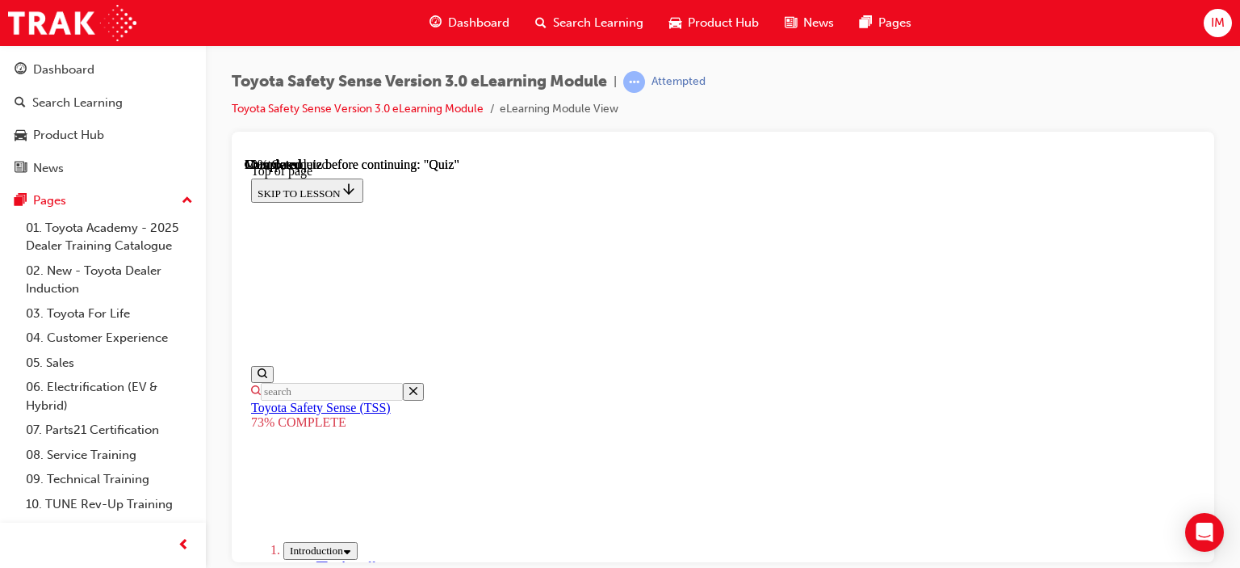
scroll to position [404, 0]
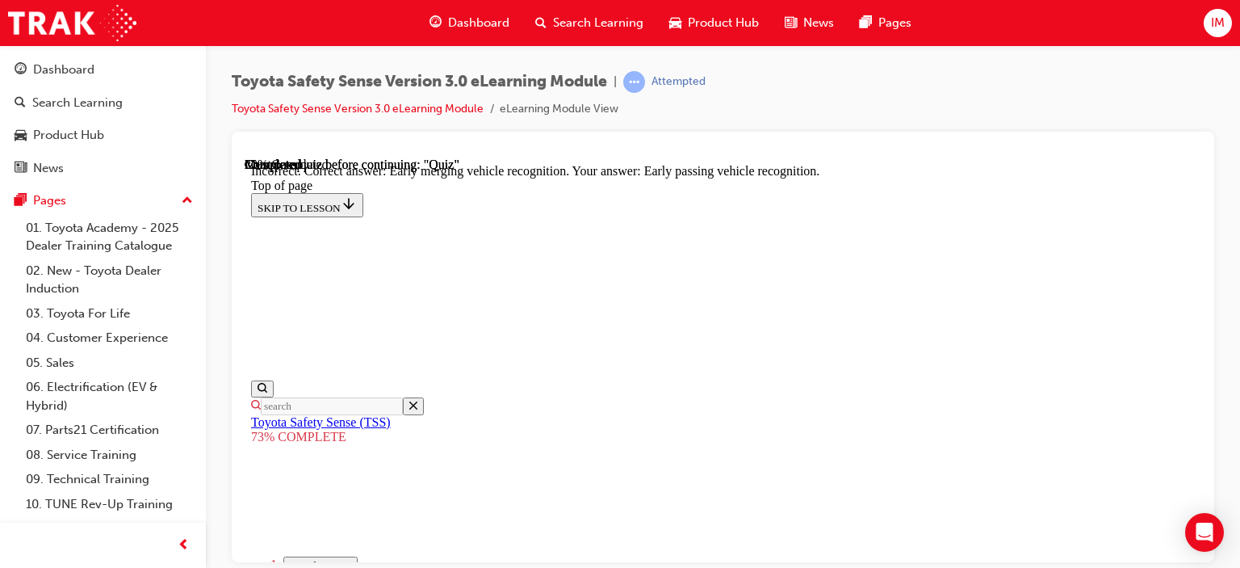
drag, startPoint x: 832, startPoint y: 497, endPoint x: 828, endPoint y: 486, distance: 11.8
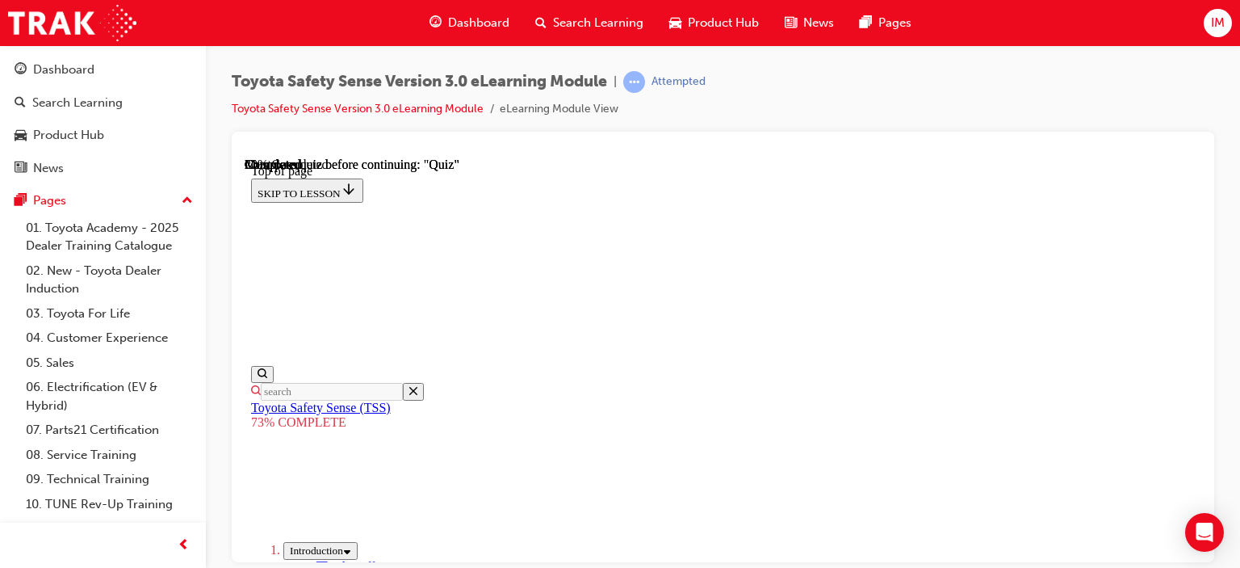
scroll to position [300, 0]
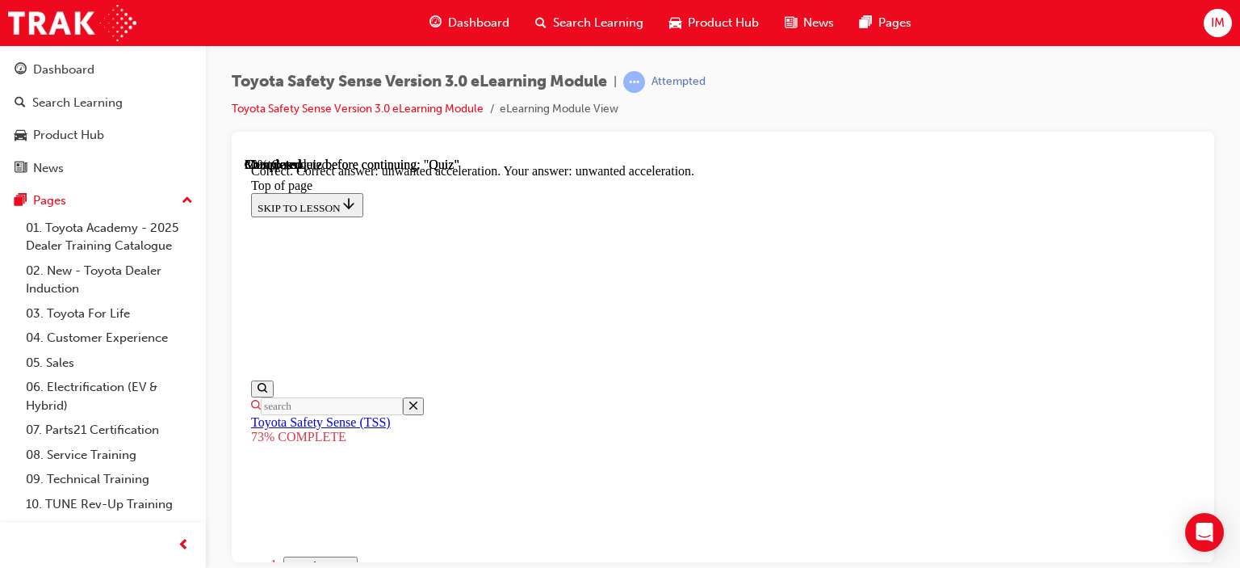
scroll to position [610, 0]
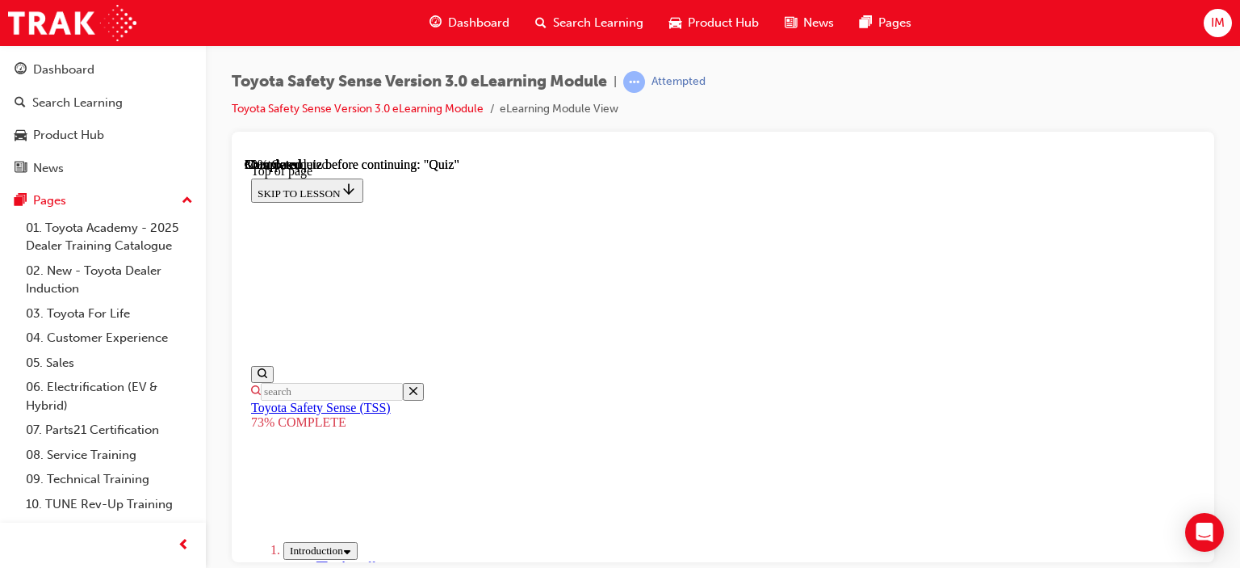
scroll to position [375, 0]
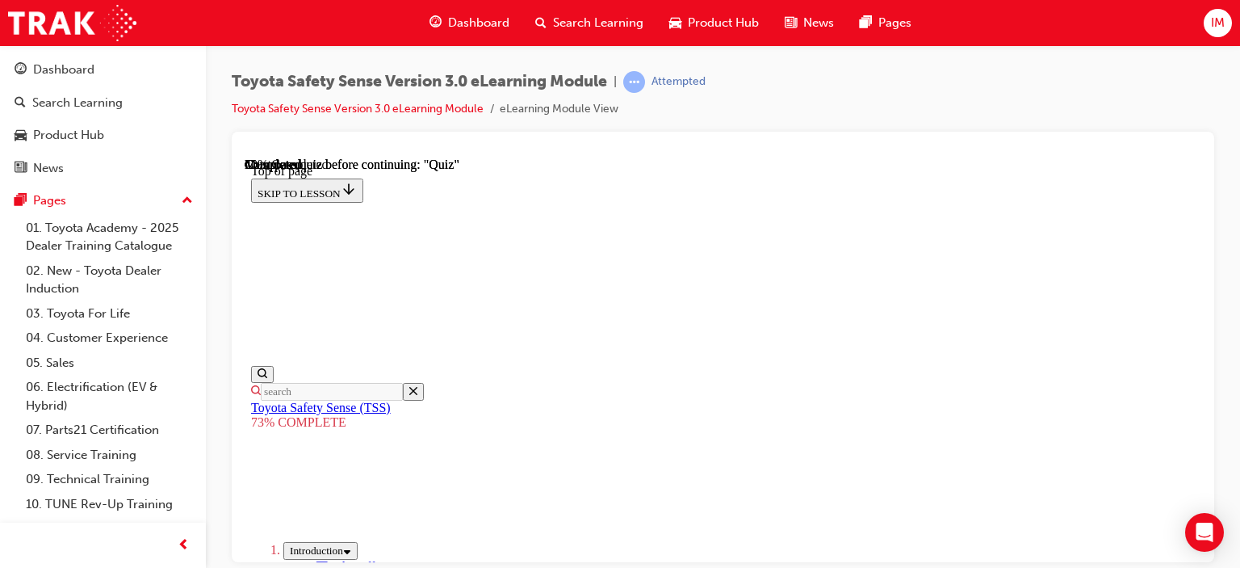
scroll to position [462, 0]
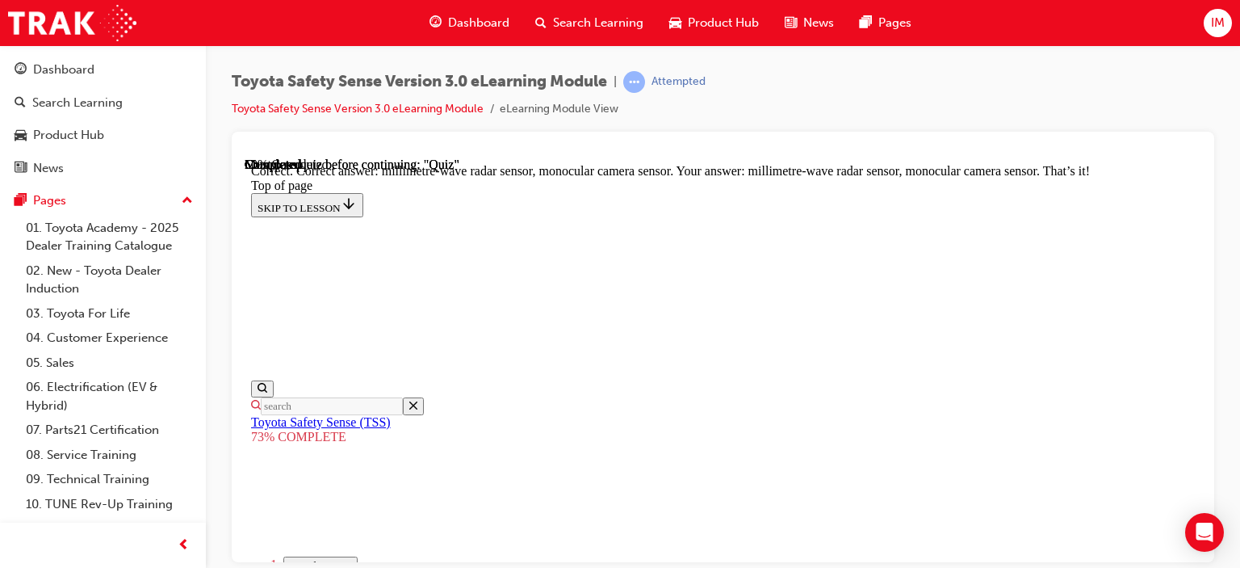
scroll to position [755, 0]
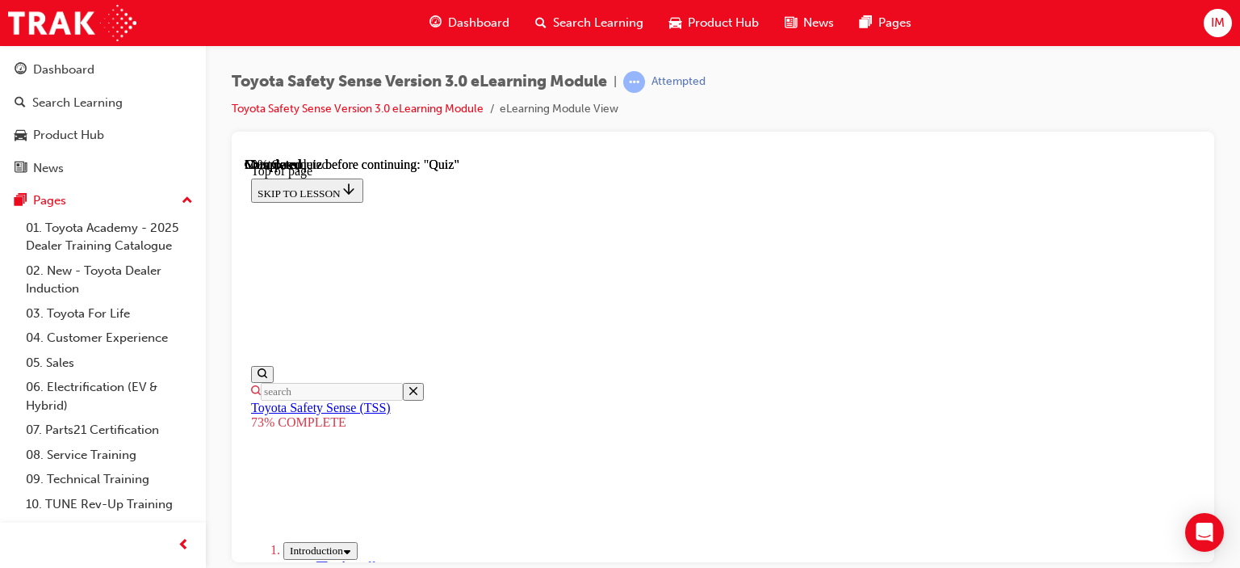
scroll to position [220, 0]
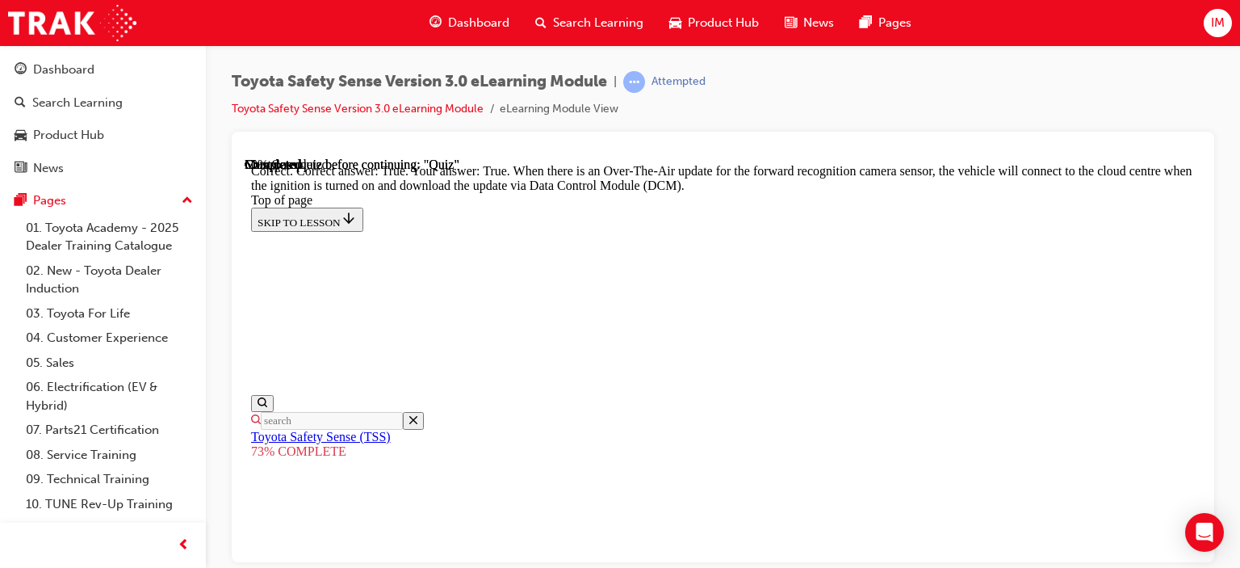
scroll to position [472, 0]
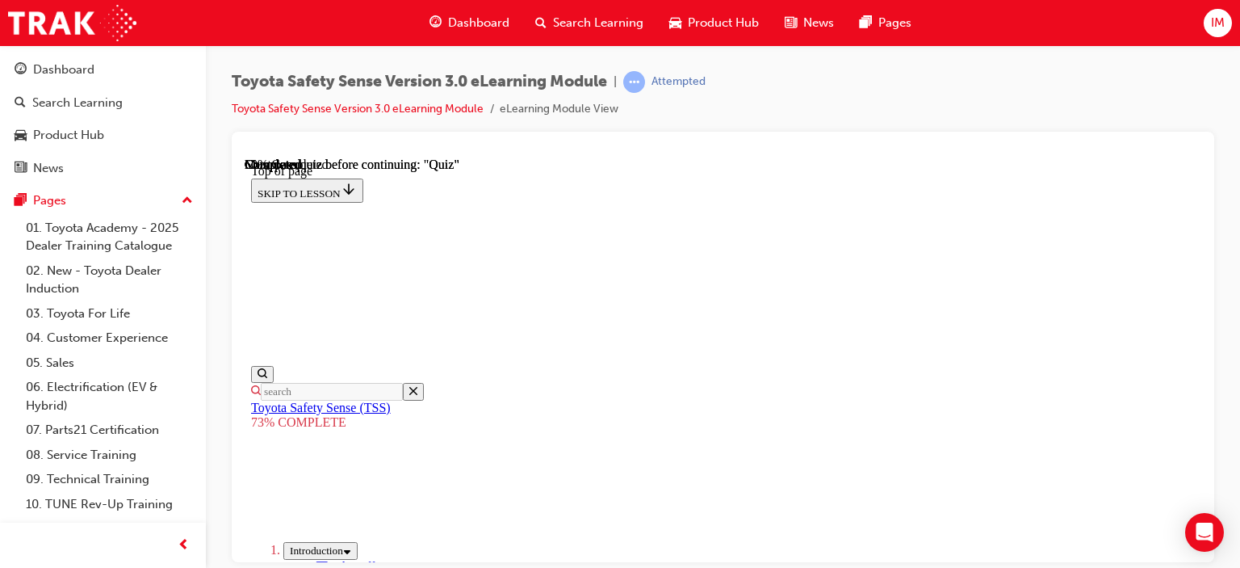
scroll to position [704, 0]
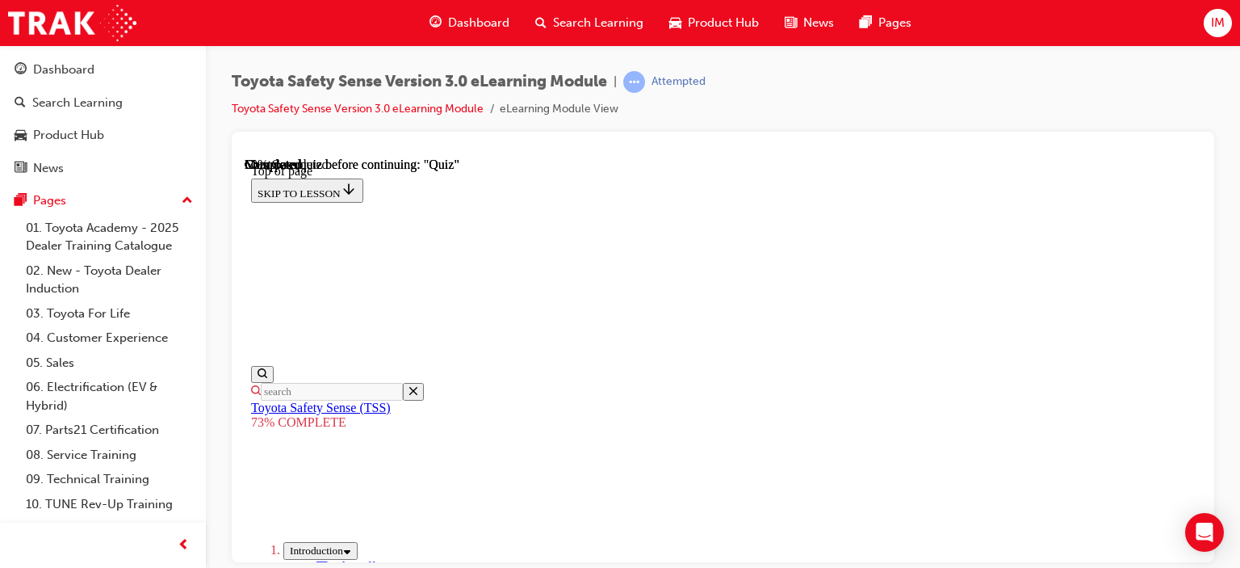
drag, startPoint x: 746, startPoint y: 350, endPoint x: 746, endPoint y: 325, distance: 25.0
drag, startPoint x: 747, startPoint y: 304, endPoint x: 748, endPoint y: 294, distance: 10.5
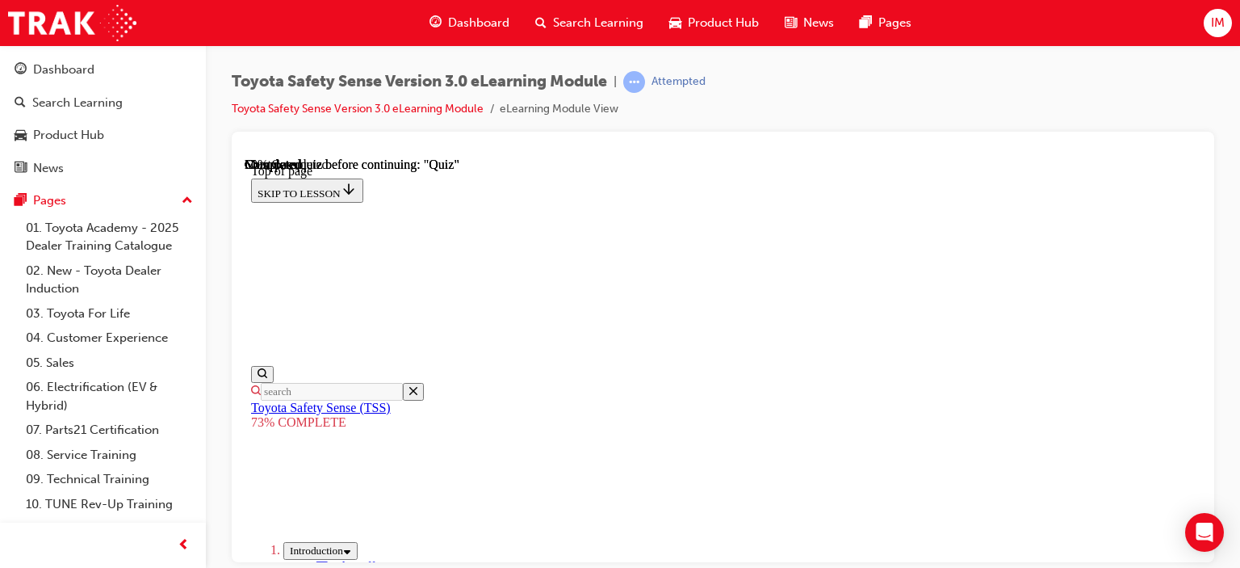
scroll to position [258, 0]
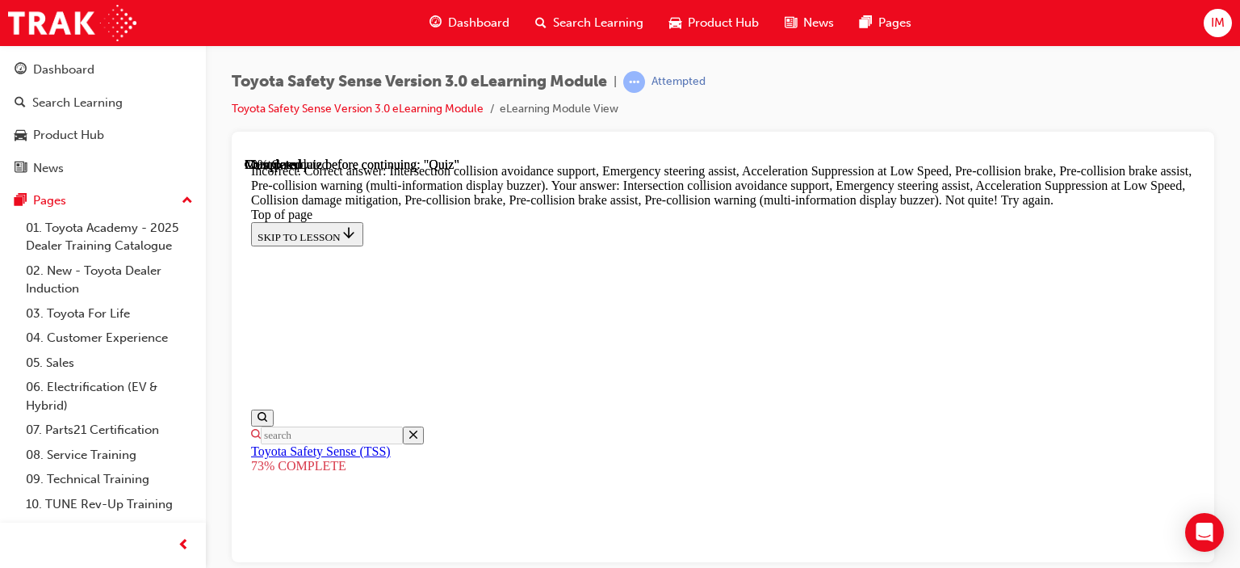
scroll to position [872, 0]
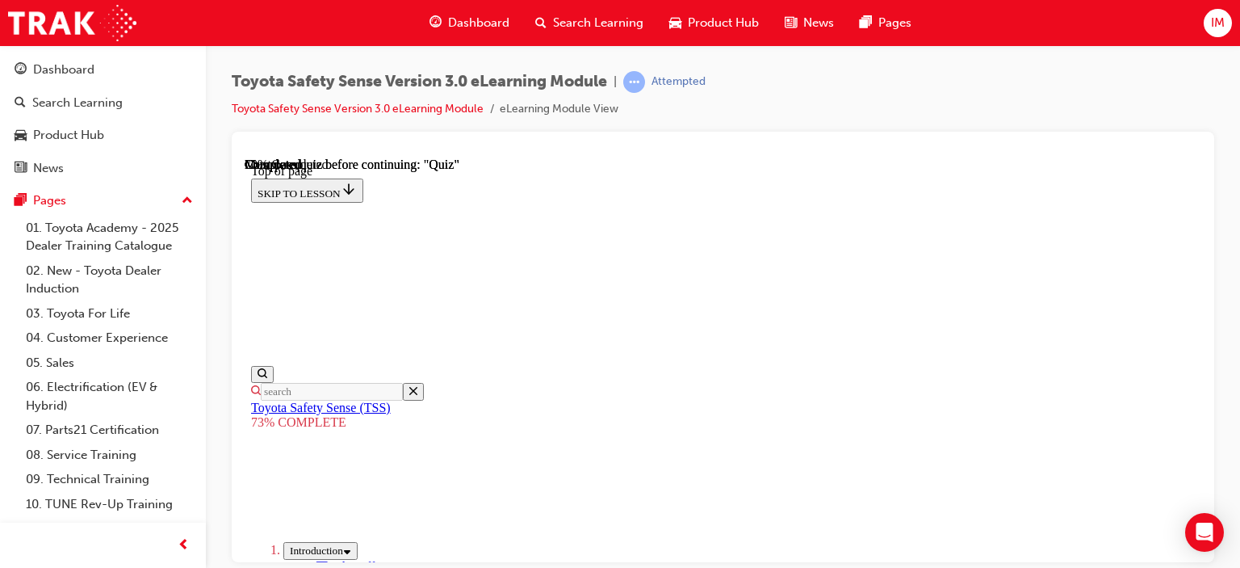
scroll to position [381, 0]
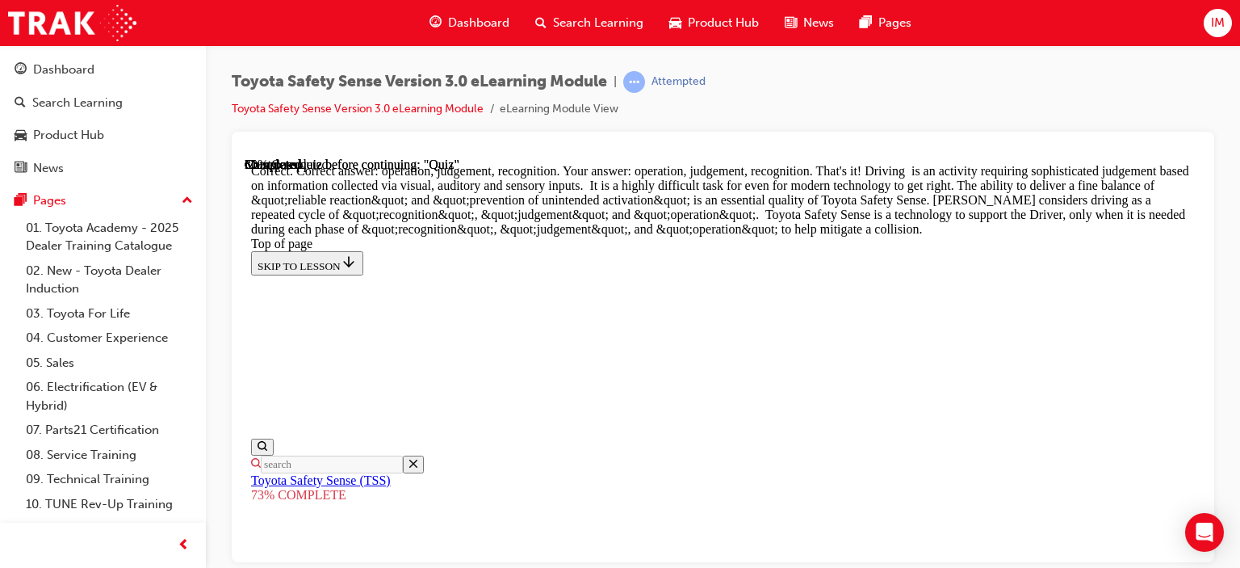
scroll to position [1018, 0]
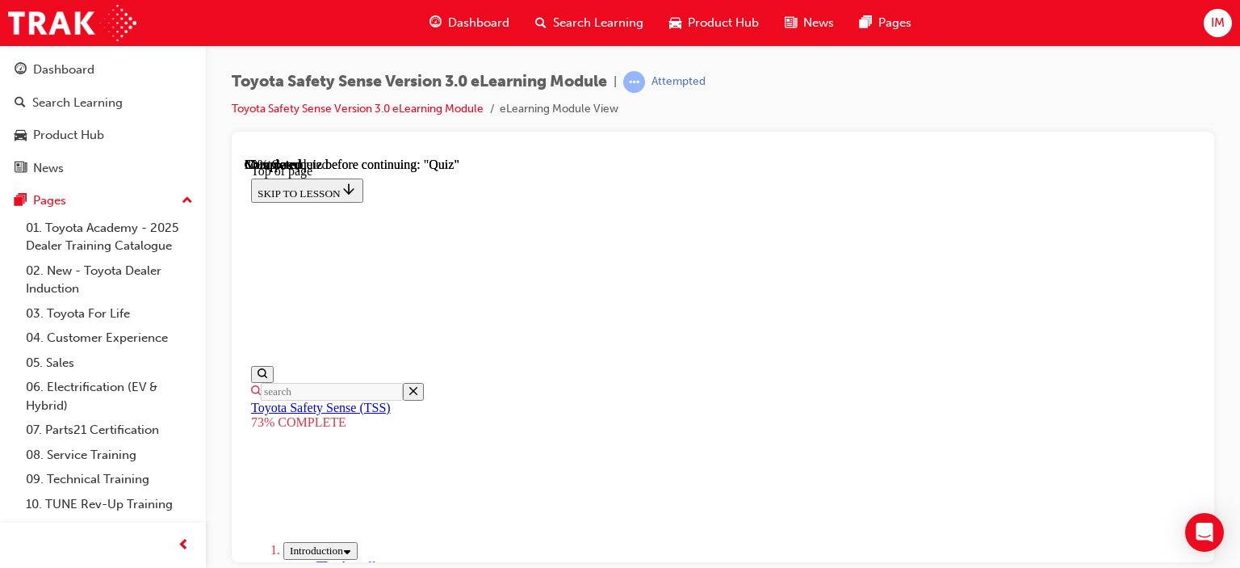
scroll to position [381, 0]
drag, startPoint x: 754, startPoint y: 457, endPoint x: 731, endPoint y: 505, distance: 53.1
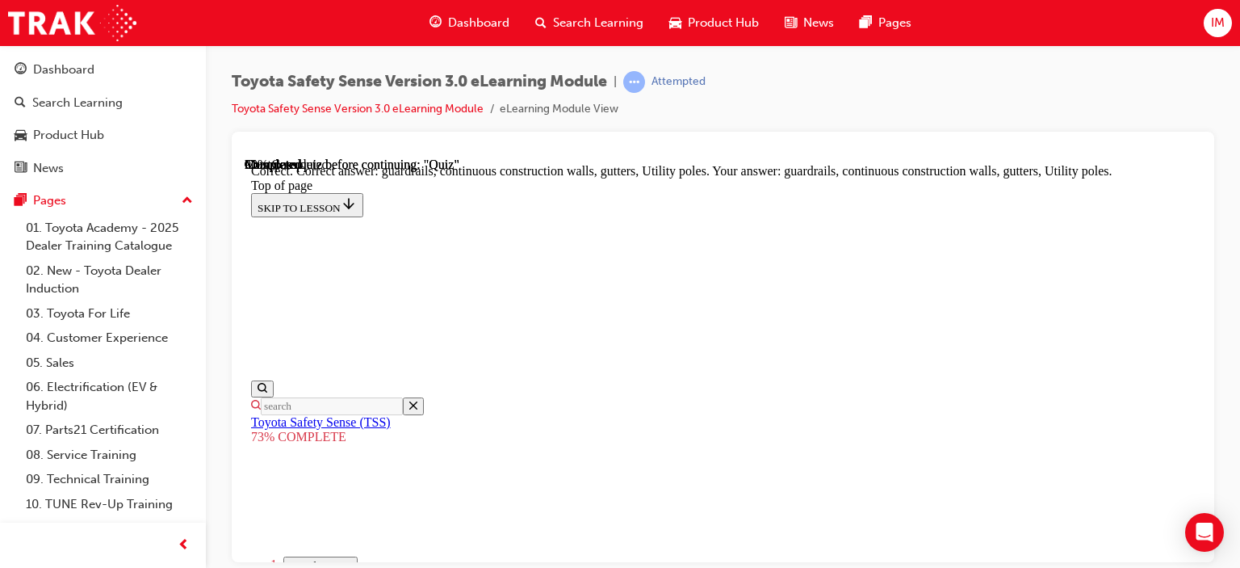
scroll to position [648, 0]
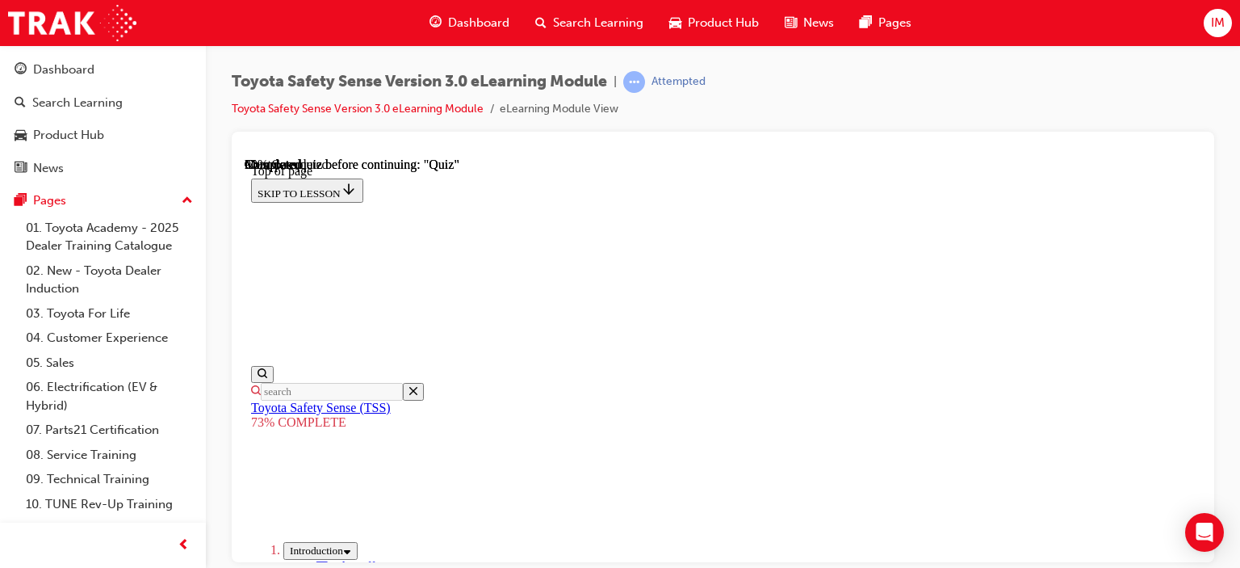
scroll to position [382, 0]
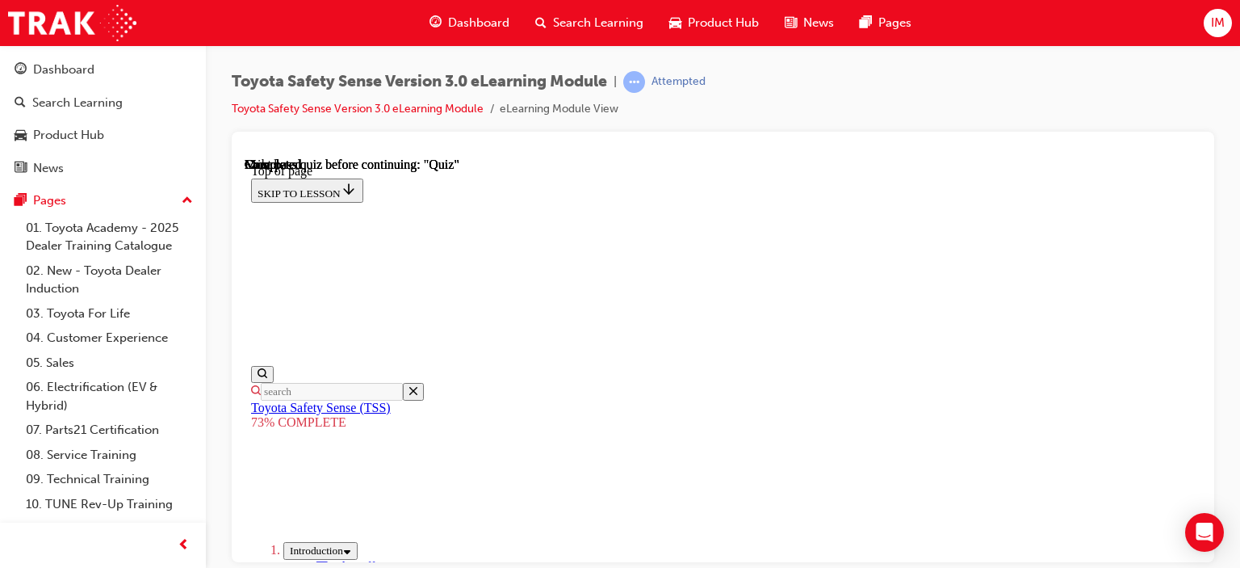
scroll to position [220, 0]
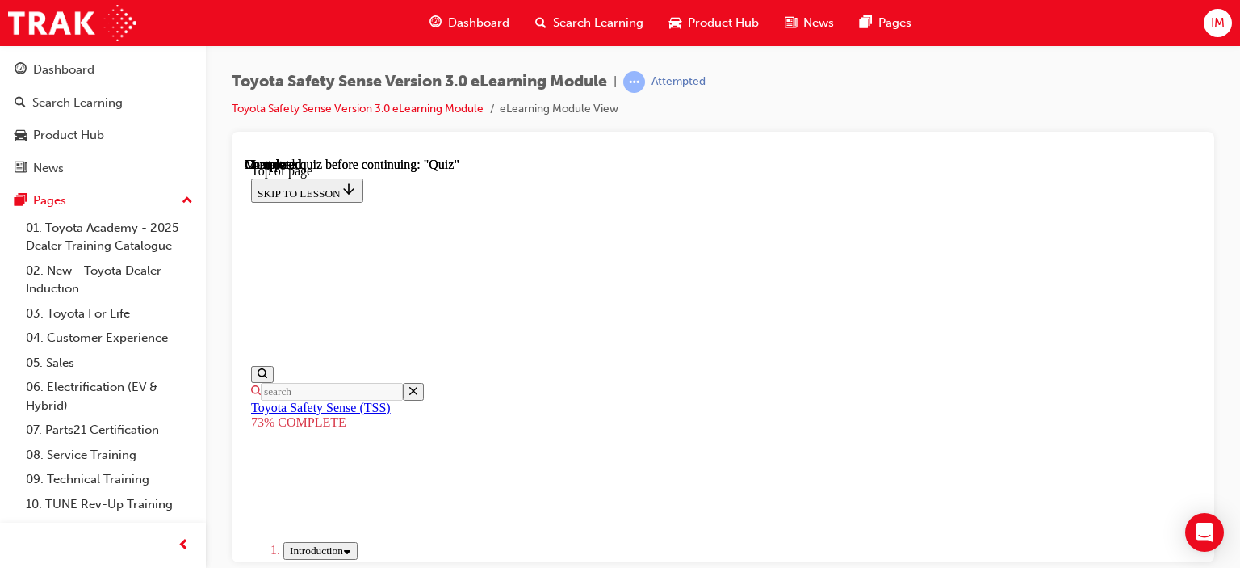
scroll to position [543, 0]
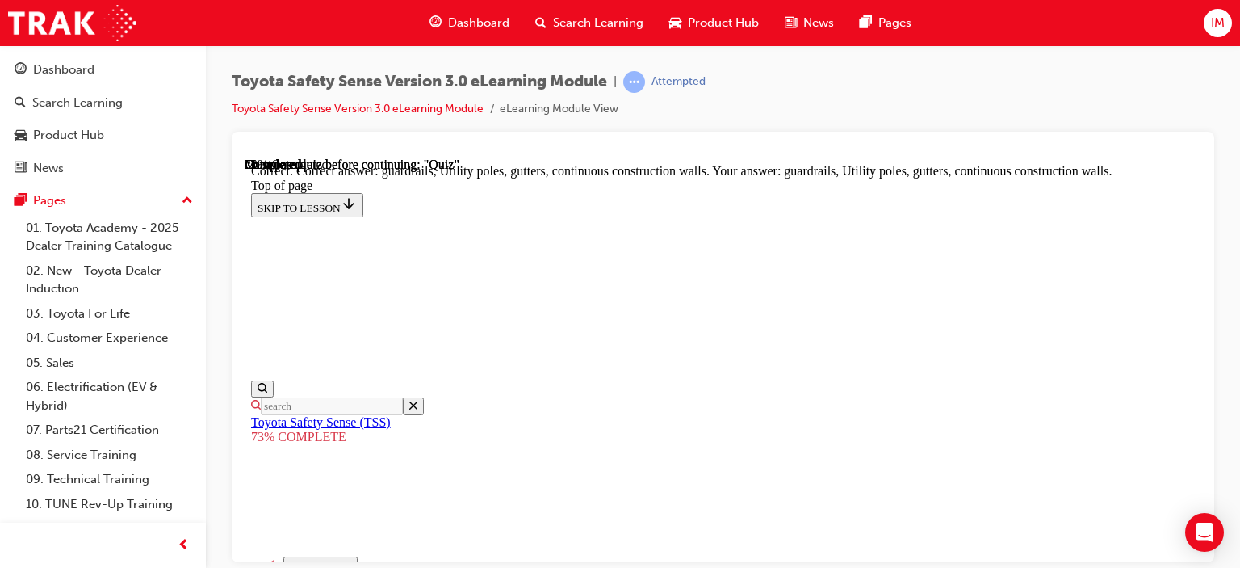
scroll to position [648, 0]
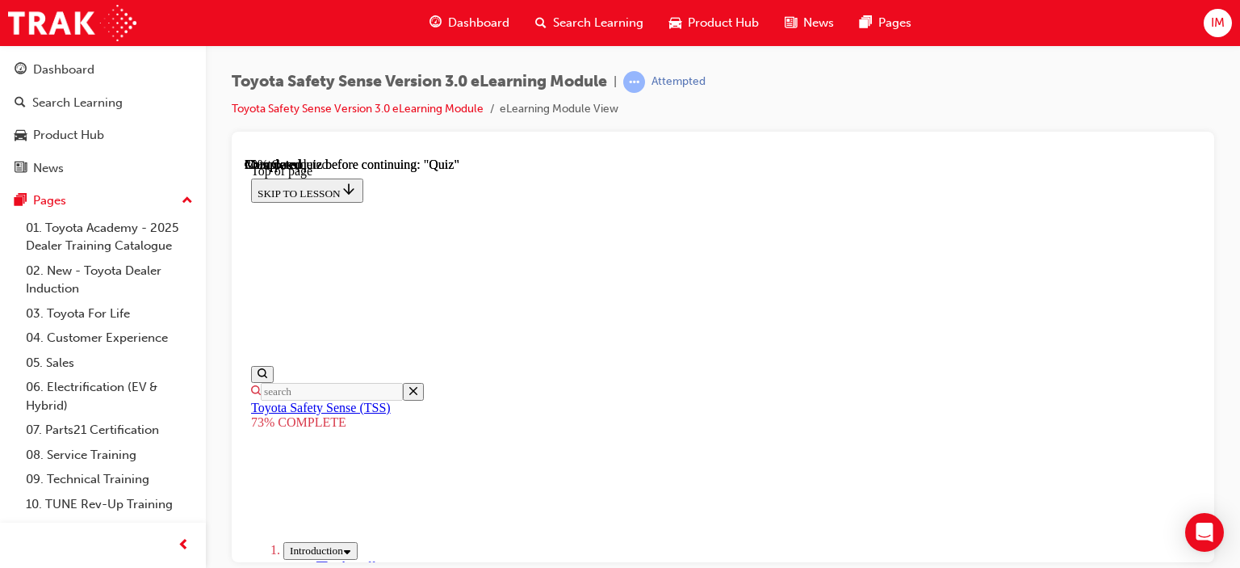
scroll to position [382, 0]
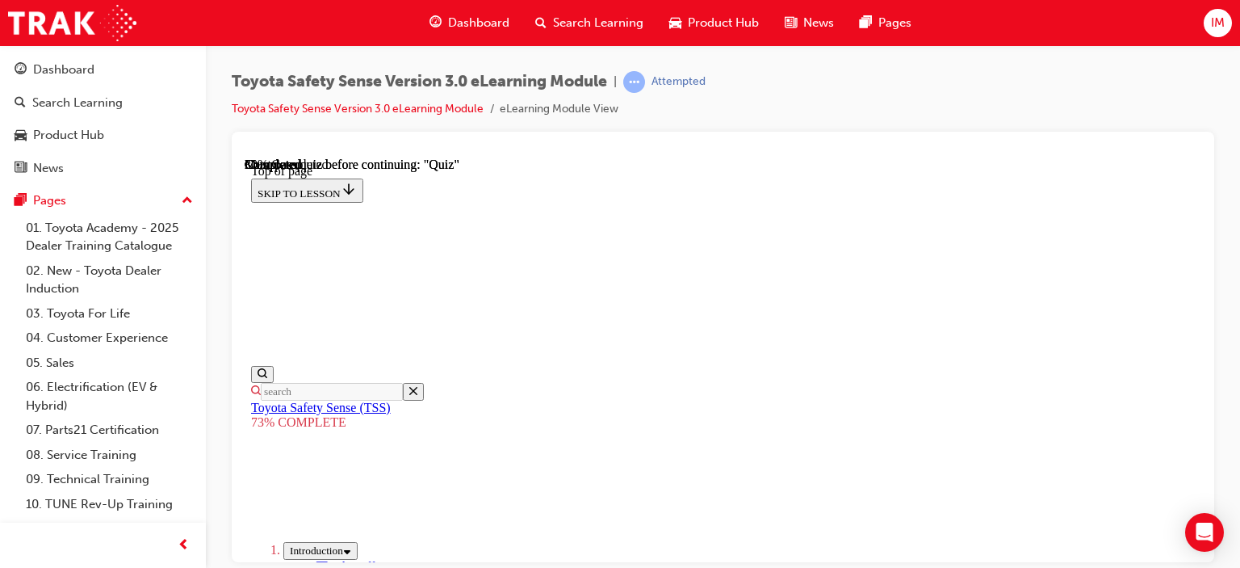
scroll to position [220, 0]
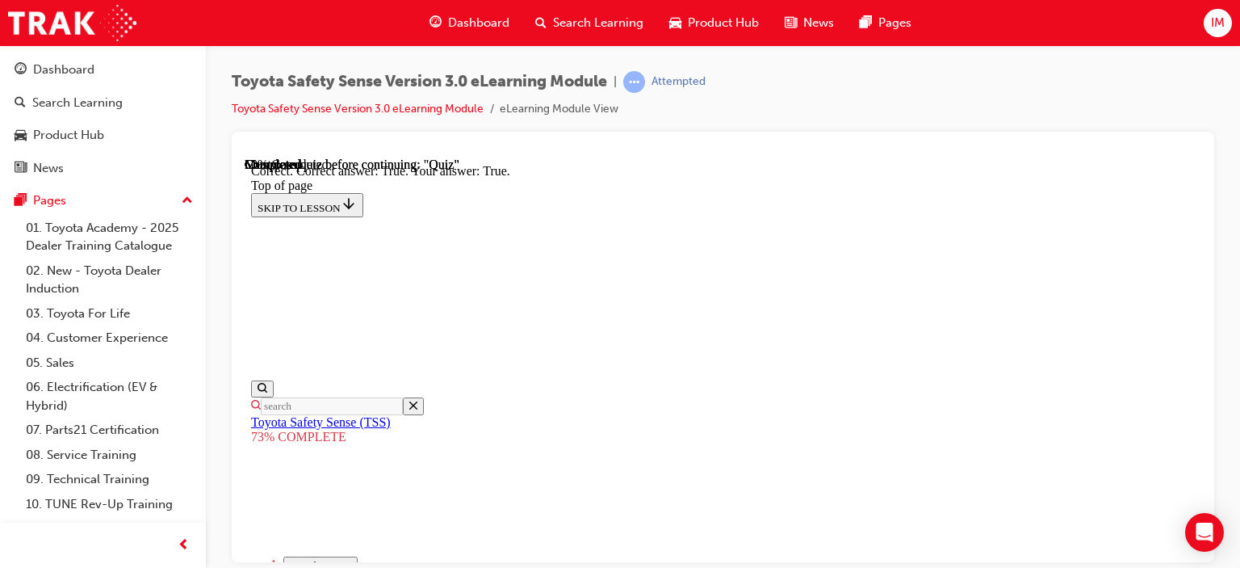
scroll to position [426, 0]
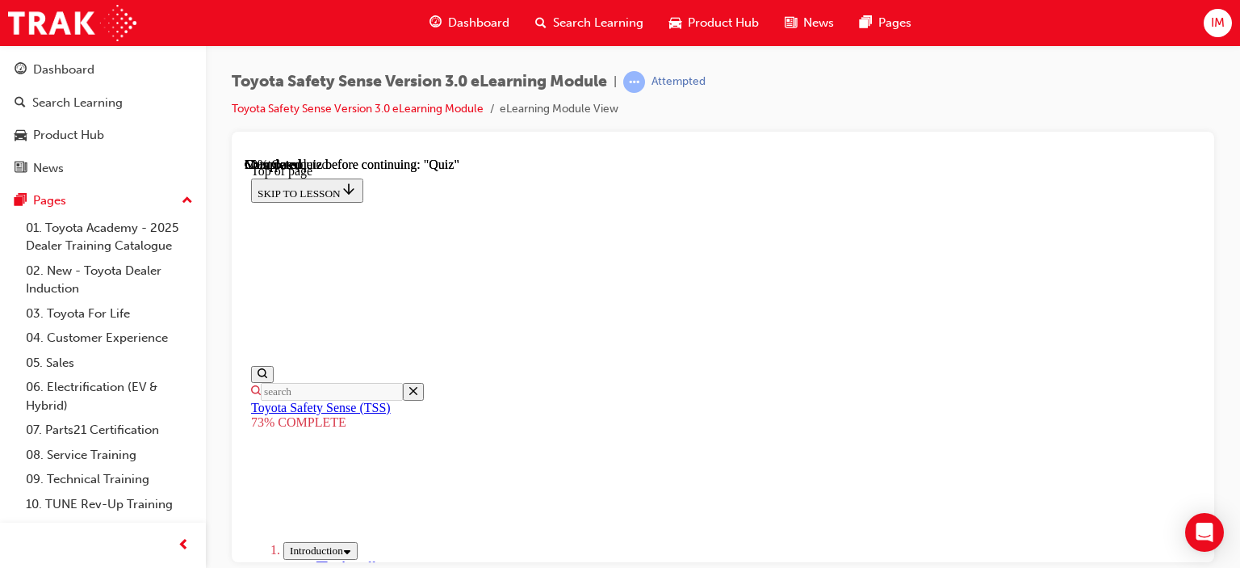
scroll to position [381, 0]
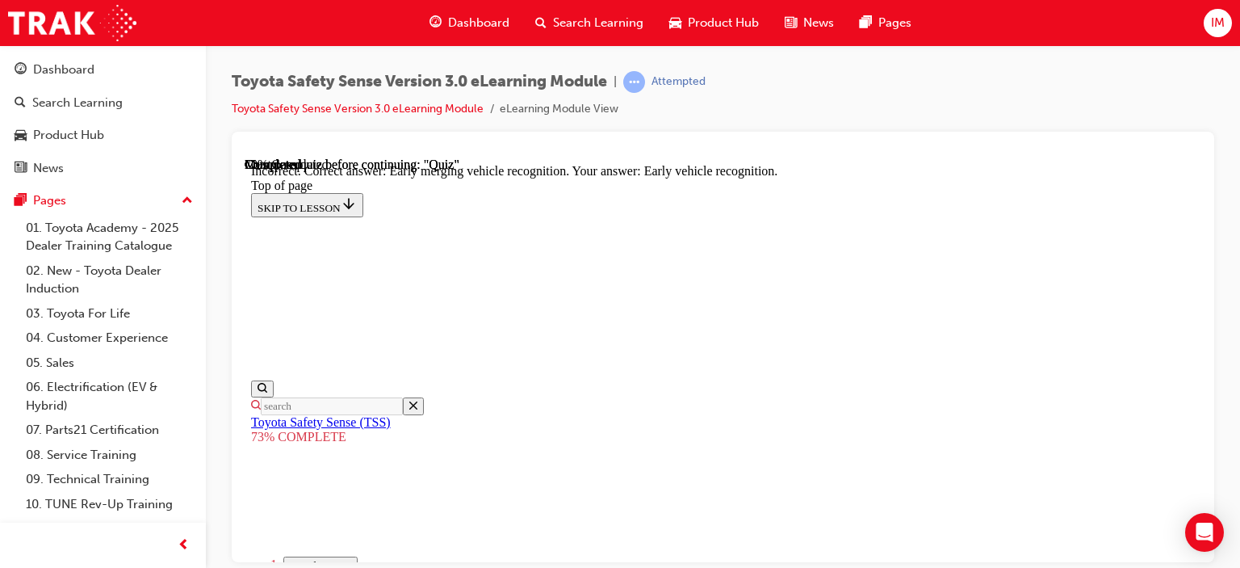
scroll to position [610, 0]
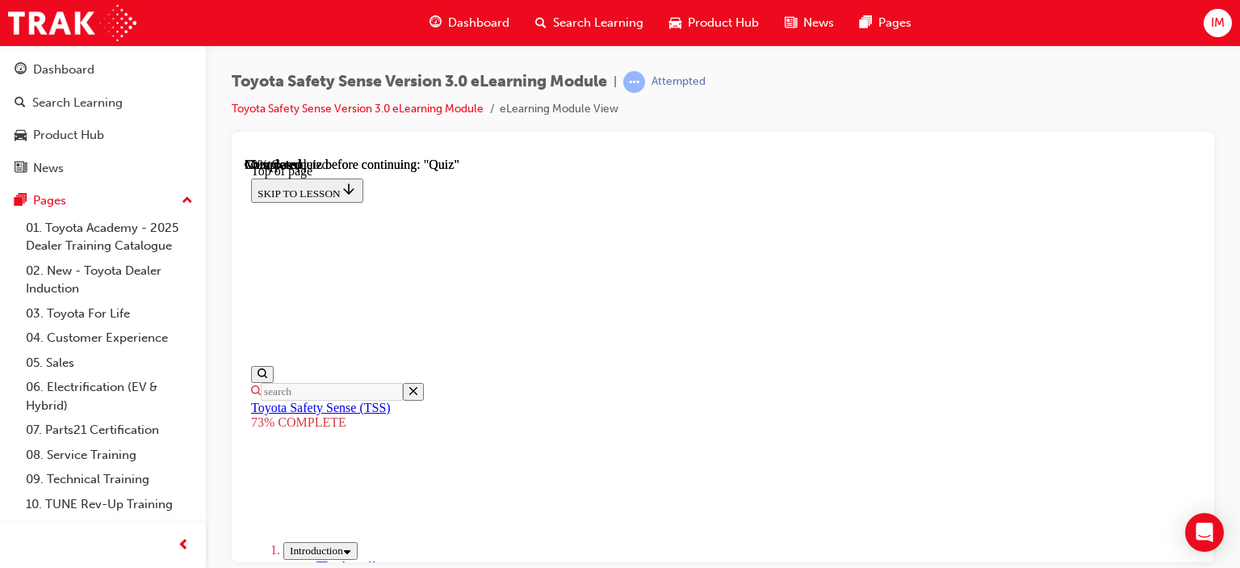
scroll to position [543, 0]
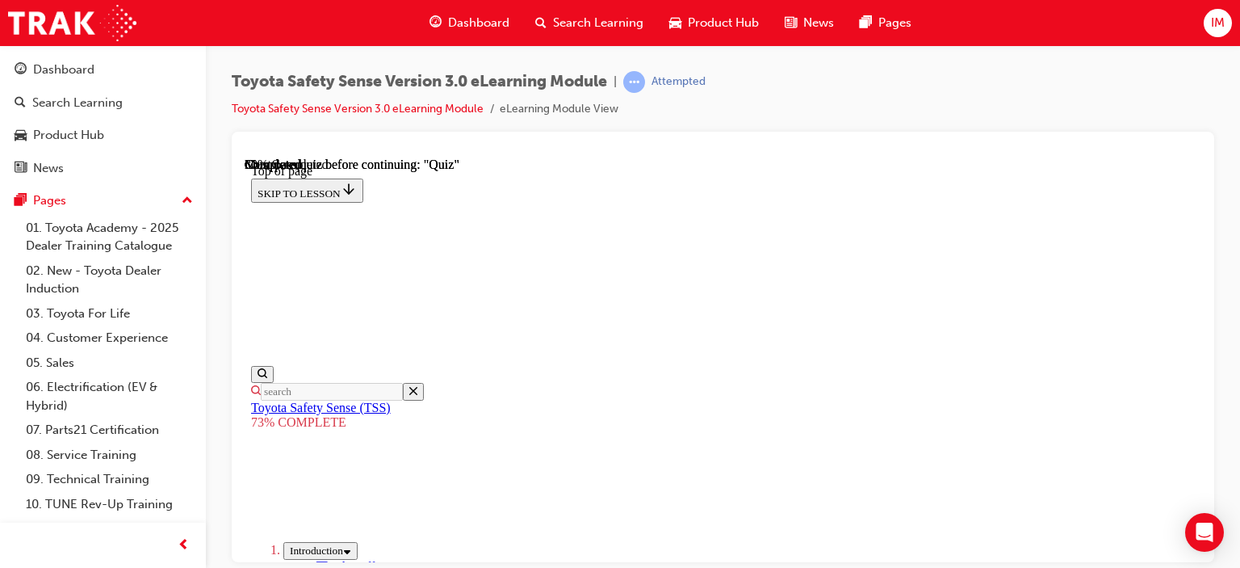
scroll to position [381, 0]
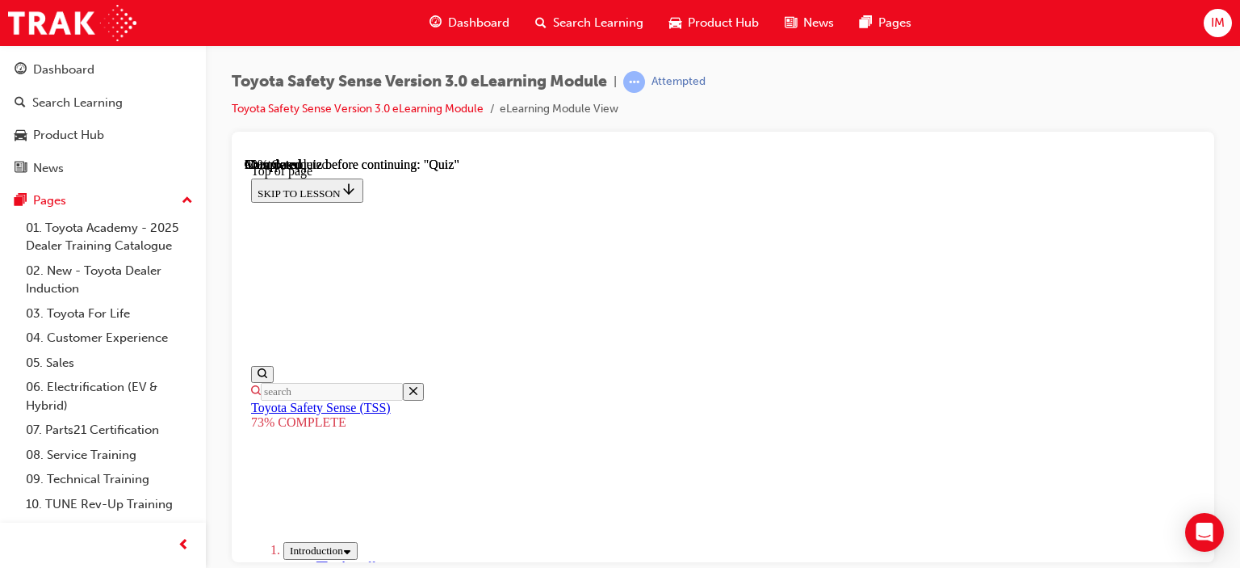
scroll to position [462, 0]
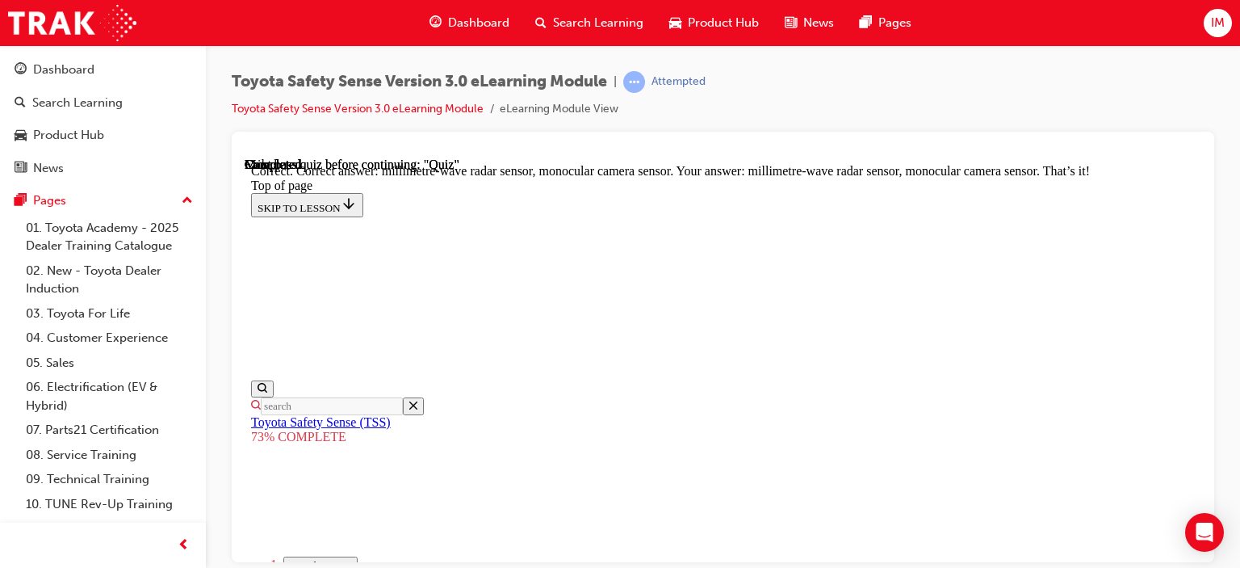
scroll to position [755, 0]
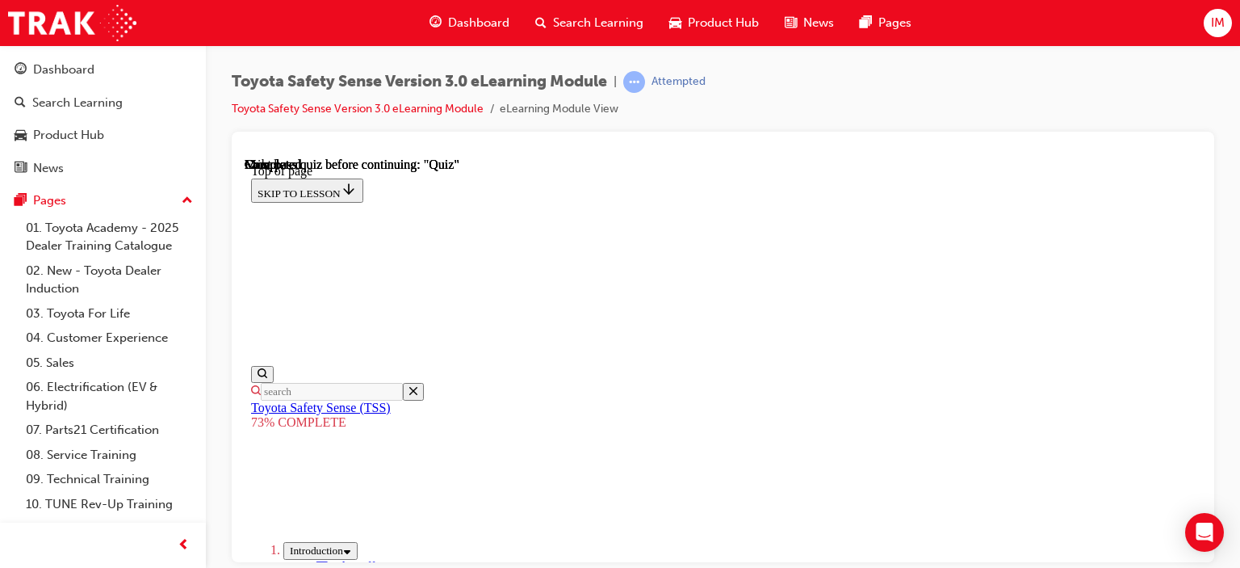
scroll to position [422, 0]
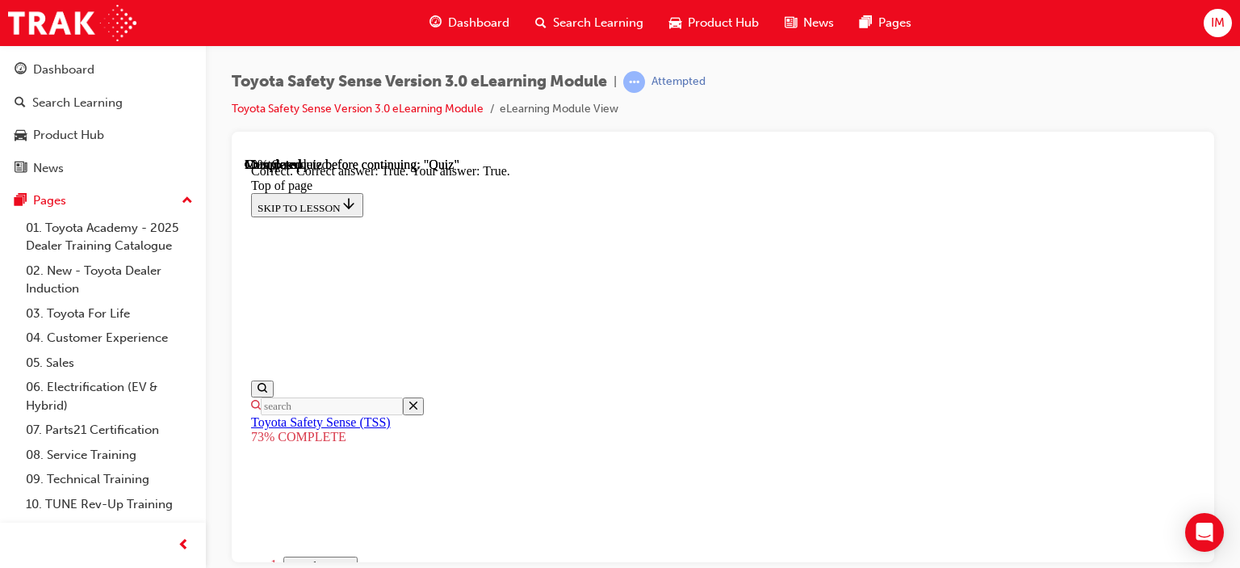
scroll to position [410, 0]
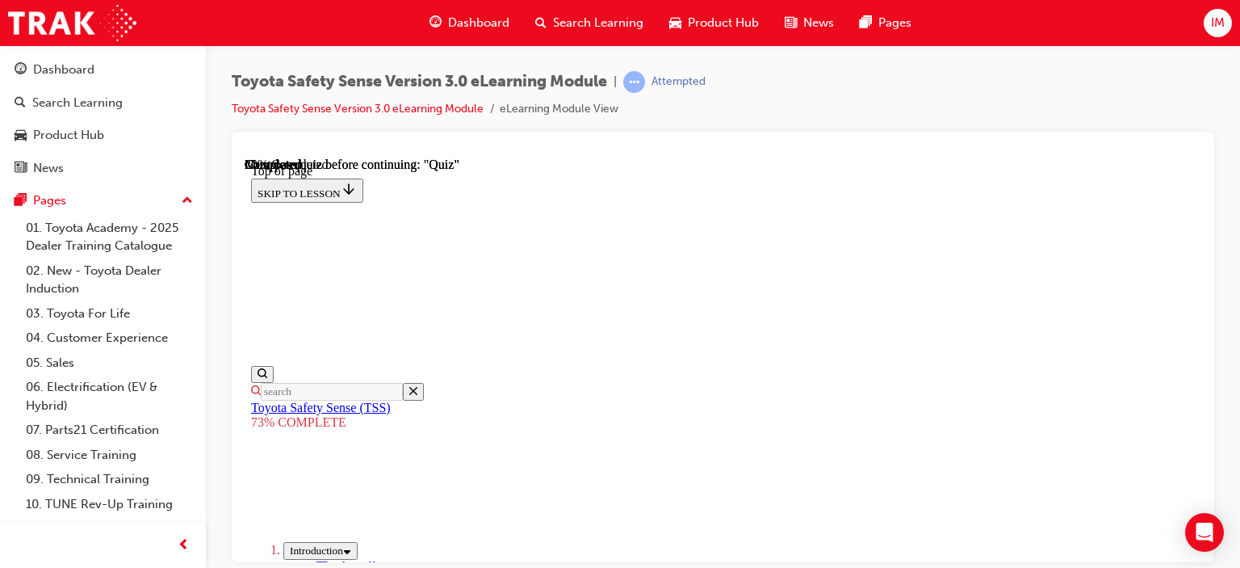
scroll to position [220, 0]
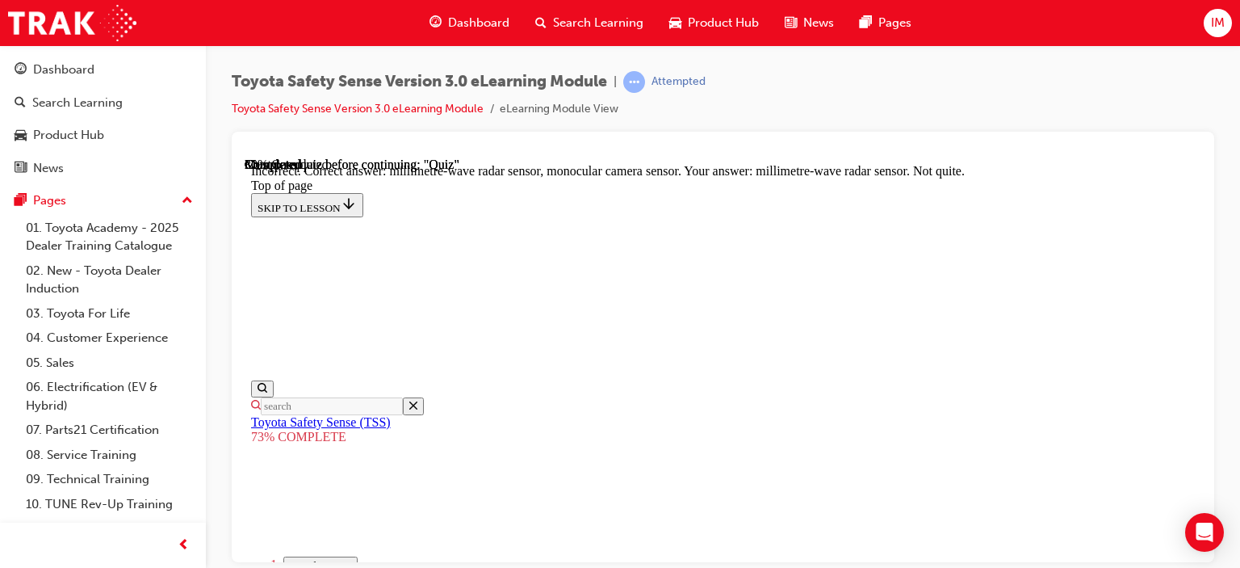
scroll to position [755, 0]
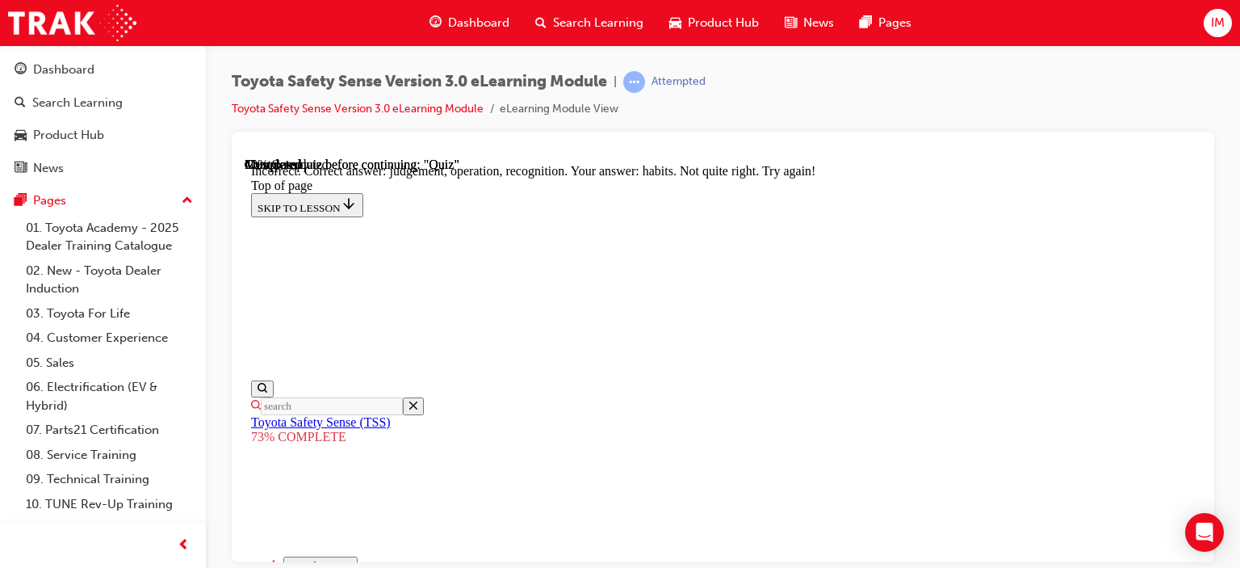
scroll to position [874, 0]
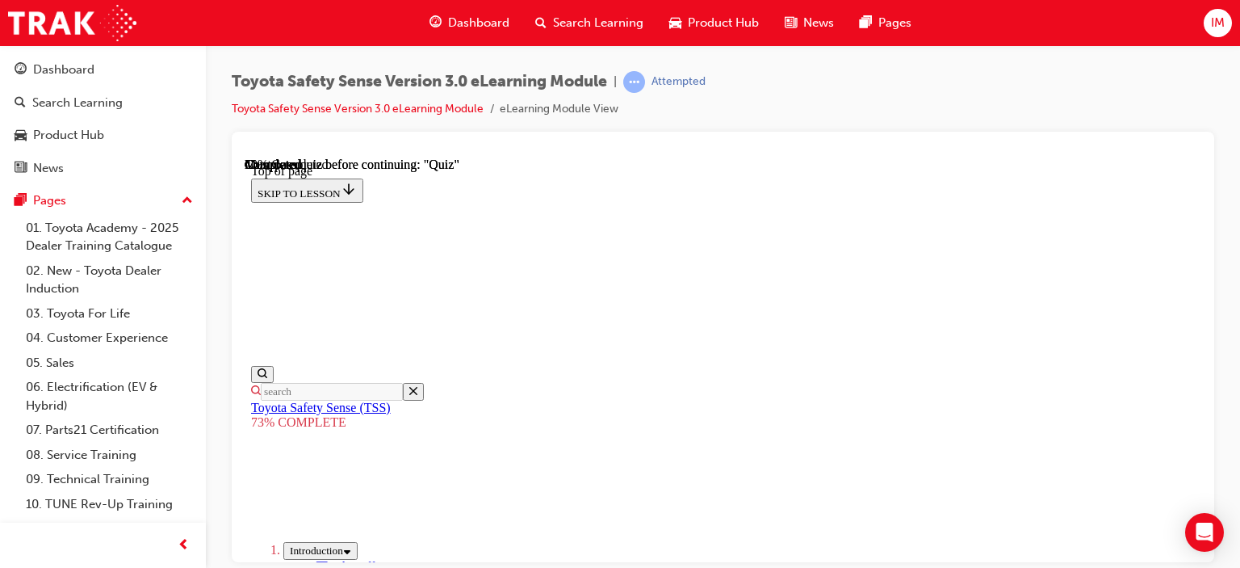
scroll to position [348, 0]
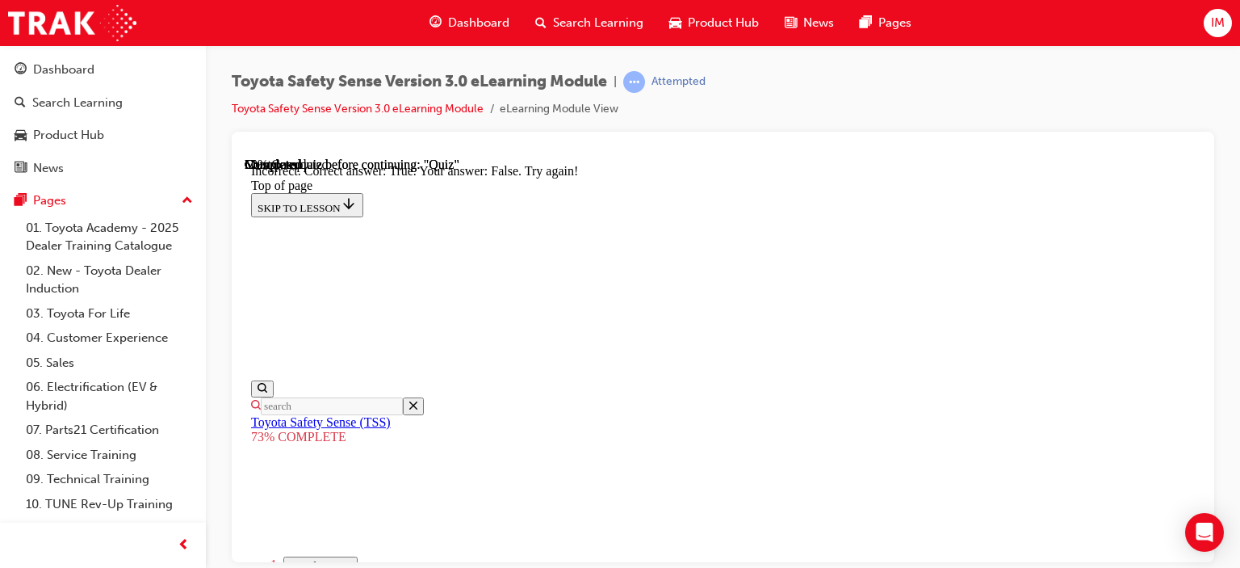
scroll to position [478, 0]
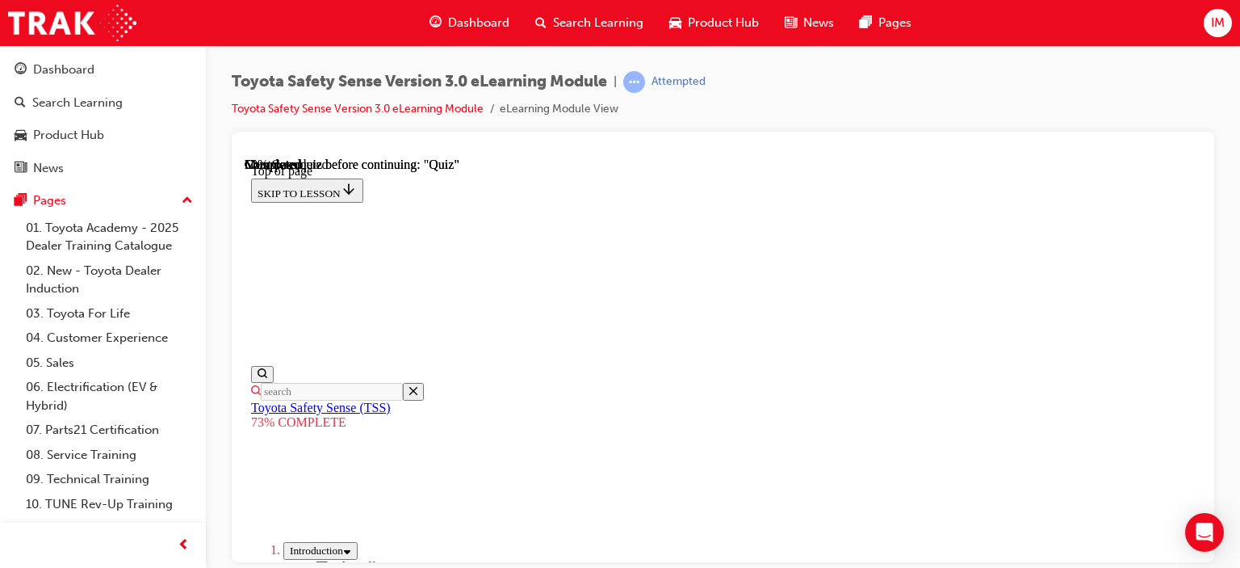
scroll to position [300, 0]
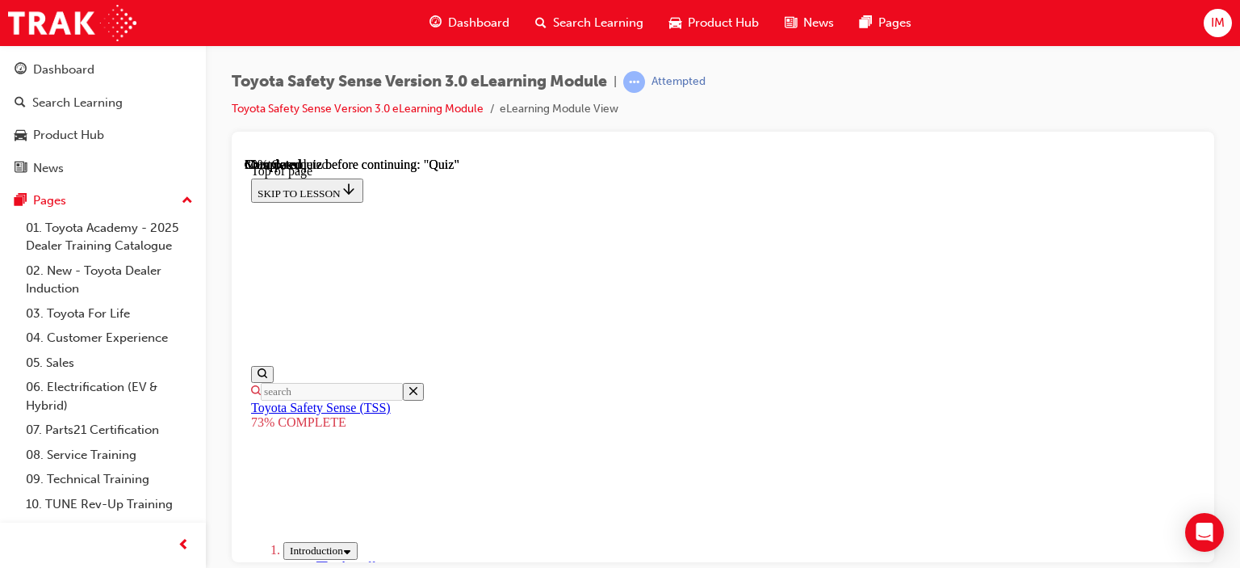
scroll to position [381, 0]
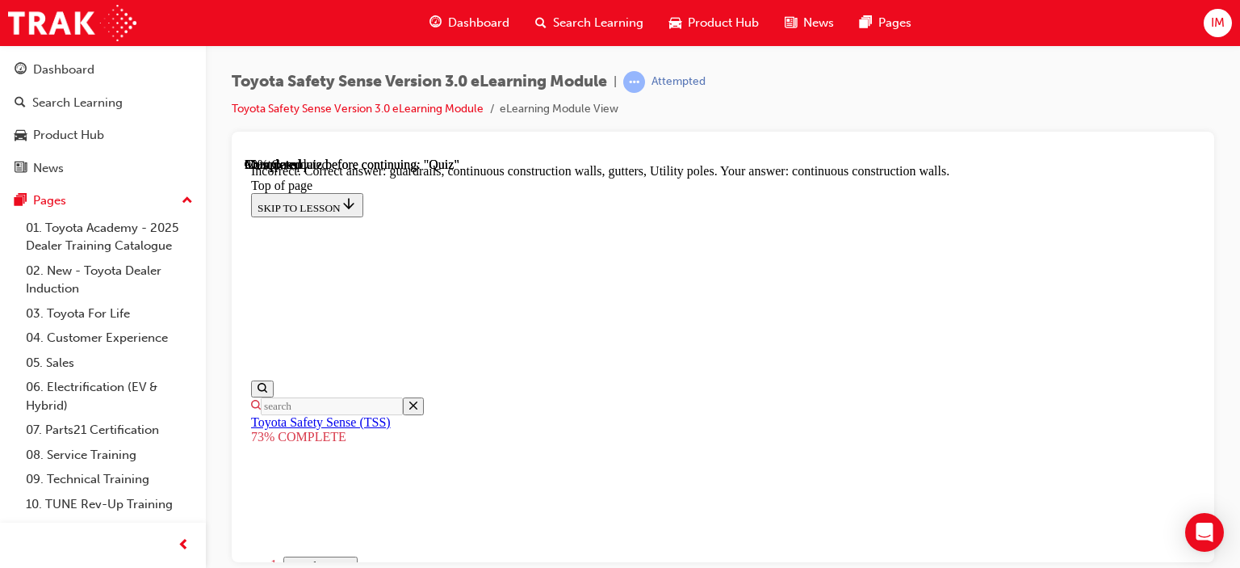
scroll to position [648, 0]
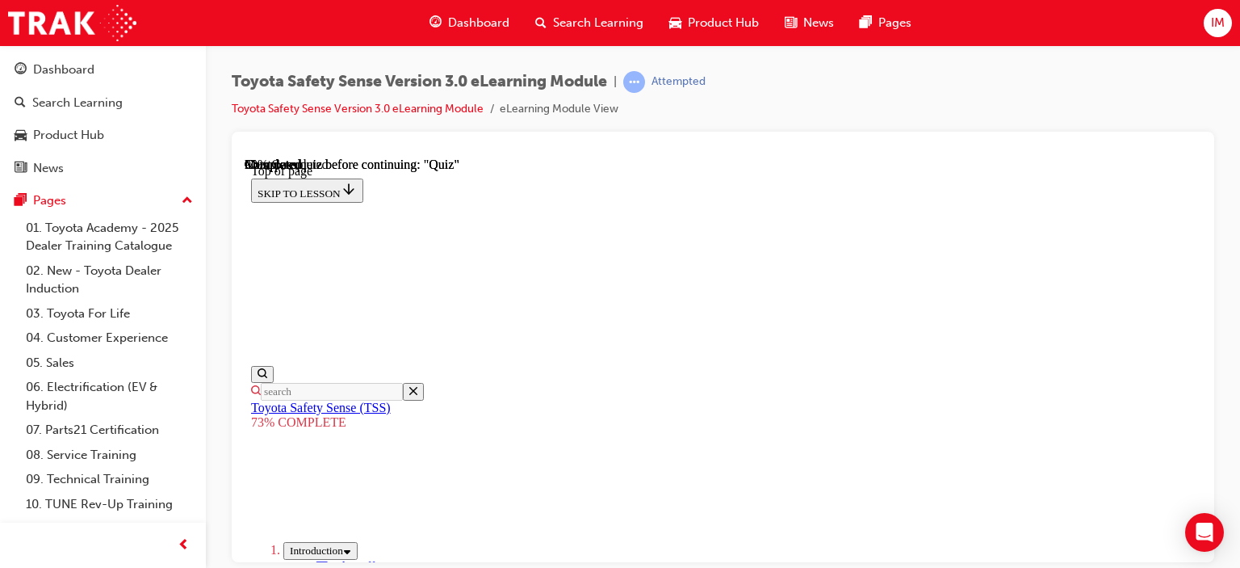
scroll to position [463, 0]
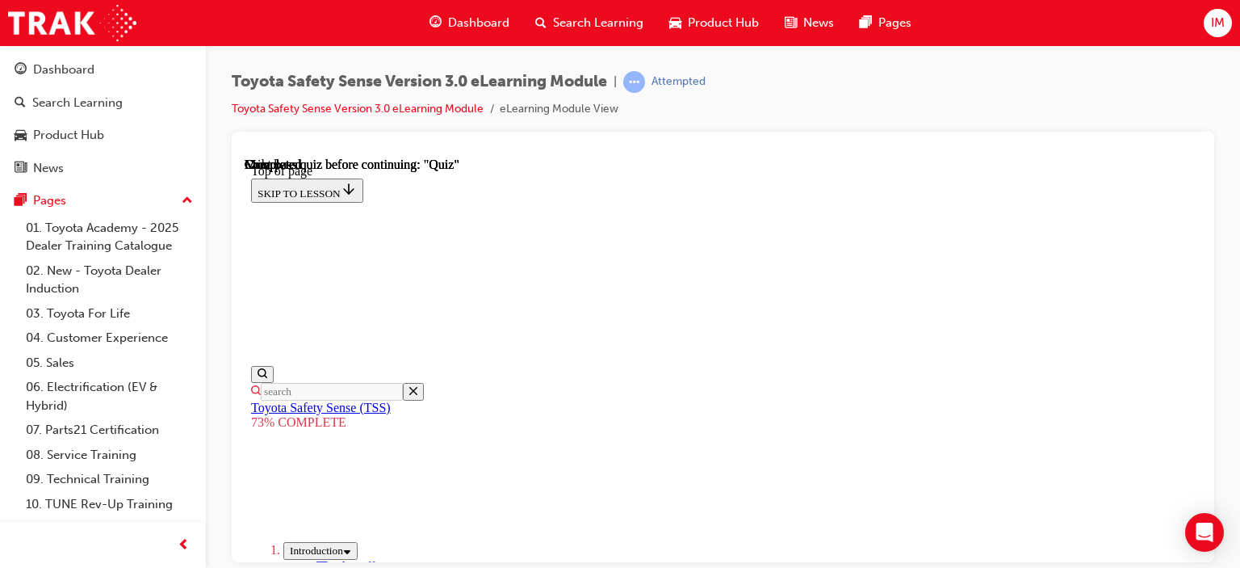
scroll to position [382, 0]
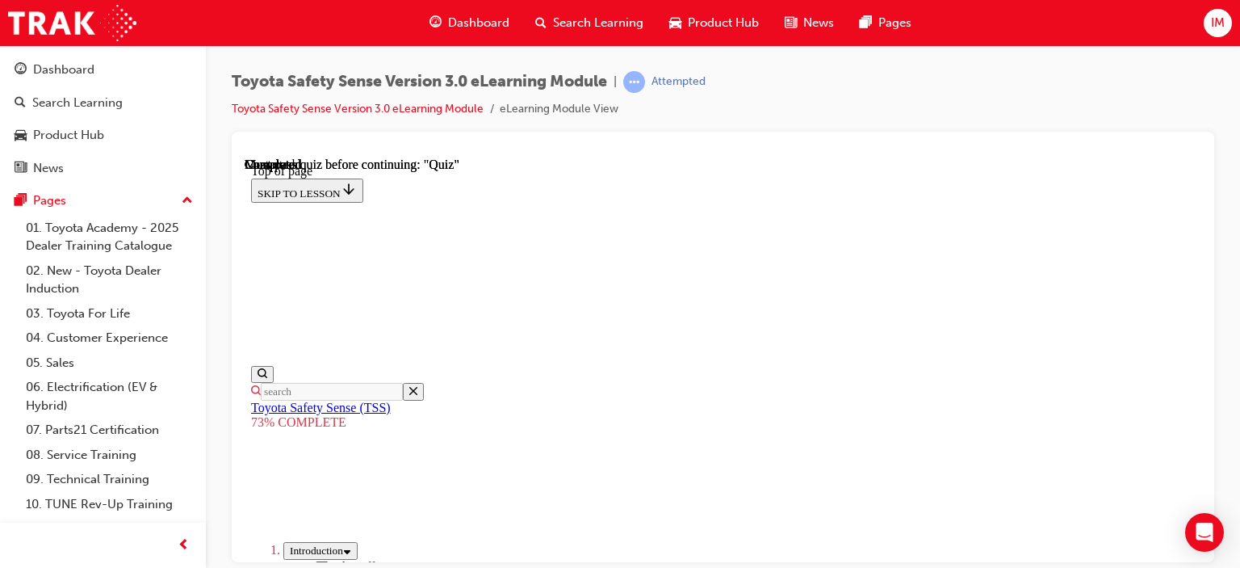
scroll to position [462, 0]
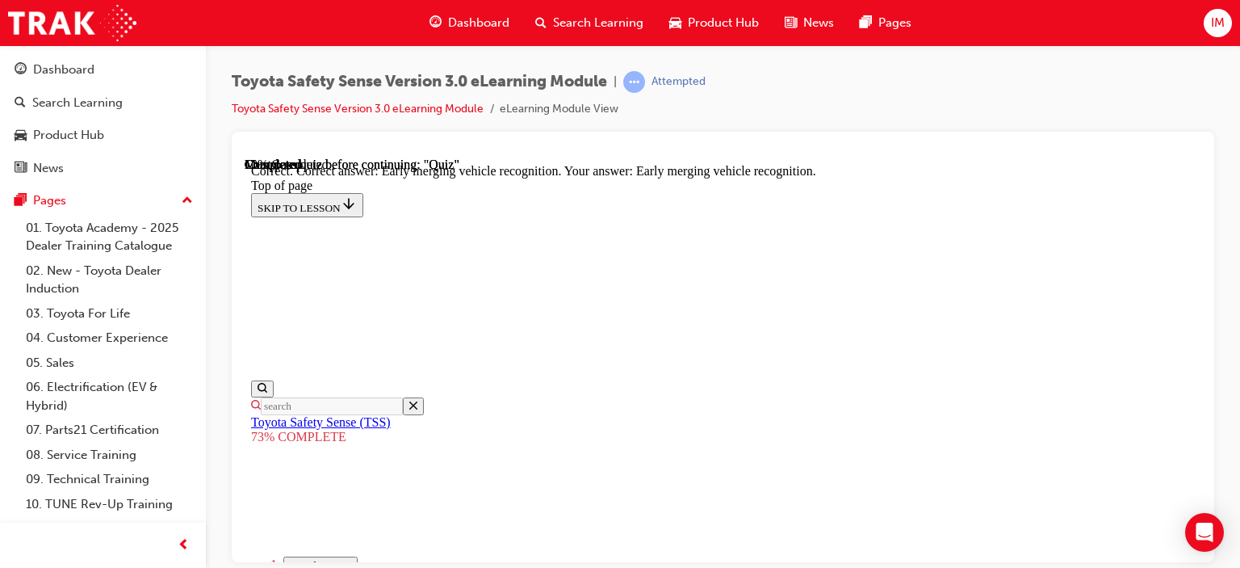
scroll to position [610, 0]
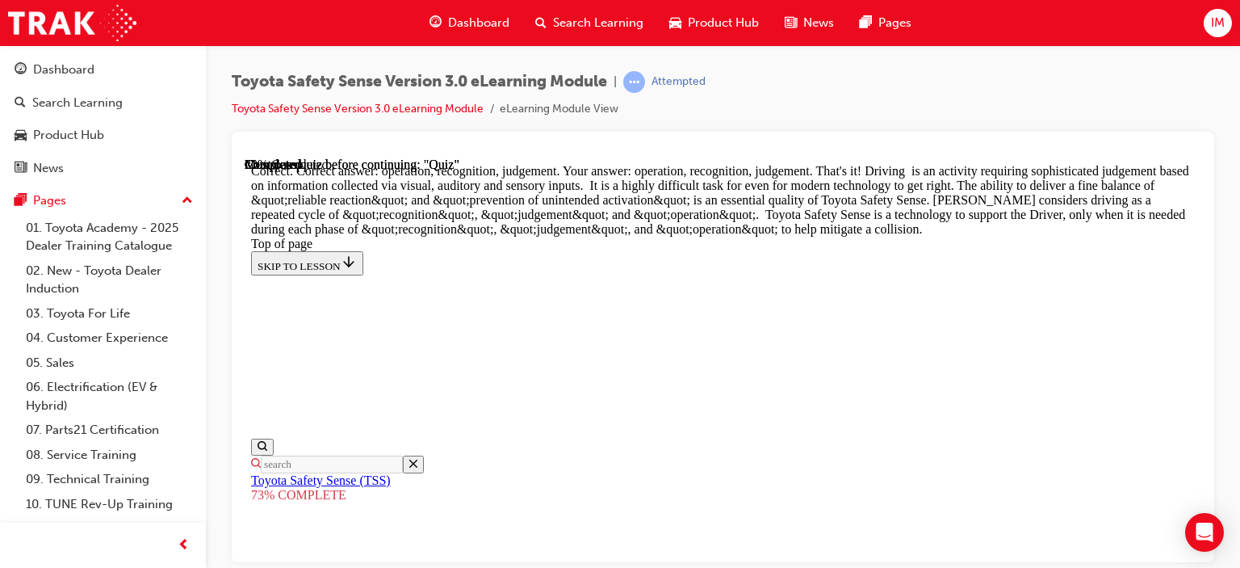
scroll to position [1085, 0]
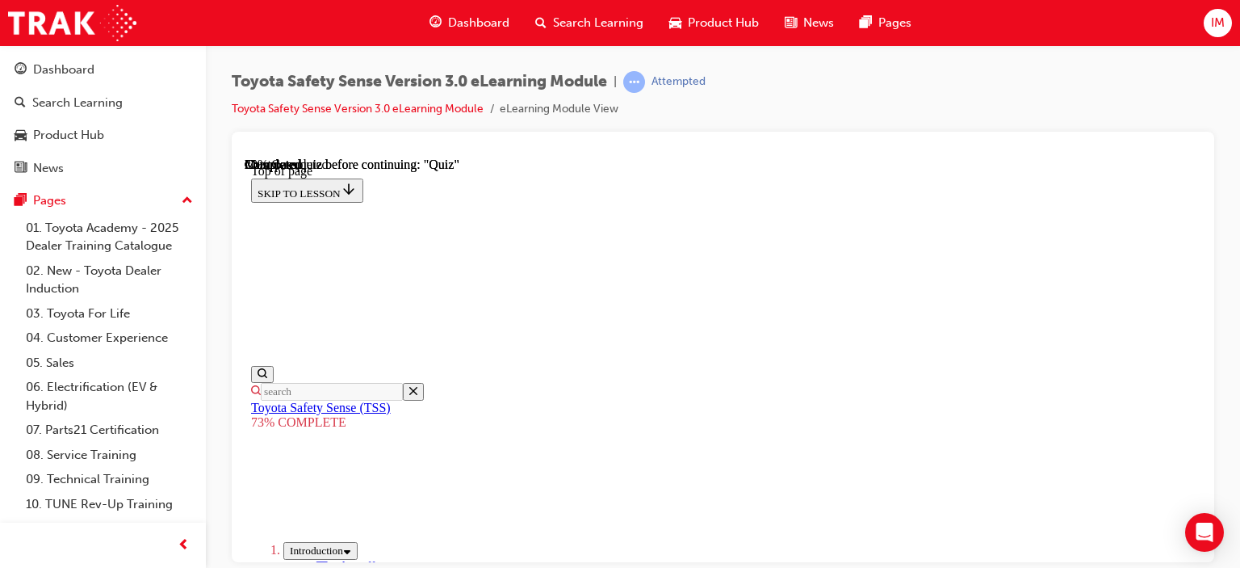
scroll to position [462, 0]
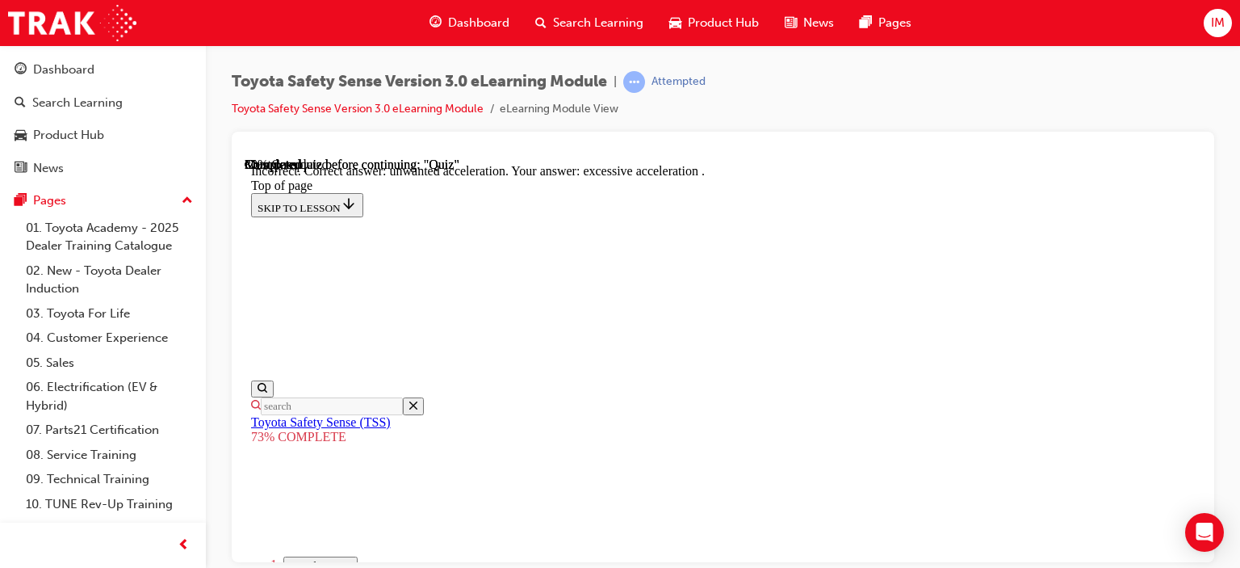
scroll to position [610, 0]
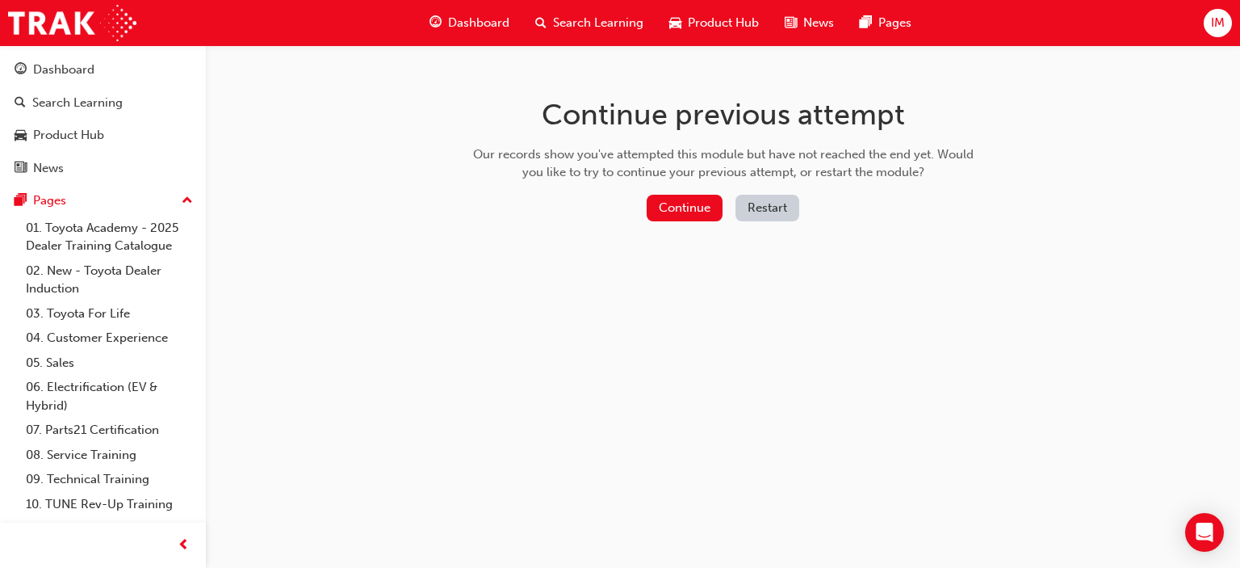
click at [765, 209] on button "Restart" at bounding box center [768, 208] width 64 height 27
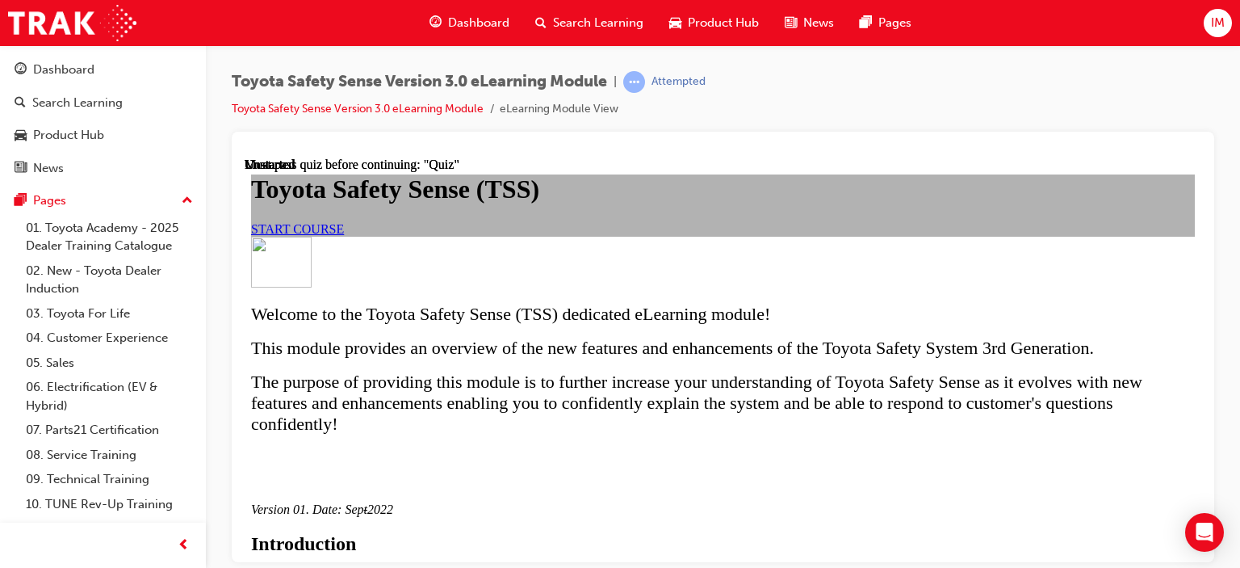
click at [344, 235] on span "START COURSE" at bounding box center [297, 228] width 93 height 14
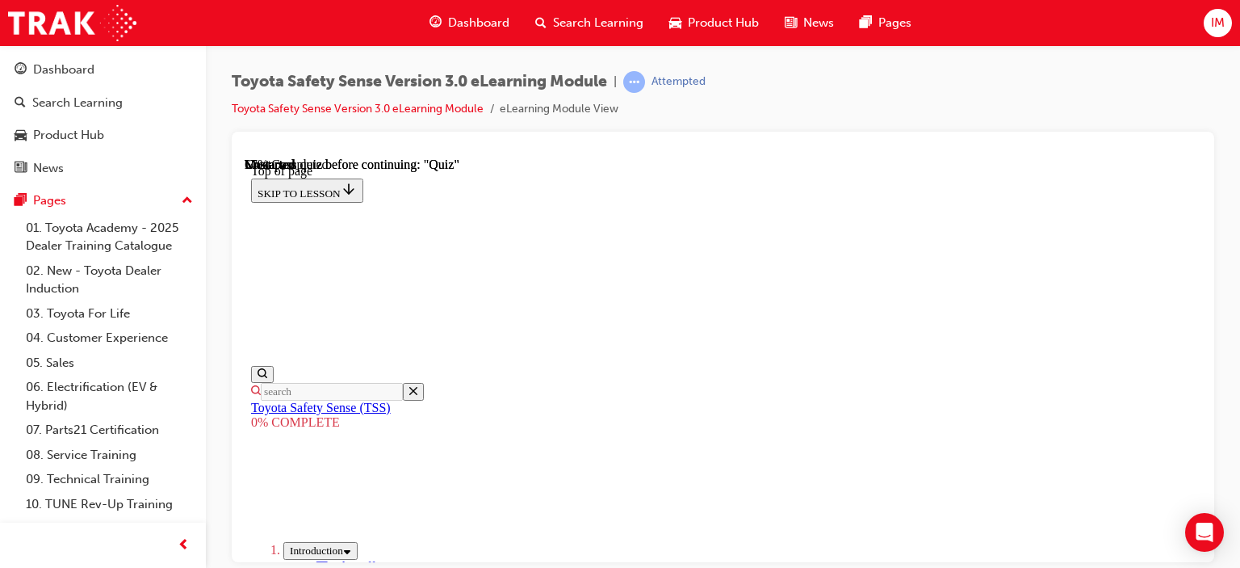
scroll to position [545, 0]
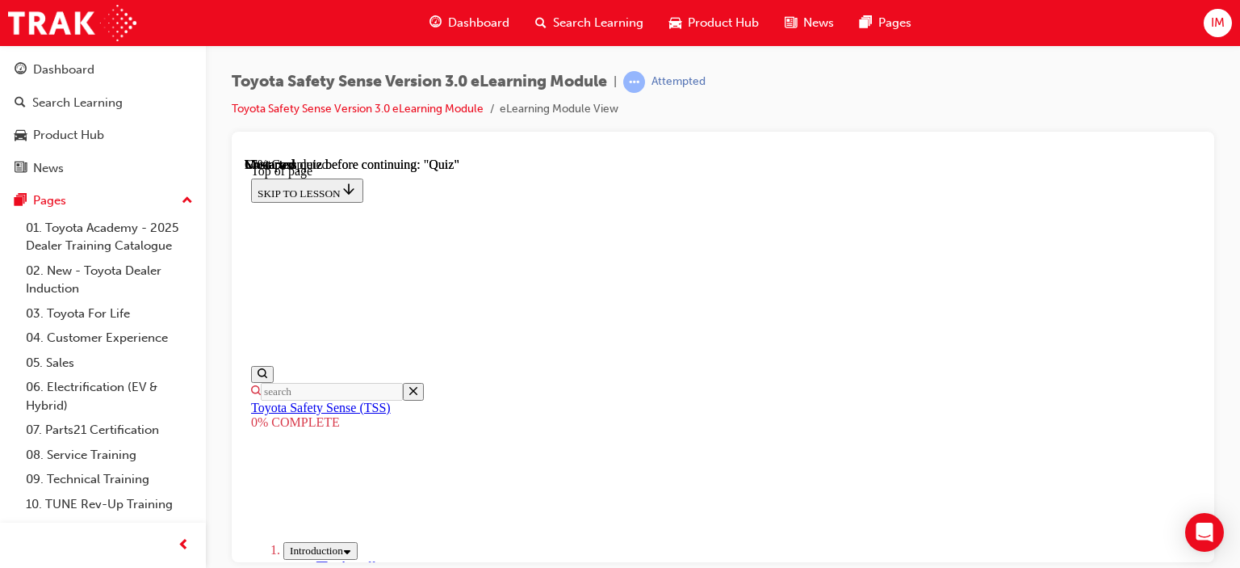
drag, startPoint x: 786, startPoint y: 299, endPoint x: 829, endPoint y: 298, distance: 43.6
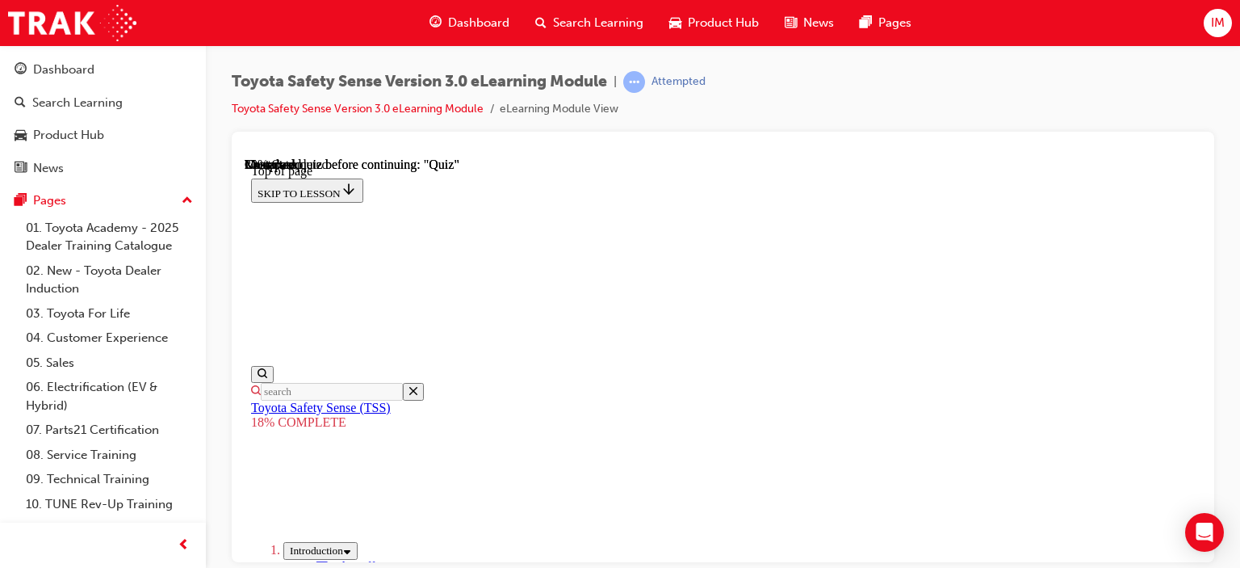
scroll to position [1017, 0]
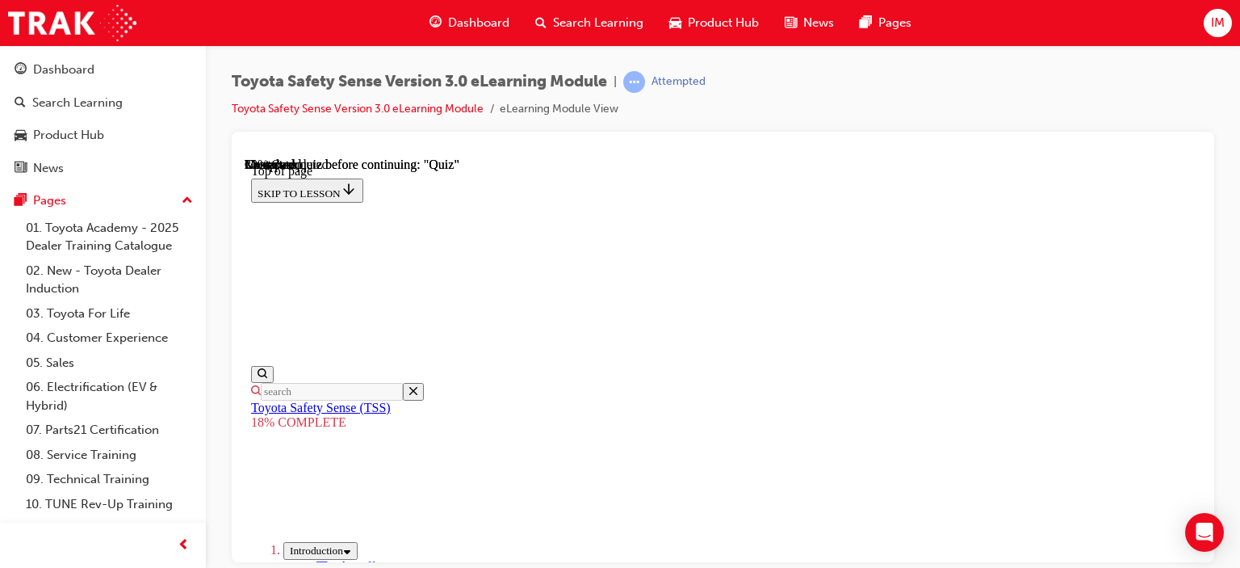
drag, startPoint x: 875, startPoint y: 248, endPoint x: 736, endPoint y: 438, distance: 235.6
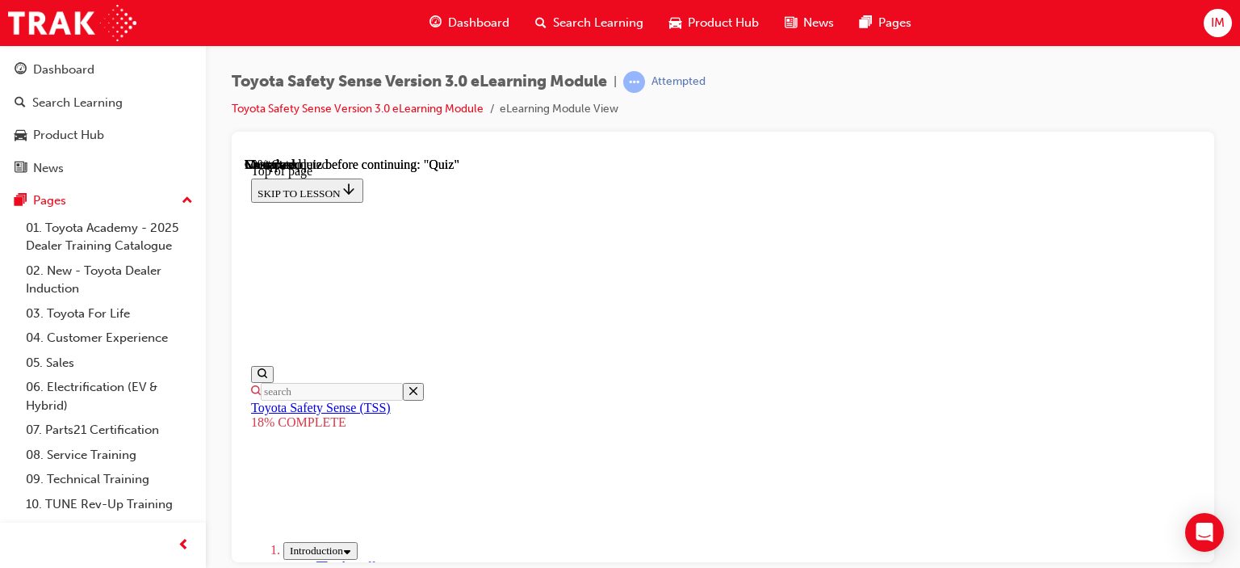
drag, startPoint x: 864, startPoint y: 237, endPoint x: 716, endPoint y: 456, distance: 264.7
drag, startPoint x: 849, startPoint y: 240, endPoint x: 738, endPoint y: 405, distance: 198.9
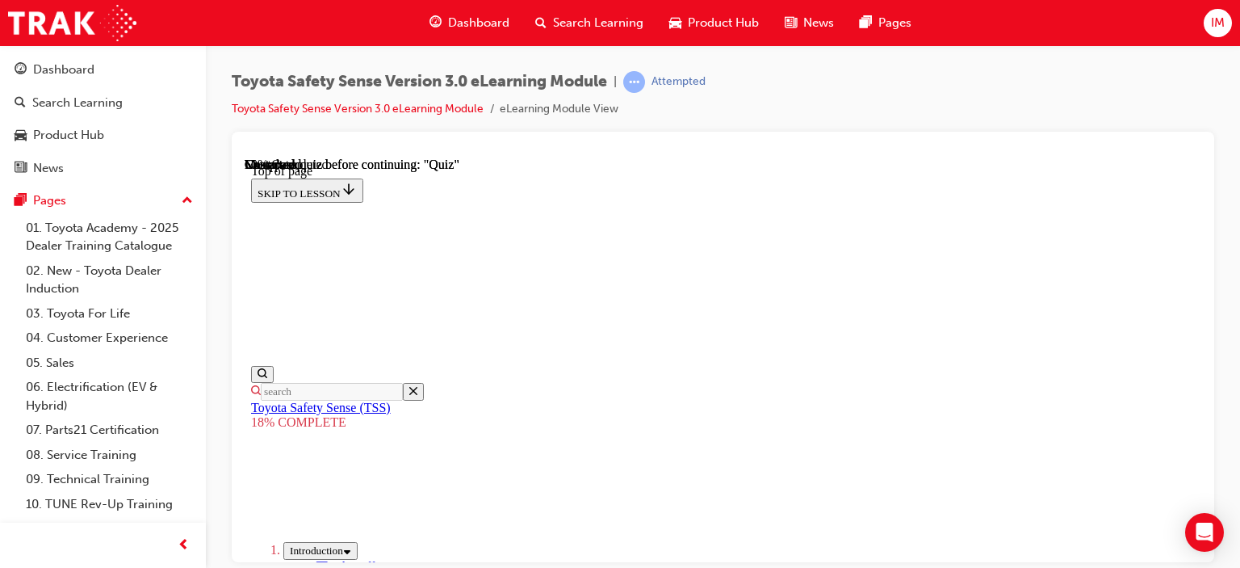
drag, startPoint x: 854, startPoint y: 244, endPoint x: 758, endPoint y: 411, distance: 192.8
drag, startPoint x: 847, startPoint y: 262, endPoint x: 733, endPoint y: 422, distance: 196.3
drag, startPoint x: 850, startPoint y: 269, endPoint x: 736, endPoint y: 442, distance: 207.4
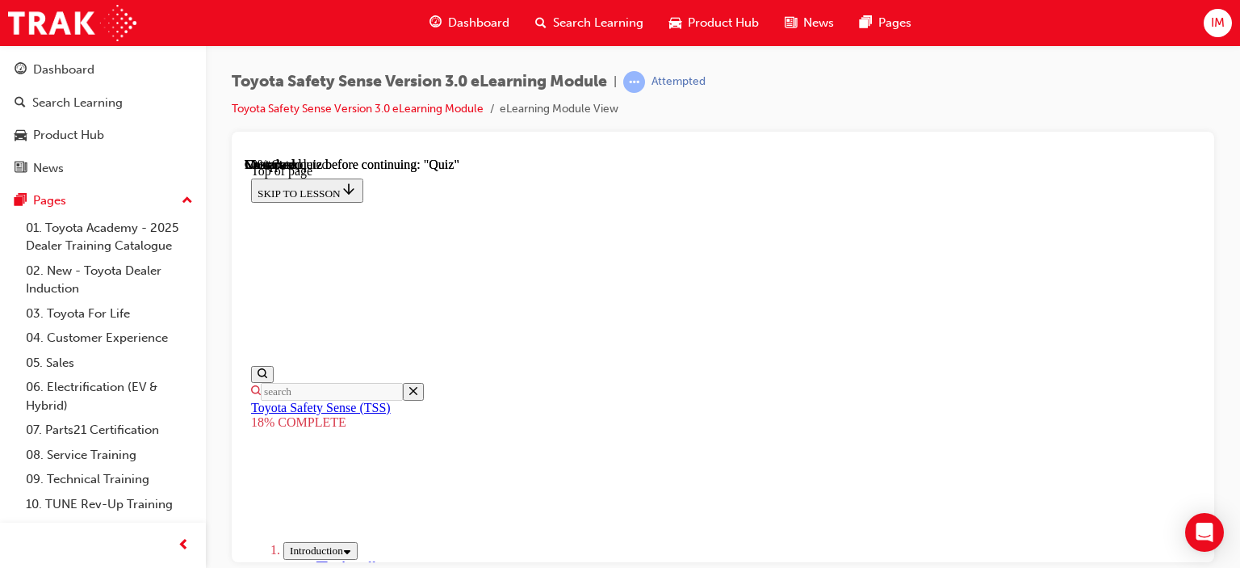
drag, startPoint x: 843, startPoint y: 284, endPoint x: 706, endPoint y: 459, distance: 222.1
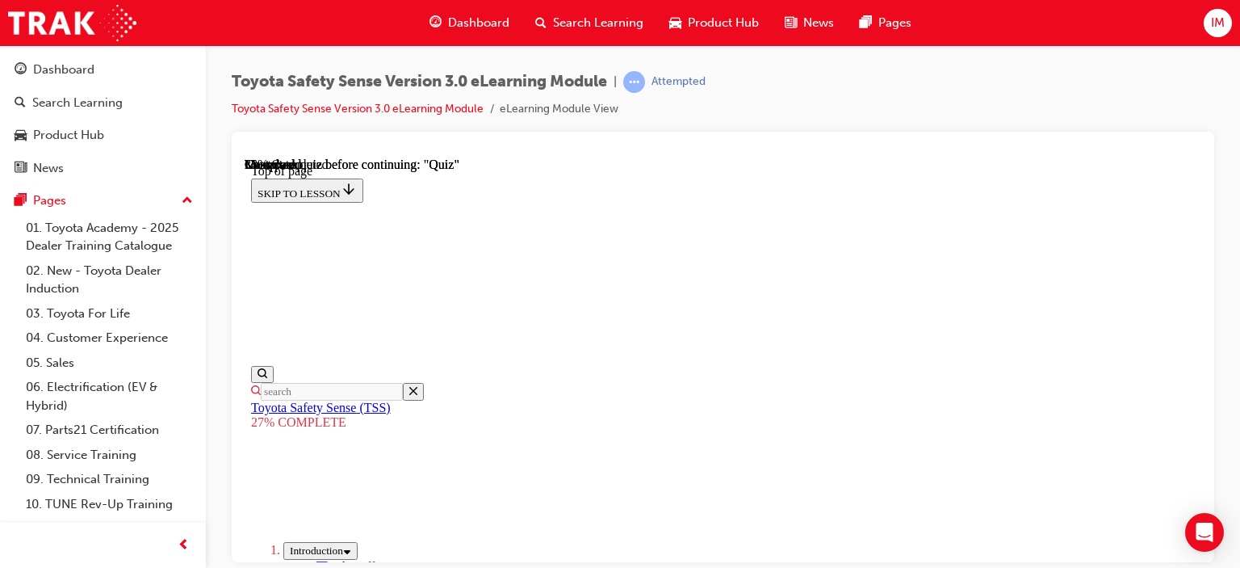
scroll to position [2067, 0]
drag, startPoint x: 1177, startPoint y: 524, endPoint x: 1164, endPoint y: 529, distance: 13.8
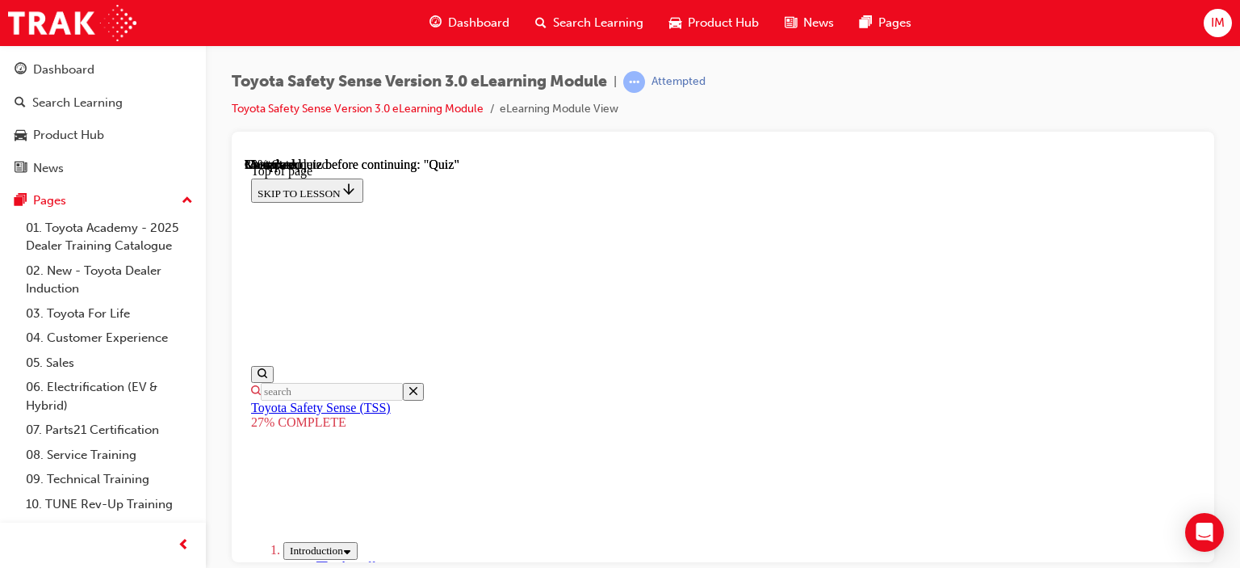
drag, startPoint x: 1176, startPoint y: 527, endPoint x: 1105, endPoint y: 527, distance: 71.1
drag, startPoint x: 583, startPoint y: 531, endPoint x: 904, endPoint y: 522, distance: 321.5
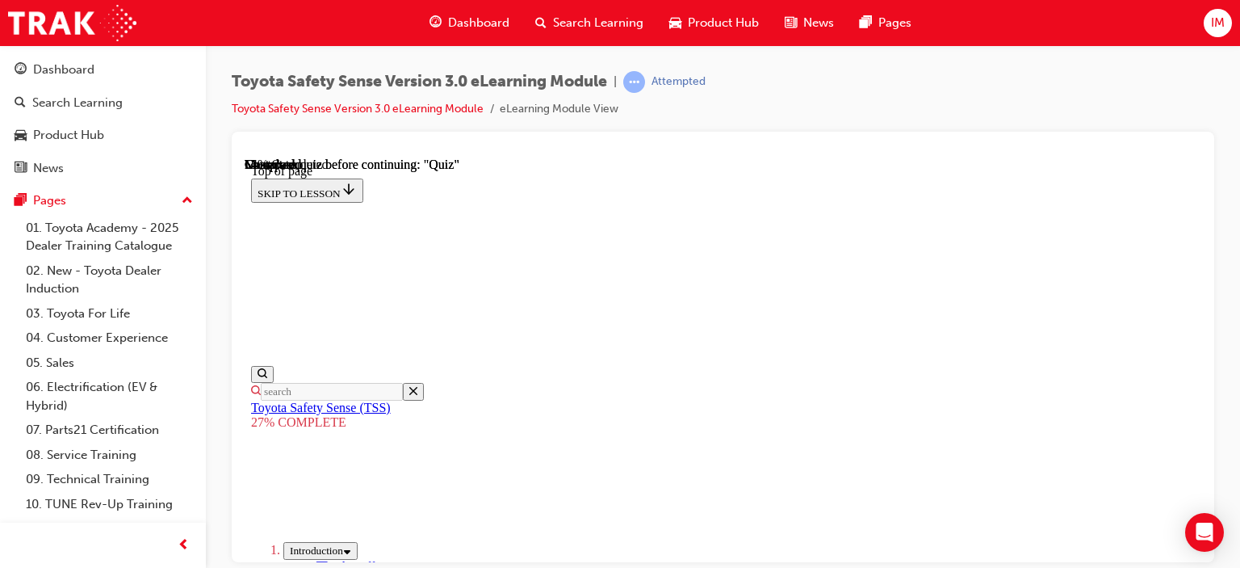
scroll to position [2761, 0]
drag, startPoint x: 895, startPoint y: 547, endPoint x: 890, endPoint y: 536, distance: 11.9
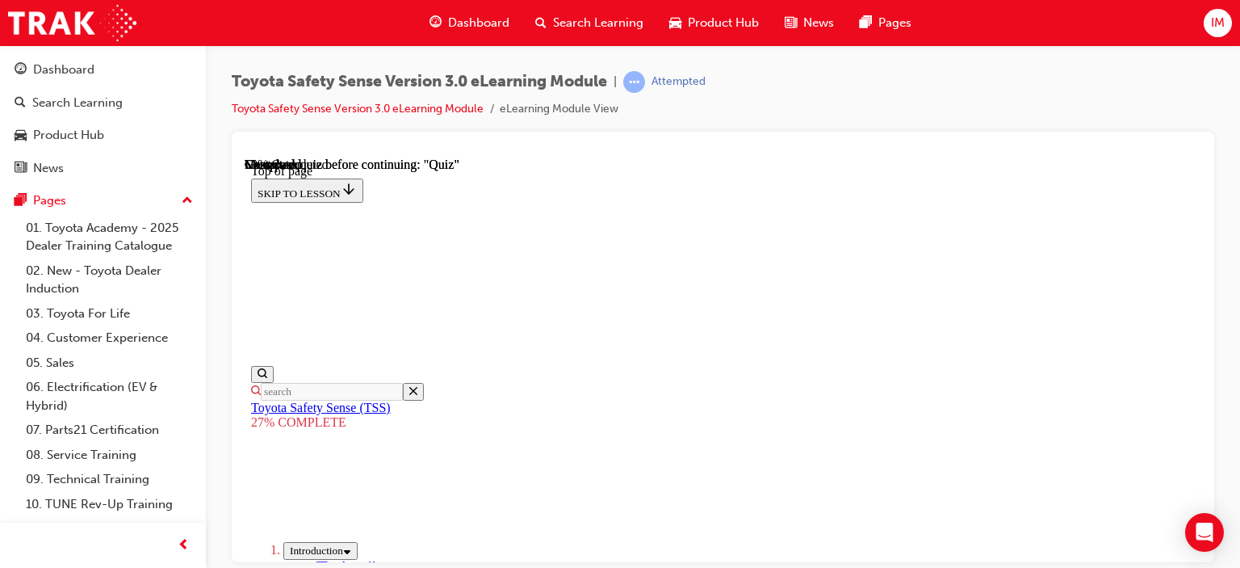
drag, startPoint x: 1176, startPoint y: 527, endPoint x: 1117, endPoint y: 530, distance: 58.2
drag, startPoint x: 568, startPoint y: 535, endPoint x: 933, endPoint y: 533, distance: 365.0
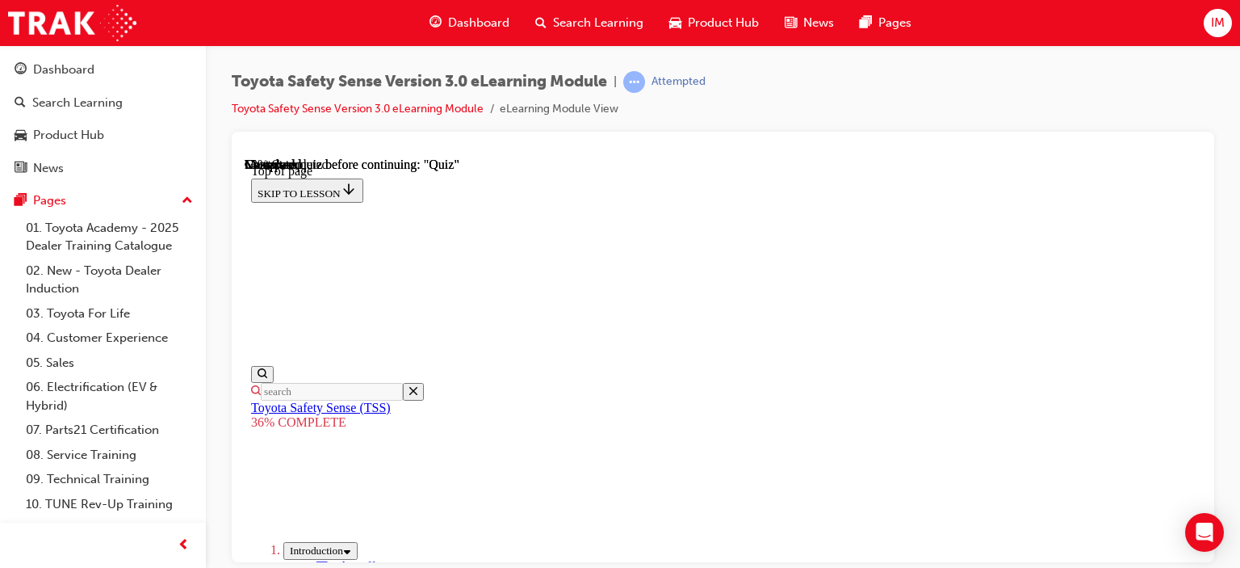
scroll to position [3142, 0]
drag, startPoint x: 1180, startPoint y: 527, endPoint x: 1127, endPoint y: 535, distance: 53.1
drag, startPoint x: 551, startPoint y: 525, endPoint x: 929, endPoint y: 538, distance: 378.1
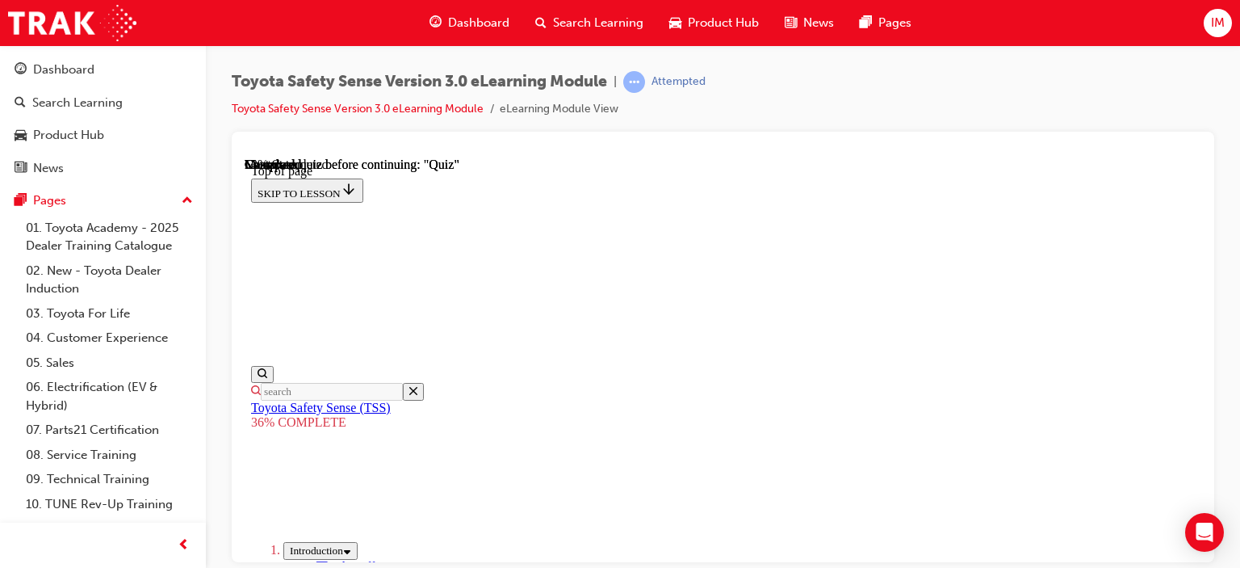
scroll to position [3223, 0]
drag, startPoint x: 1179, startPoint y: 371, endPoint x: 1079, endPoint y: 381, distance: 100.7
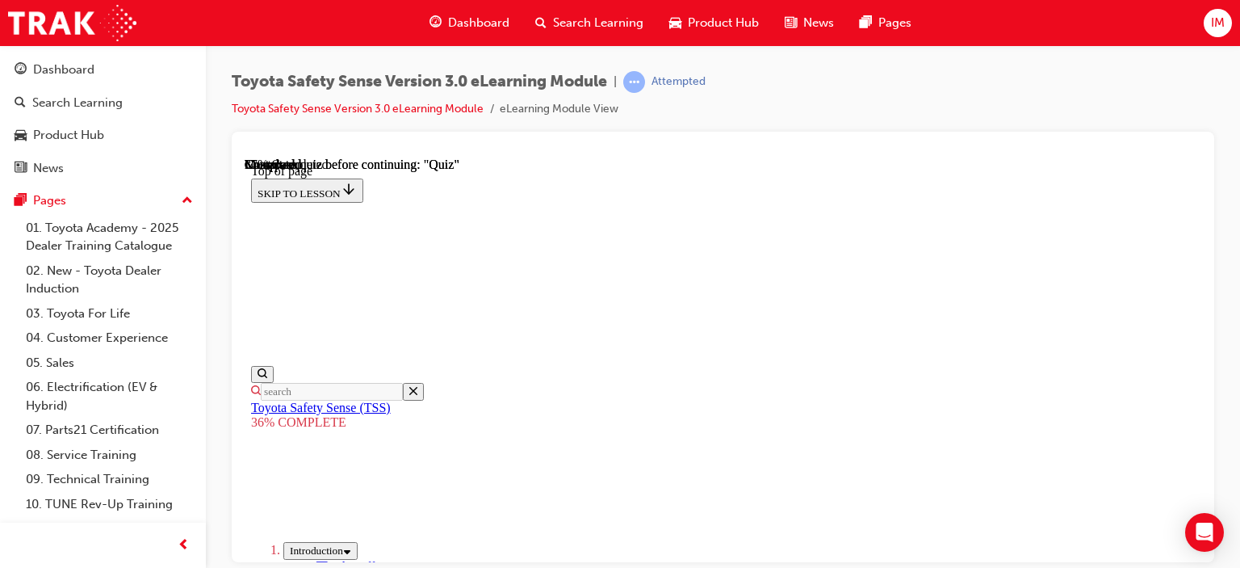
drag, startPoint x: 554, startPoint y: 367, endPoint x: 934, endPoint y: 371, distance: 380.3
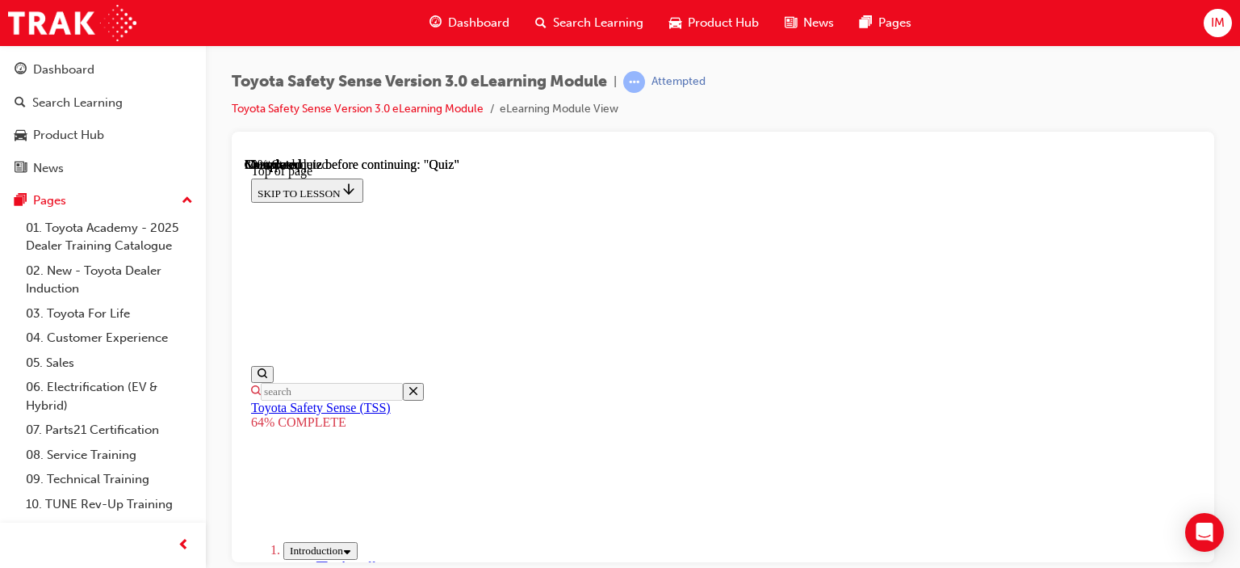
scroll to position [1635, 0]
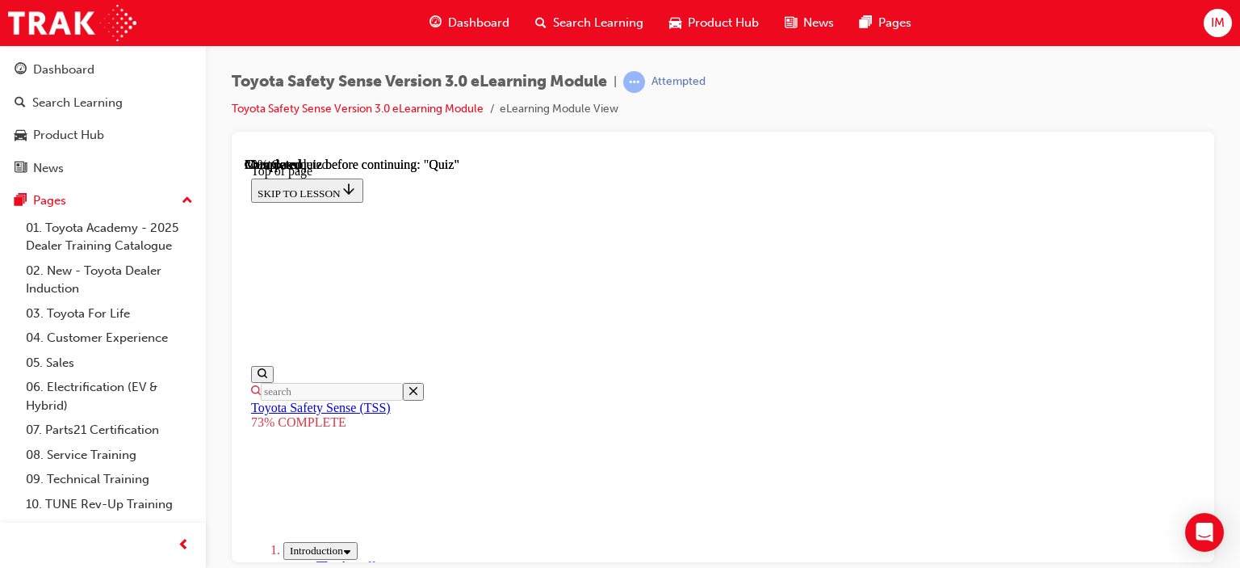
scroll to position [510, 0]
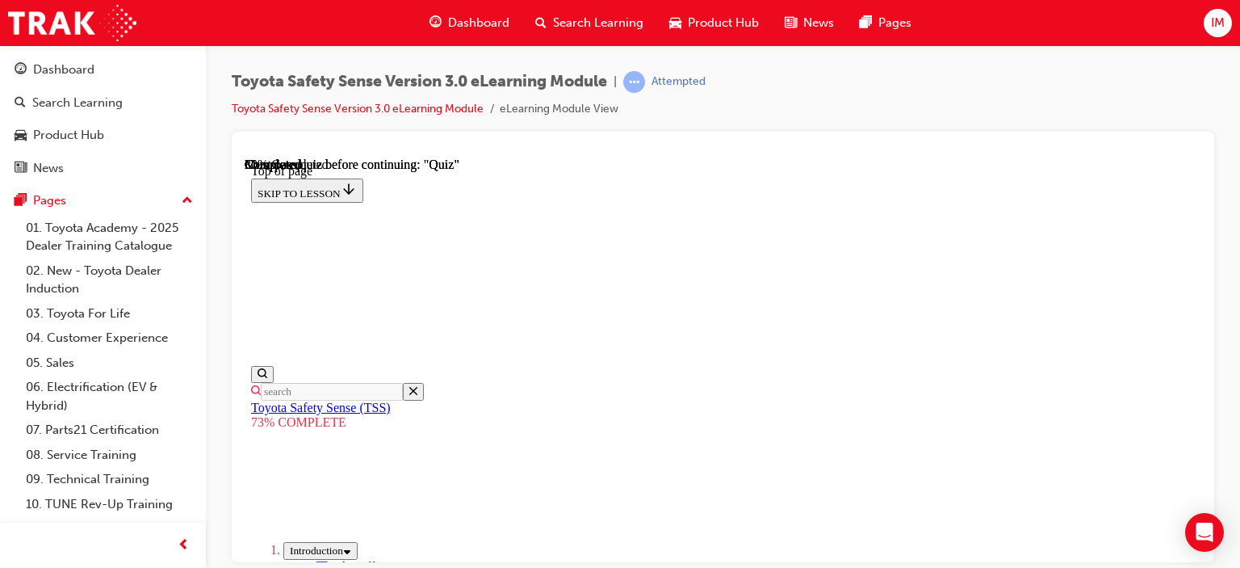
scroll to position [381, 0]
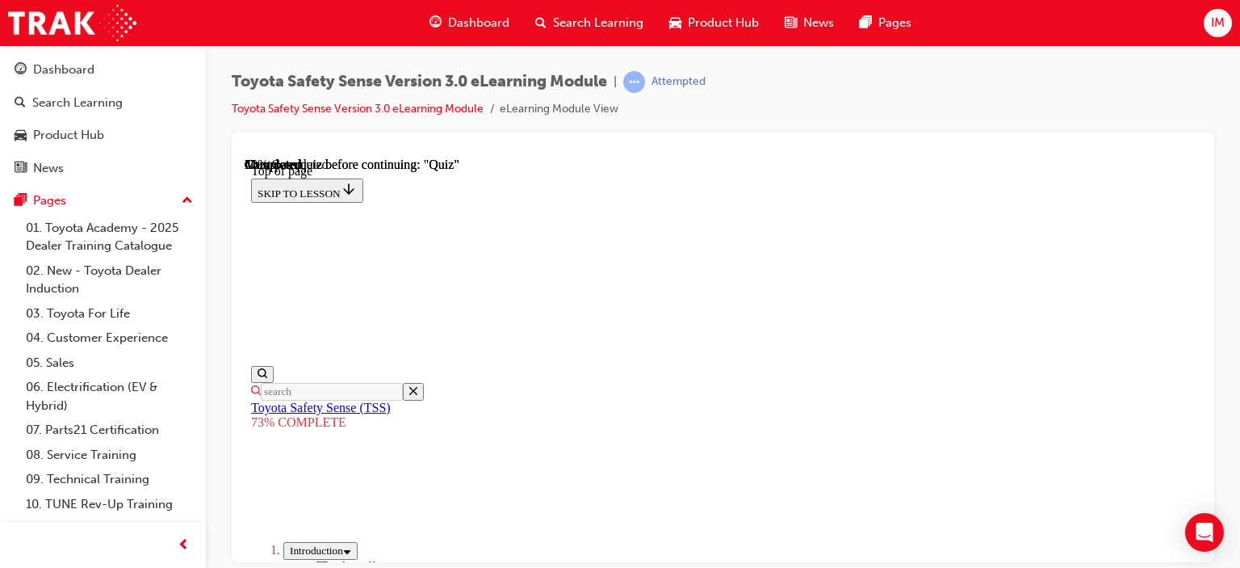
scroll to position [382, 0]
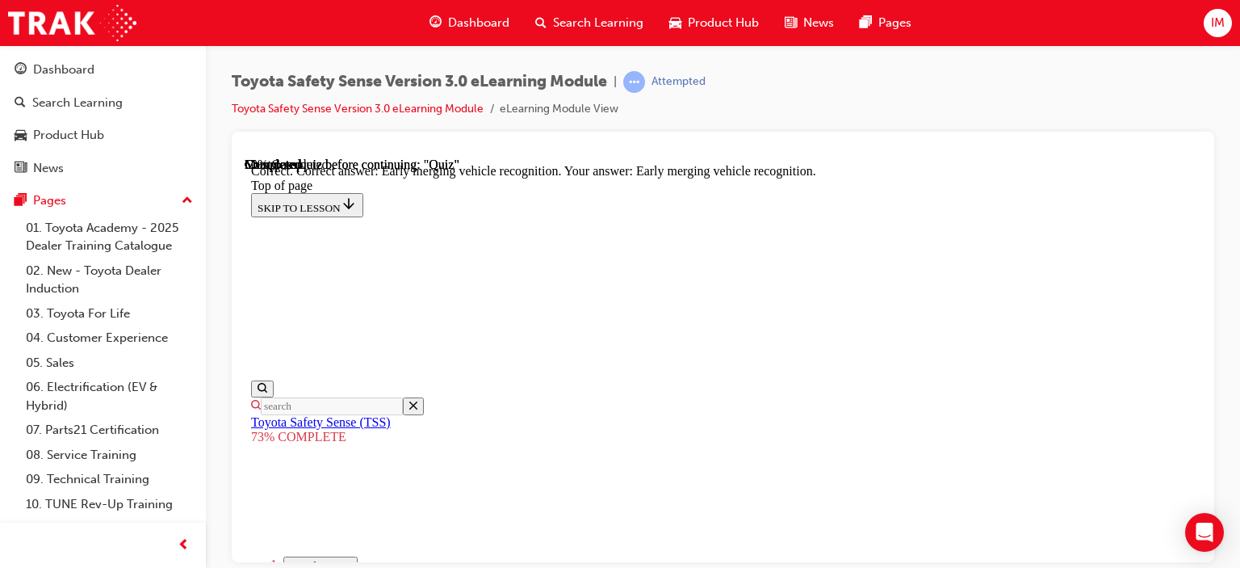
scroll to position [610, 0]
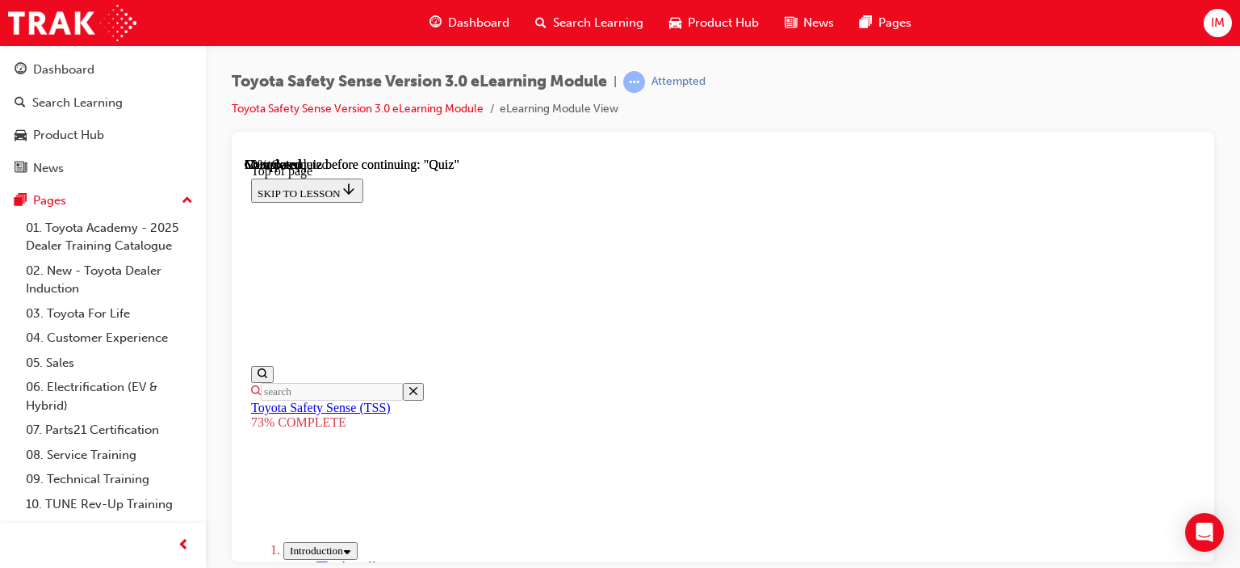
scroll to position [300, 0]
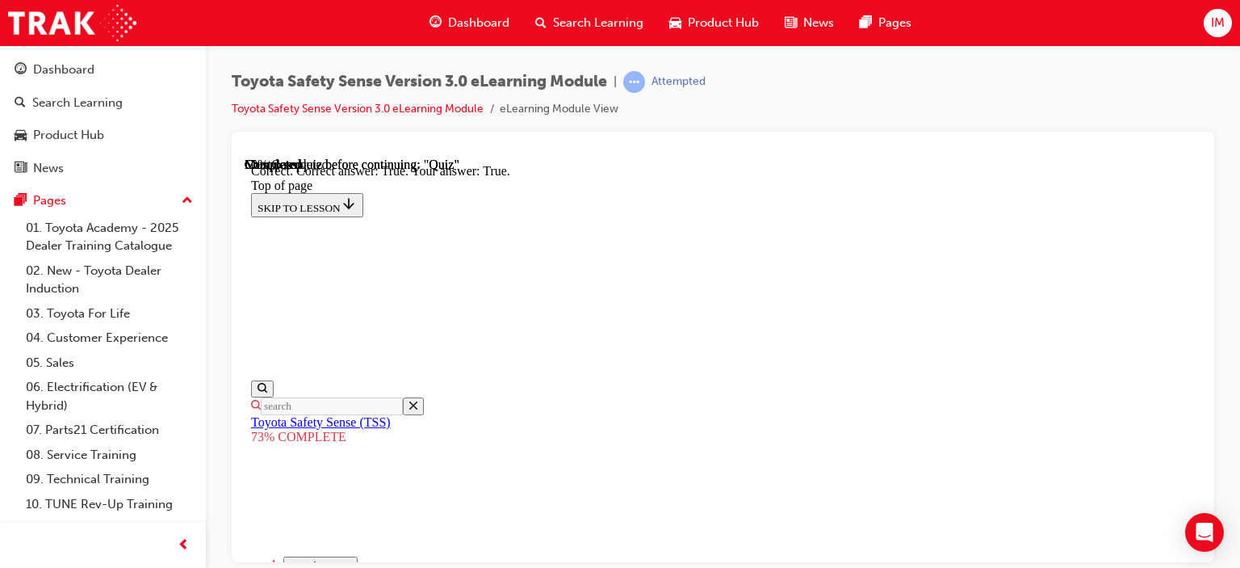
scroll to position [426, 0]
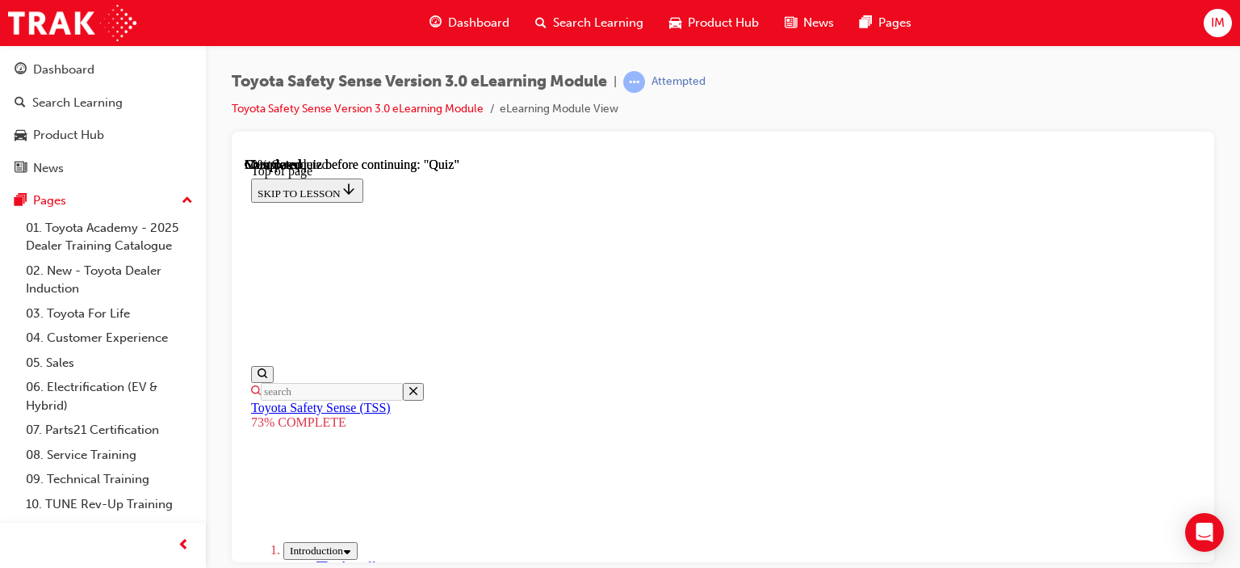
scroll to position [503, 0]
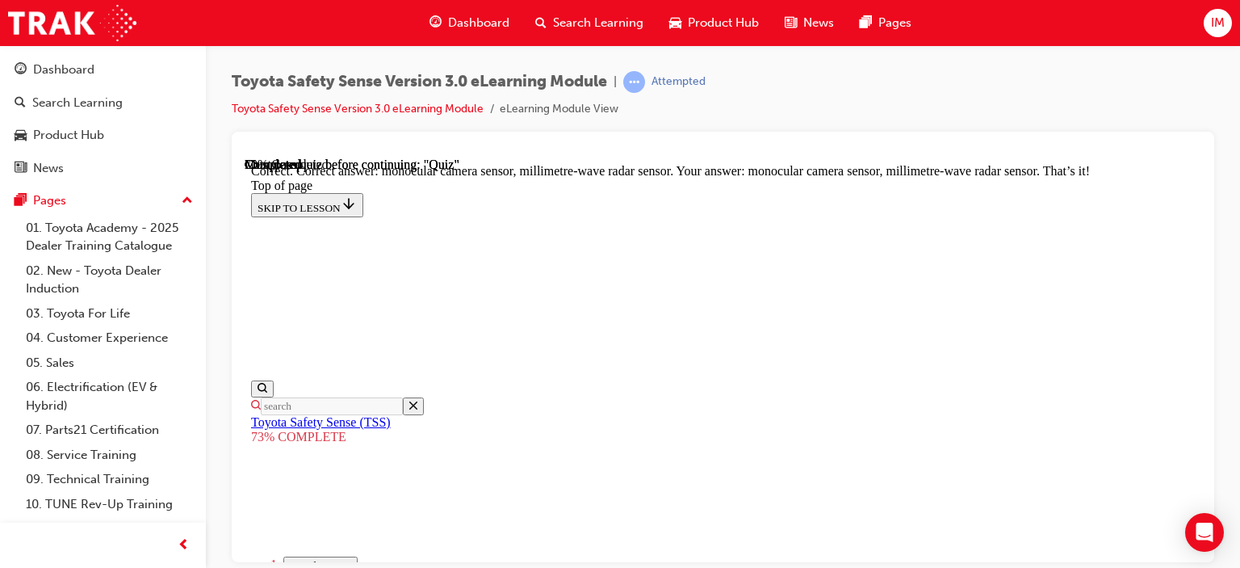
scroll to position [755, 0]
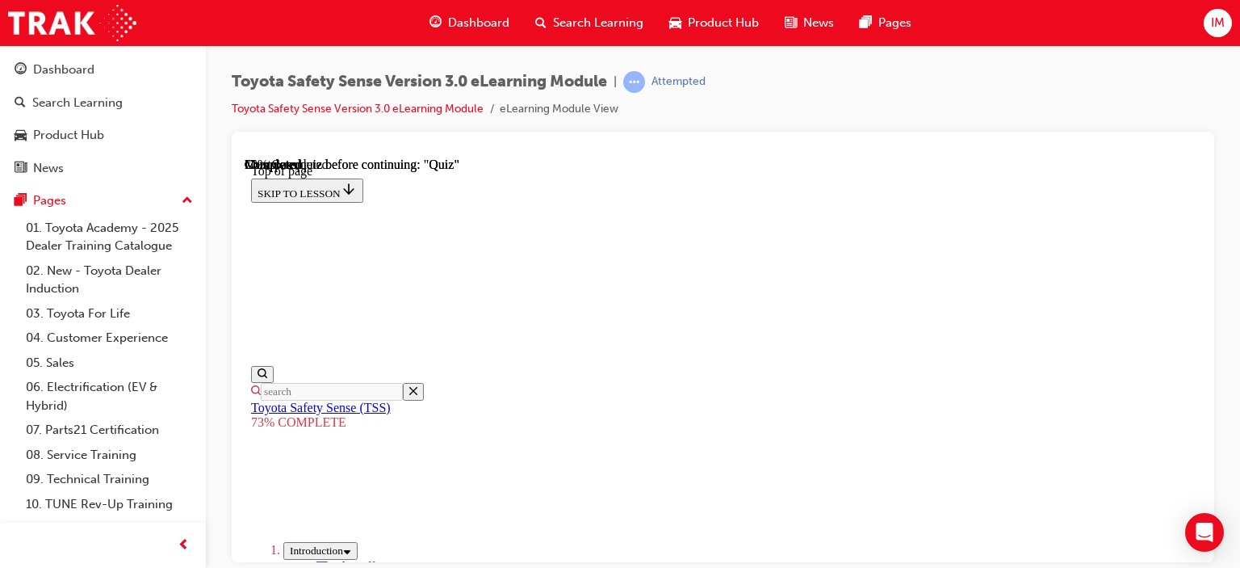
scroll to position [300, 0]
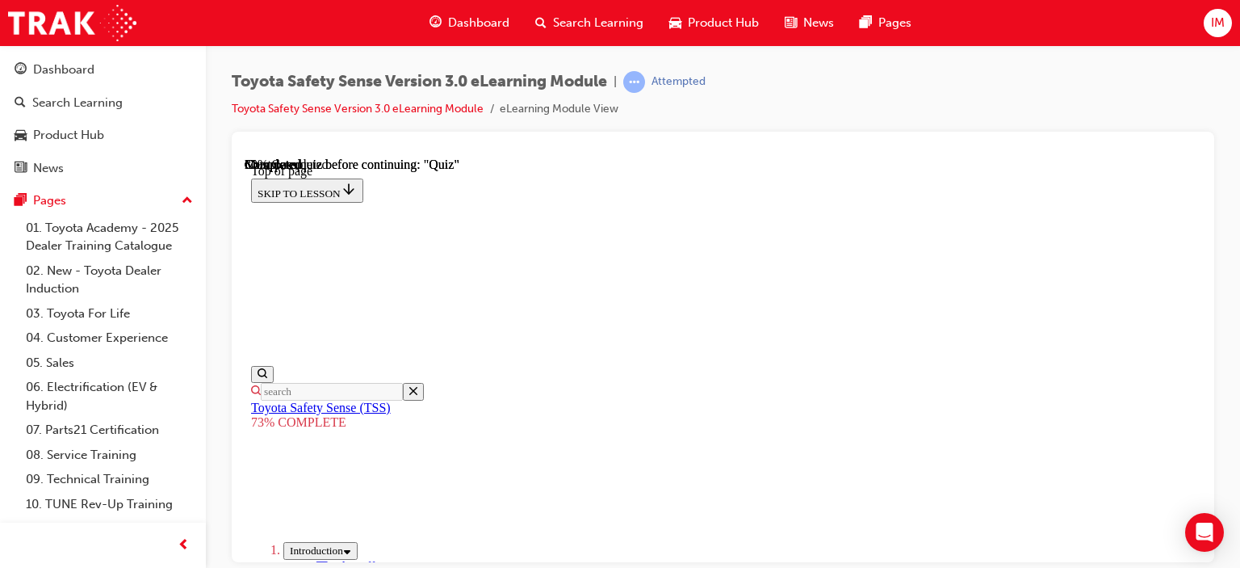
scroll to position [300, 0]
drag, startPoint x: 736, startPoint y: 414, endPoint x: 742, endPoint y: 453, distance: 39.2
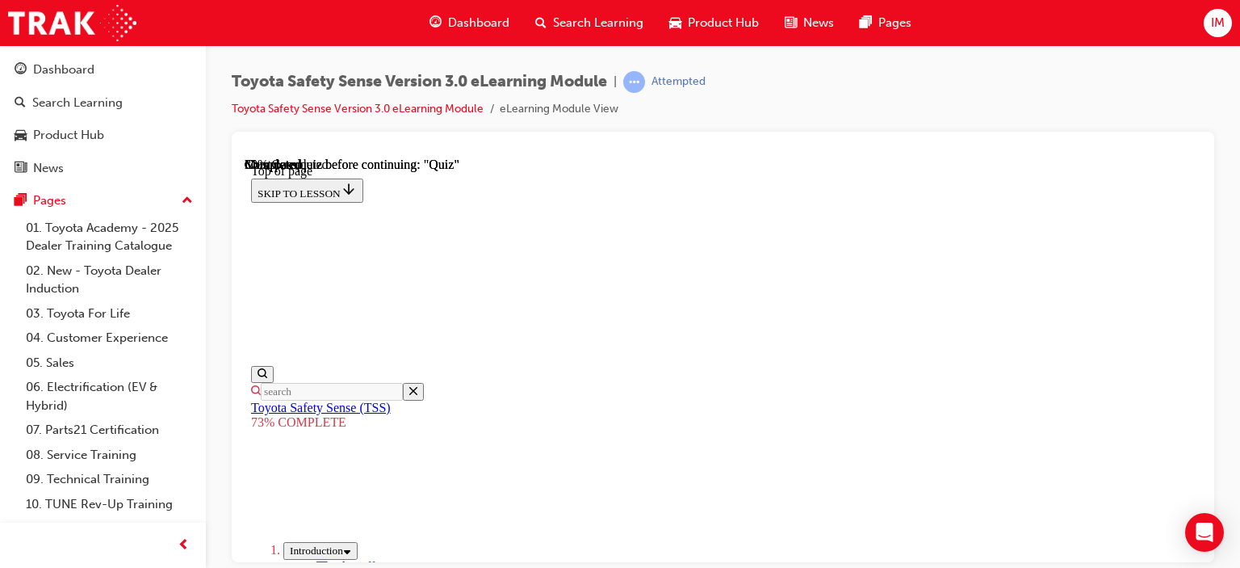
scroll to position [462, 0]
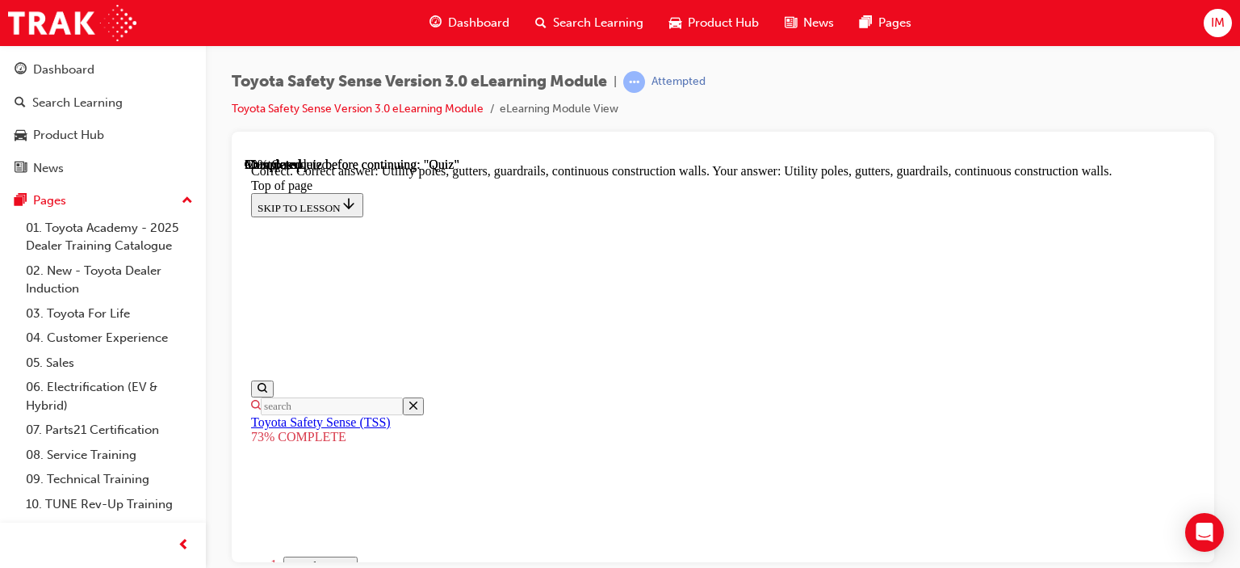
scroll to position [648, 0]
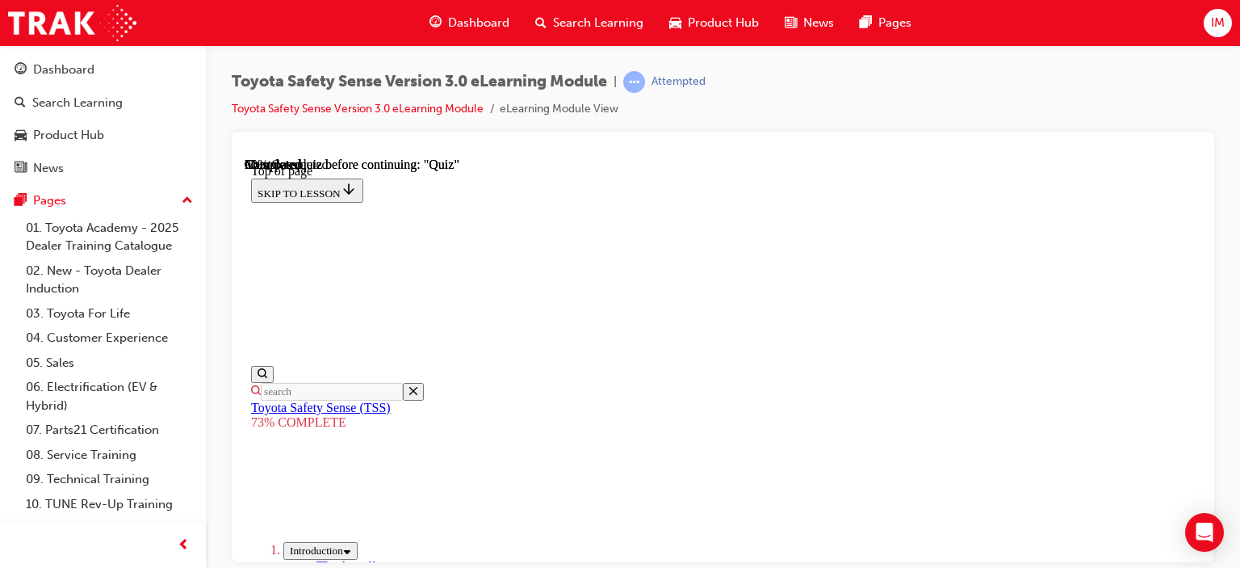
scroll to position [382, 0]
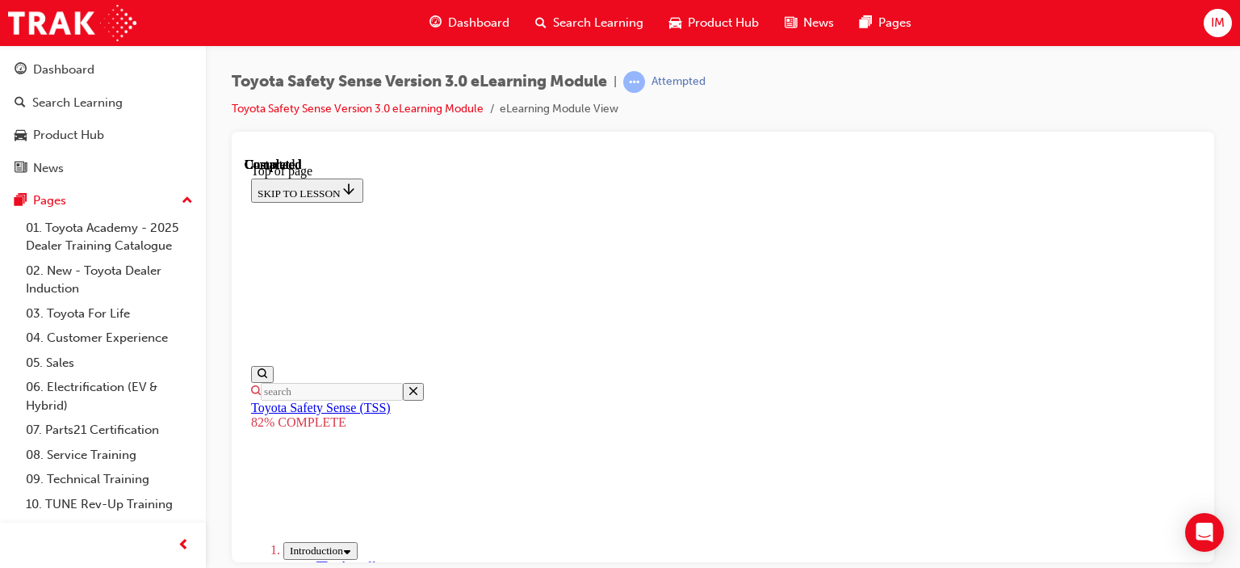
scroll to position [422, 0]
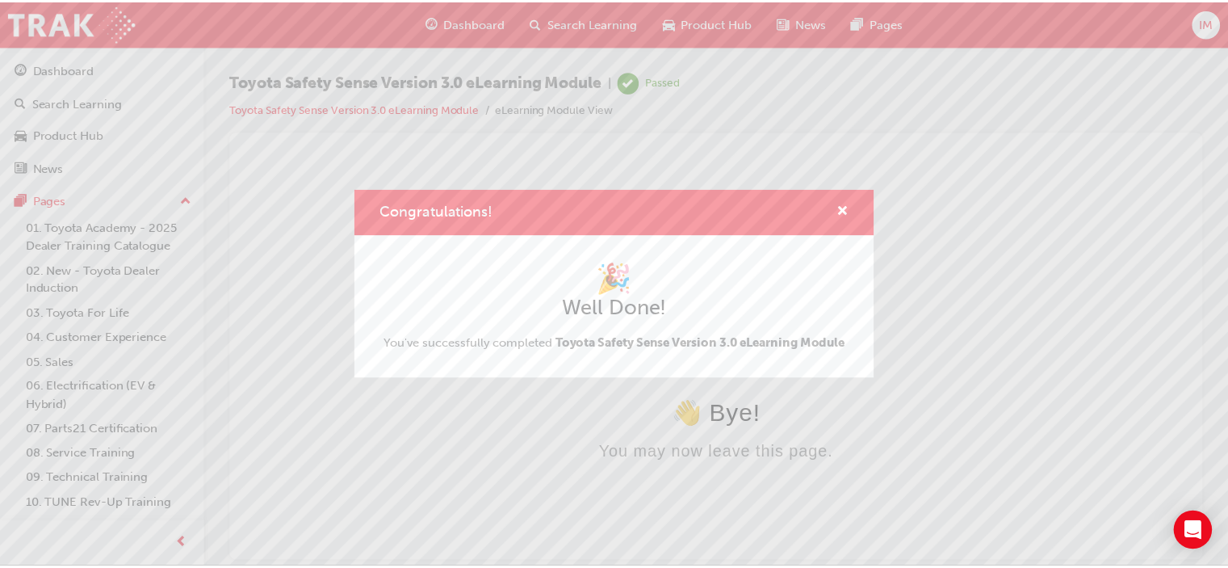
scroll to position [0, 0]
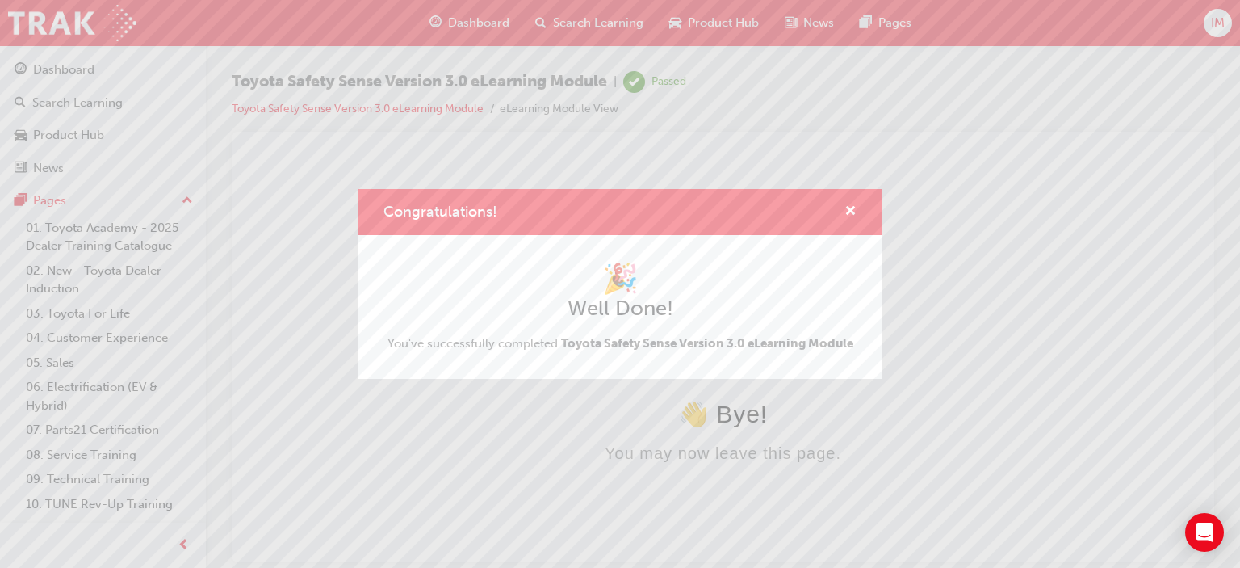
click at [857, 202] on div "Congratulations!" at bounding box center [620, 212] width 525 height 46
click at [853, 209] on span "cross-icon" at bounding box center [851, 212] width 12 height 15
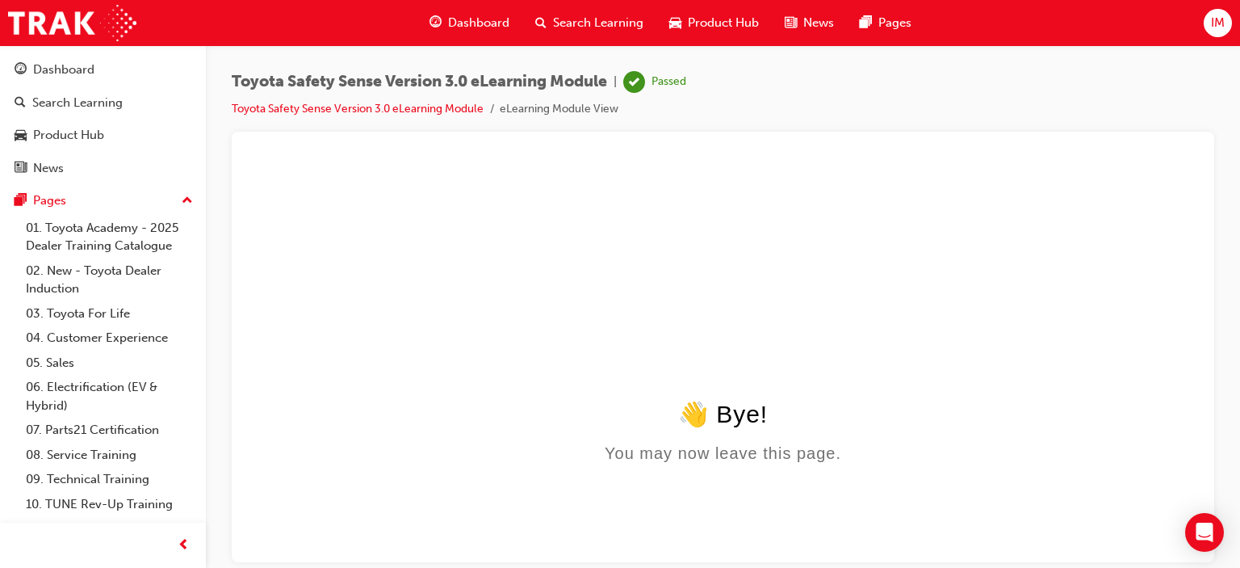
click at [471, 19] on span "Dashboard" at bounding box center [478, 23] width 61 height 19
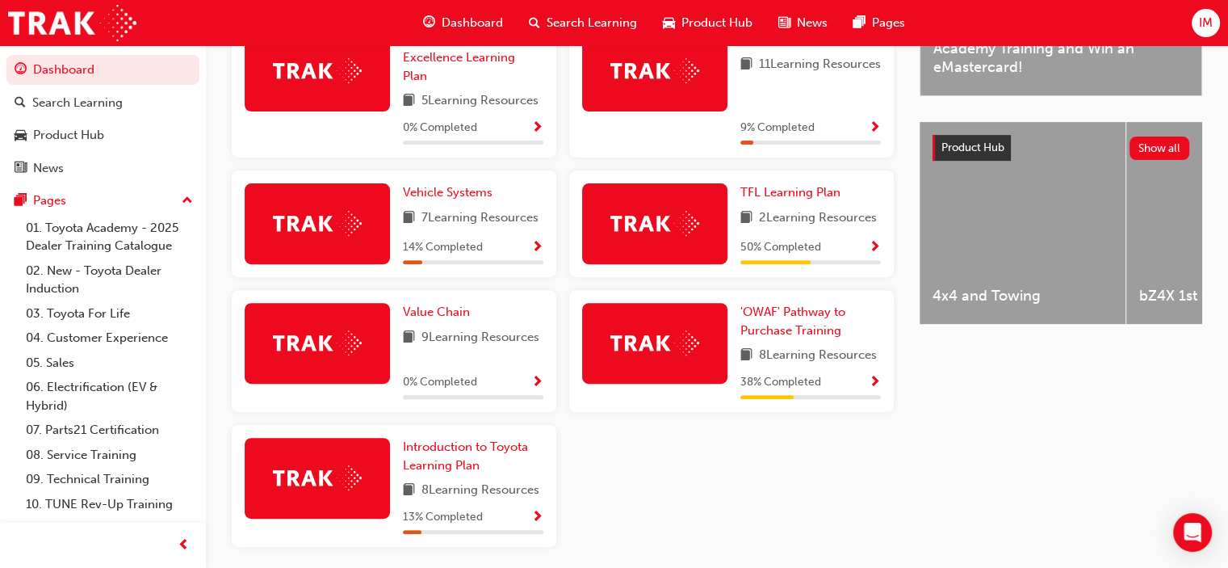
scroll to position [624, 0]
